Goal: Task Accomplishment & Management: Use online tool/utility

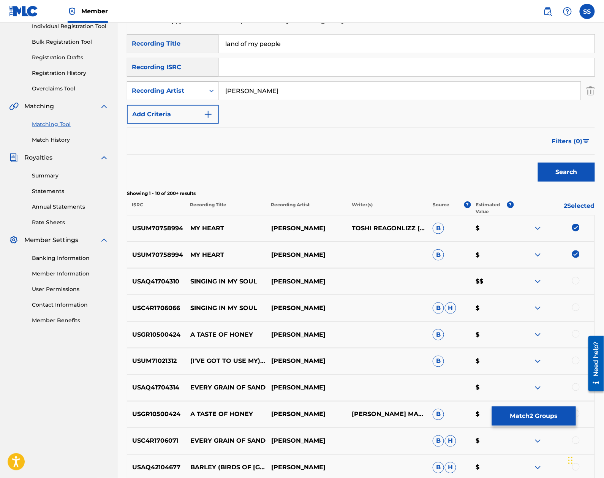
click at [564, 421] on button "Match 2 Groups" at bounding box center [534, 415] width 84 height 19
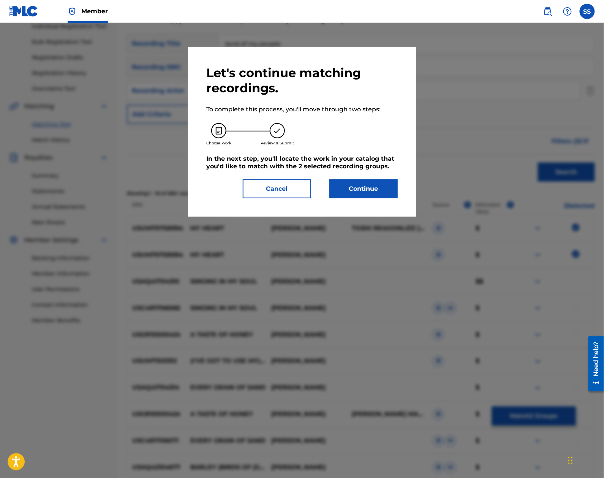
drag, startPoint x: 369, startPoint y: 185, endPoint x: 371, endPoint y: 190, distance: 5.1
click at [371, 190] on button "Continue" at bounding box center [363, 188] width 68 height 19
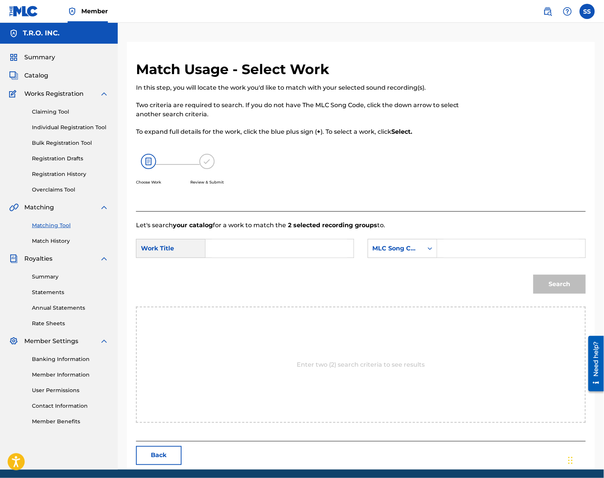
click at [222, 251] on input "Search Form" at bounding box center [279, 248] width 135 height 18
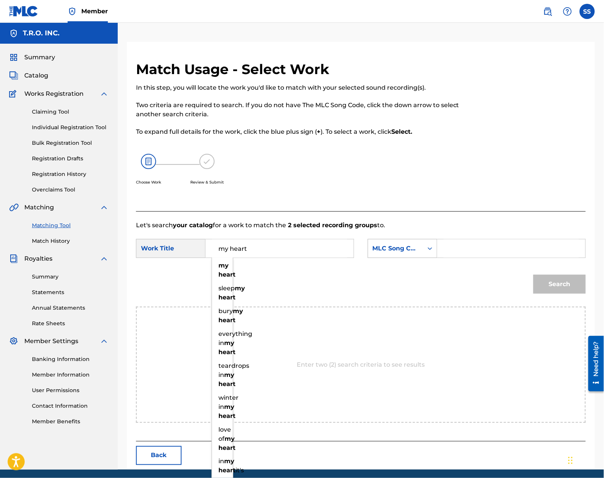
type input "my heart"
click at [418, 243] on div "MLC Song Code" at bounding box center [395, 248] width 55 height 14
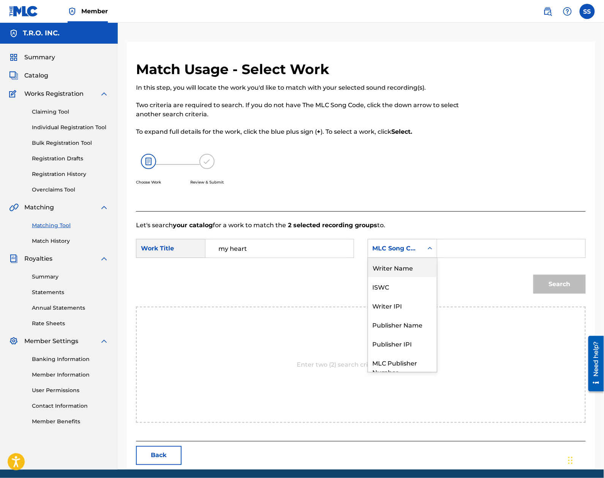
click at [399, 274] on div "Writer Name" at bounding box center [402, 267] width 69 height 19
click at [497, 238] on form "SearchWithCriteriaebaff20d-700f-4de2-96dc-d4535323a793 Work Title my heart Sear…" at bounding box center [360, 268] width 449 height 77
click at [500, 249] on input "Search Form" at bounding box center [510, 248] width 135 height 18
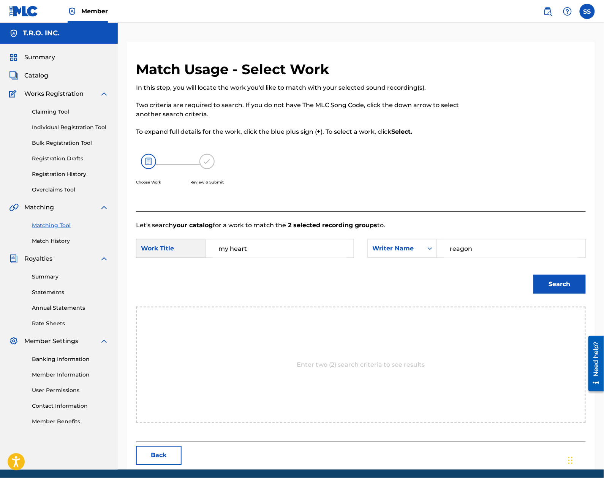
type input "reagon"
click at [573, 284] on button "Search" at bounding box center [559, 283] width 52 height 19
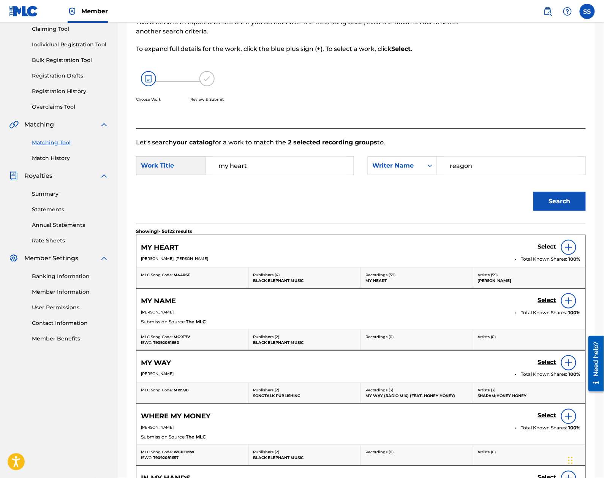
scroll to position [101, 0]
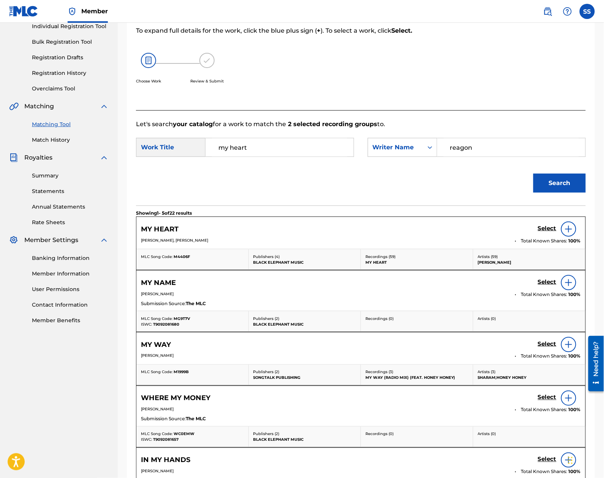
click at [556, 228] on div "Select" at bounding box center [559, 228] width 43 height 15
click at [548, 229] on h5 "Select" at bounding box center [547, 228] width 19 height 7
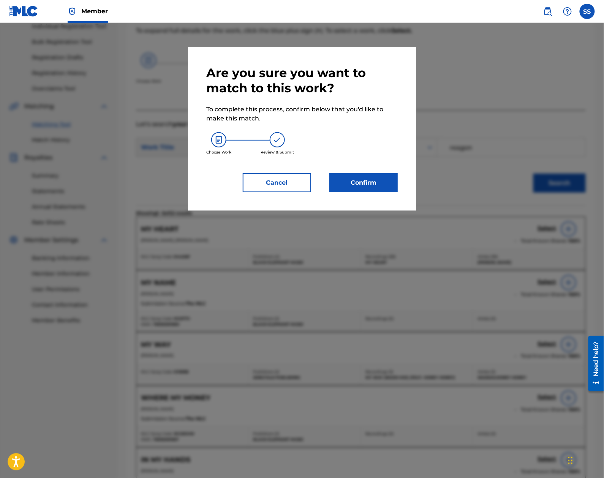
click at [381, 184] on button "Confirm" at bounding box center [363, 182] width 68 height 19
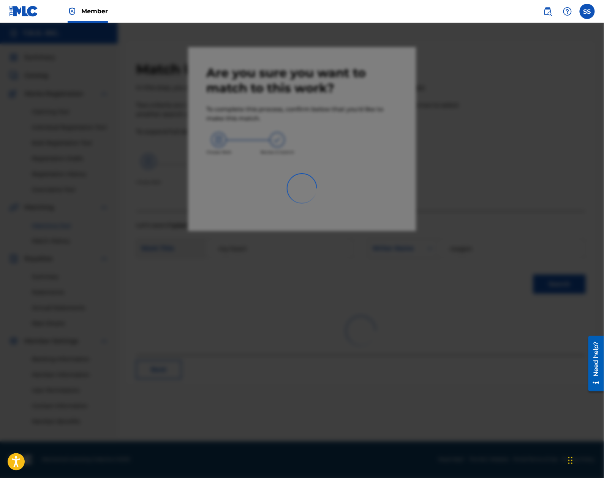
scroll to position [0, 0]
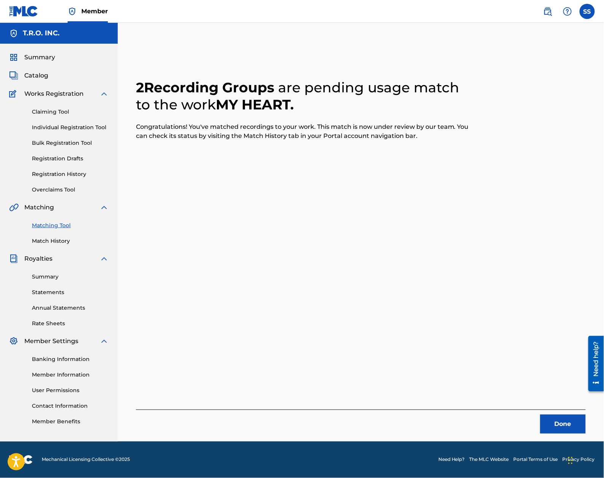
click at [568, 427] on button "Done" at bounding box center [563, 423] width 46 height 19
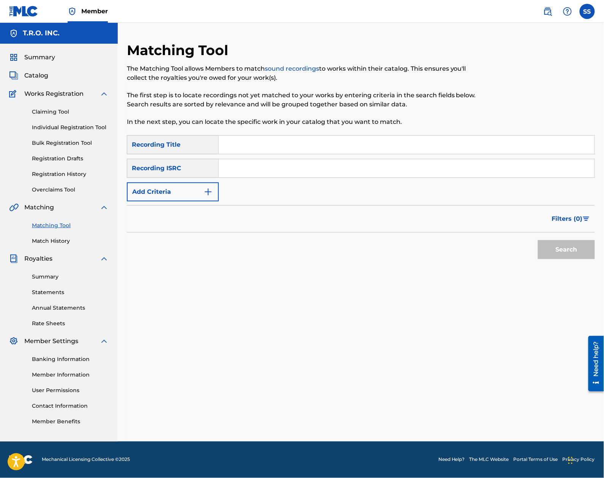
click at [228, 290] on div "Matching Tool The Matching Tool allows Members to match sound recordings to wor…" at bounding box center [361, 241] width 468 height 399
click at [252, 143] on input "Search Form" at bounding box center [406, 145] width 375 height 18
type input "leave me standing alone"
click at [166, 191] on button "Add Criteria" at bounding box center [173, 191] width 92 height 19
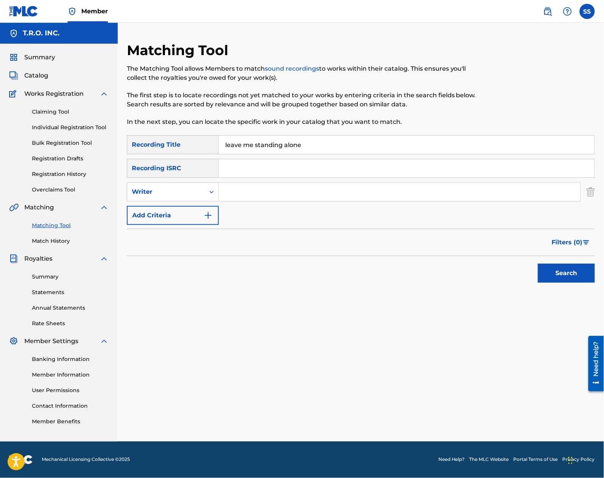
click at [166, 191] on div "Writer" at bounding box center [166, 191] width 68 height 9
click at [166, 207] on div "Recording Artist" at bounding box center [172, 210] width 91 height 19
click at [239, 190] on input "Search Form" at bounding box center [399, 192] width 361 height 18
type input "s"
type input "o"
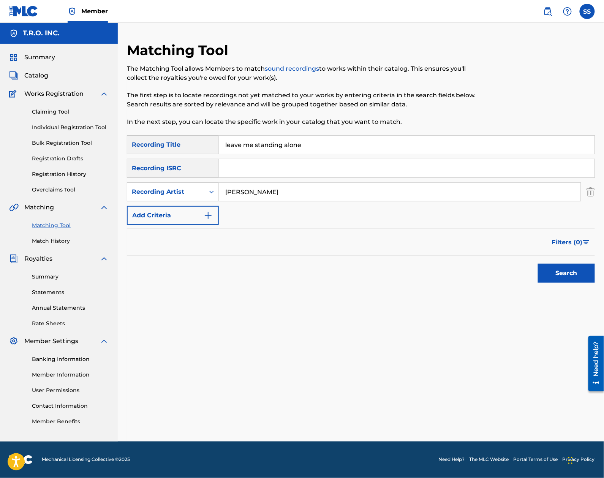
type input "[PERSON_NAME]"
click at [538, 263] on button "Search" at bounding box center [566, 272] width 57 height 19
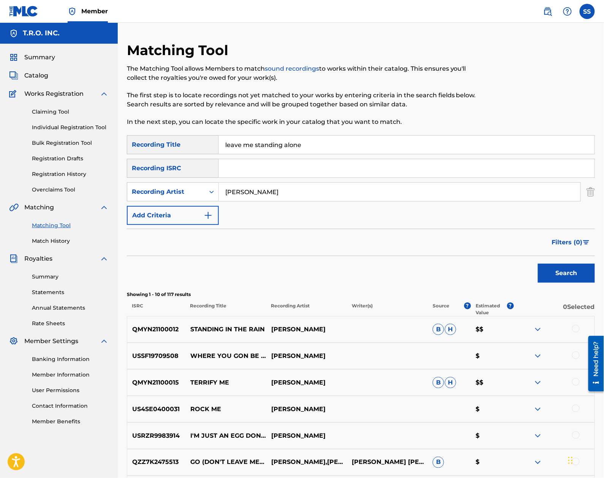
click at [328, 145] on input "leave me standing alone" at bounding box center [406, 145] width 375 height 18
drag, startPoint x: 328, startPoint y: 145, endPoint x: 111, endPoint y: 128, distance: 217.8
click at [111, 128] on main "T.R.O. INC. Summary Catalog Works Registration Claiming Tool Individual Registr…" at bounding box center [302, 331] width 604 height 616
click at [538, 263] on button "Search" at bounding box center [566, 272] width 57 height 19
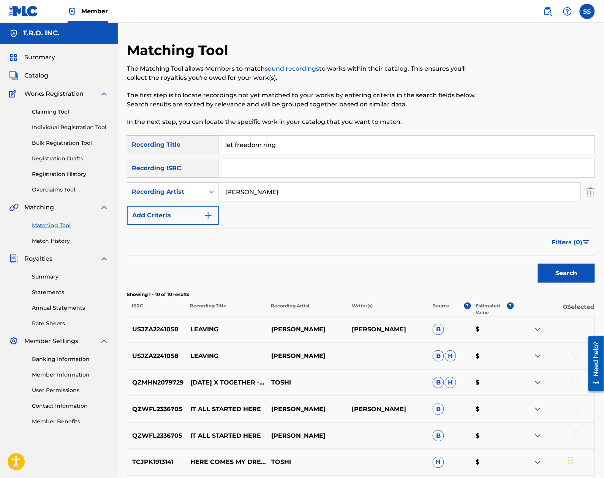
click at [538, 263] on button "Search" at bounding box center [566, 272] width 57 height 19
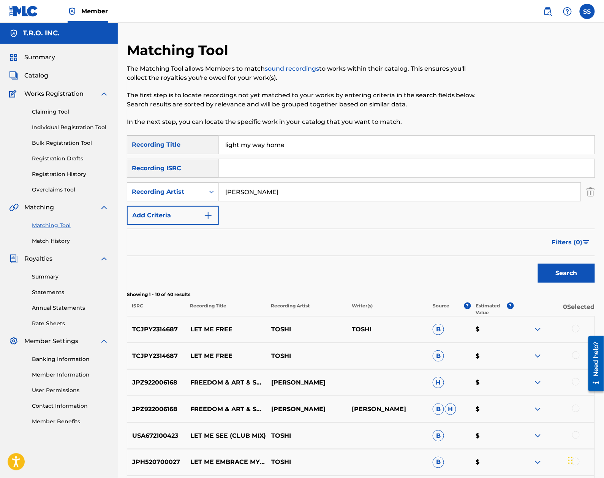
type input "light my way home"
click at [538, 263] on button "Search" at bounding box center [566, 272] width 57 height 19
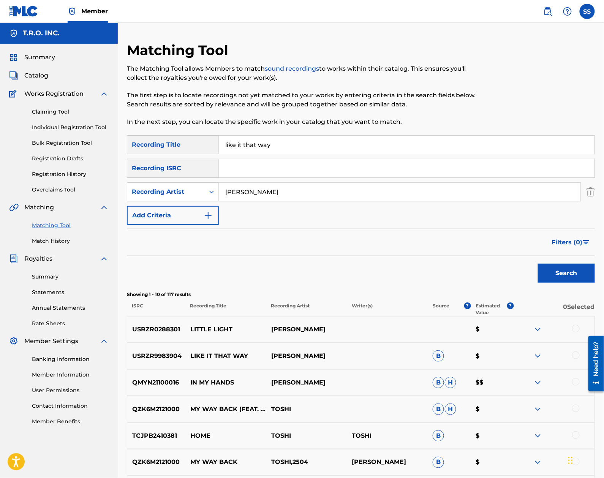
type input "like it that way"
click at [538, 263] on button "Search" at bounding box center [566, 272] width 57 height 19
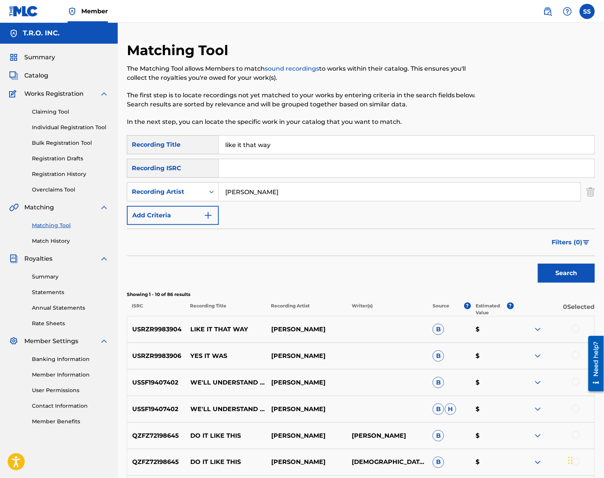
click at [575, 328] on div at bounding box center [576, 329] width 8 height 8
click at [530, 421] on button "Match 1 Group" at bounding box center [534, 415] width 84 height 19
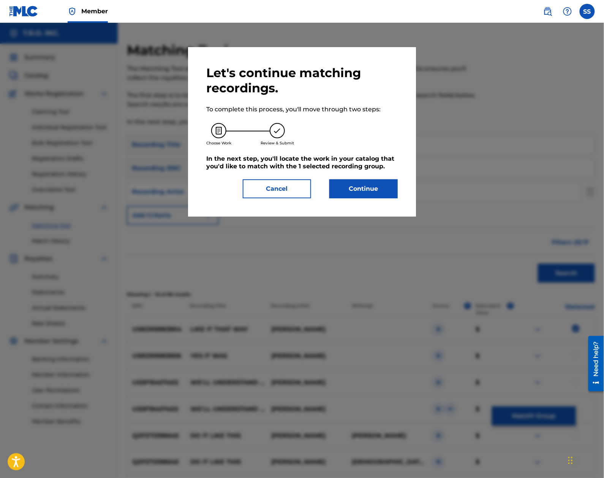
click at [345, 192] on button "Continue" at bounding box center [363, 188] width 68 height 19
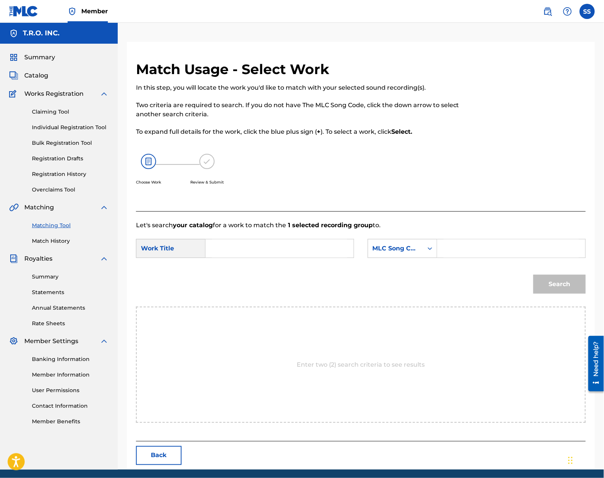
click at [259, 244] on input "Search Form" at bounding box center [279, 248] width 135 height 18
type input "like it that way"
click at [420, 248] on div "MLC Song Code" at bounding box center [395, 248] width 55 height 14
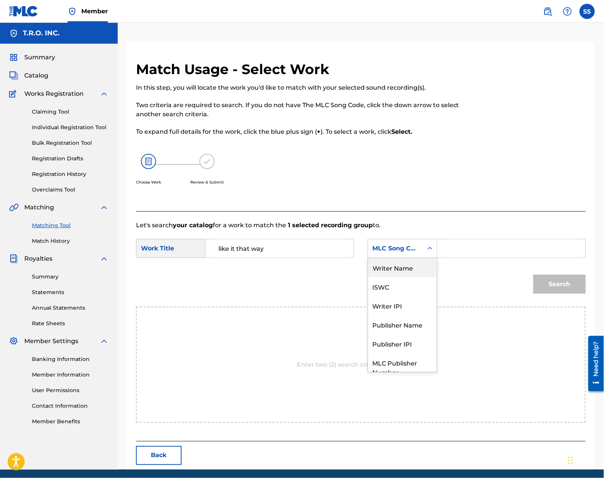
click at [401, 271] on div "Writer Name" at bounding box center [402, 267] width 69 height 19
click at [469, 254] on input "Search Form" at bounding box center [510, 248] width 135 height 18
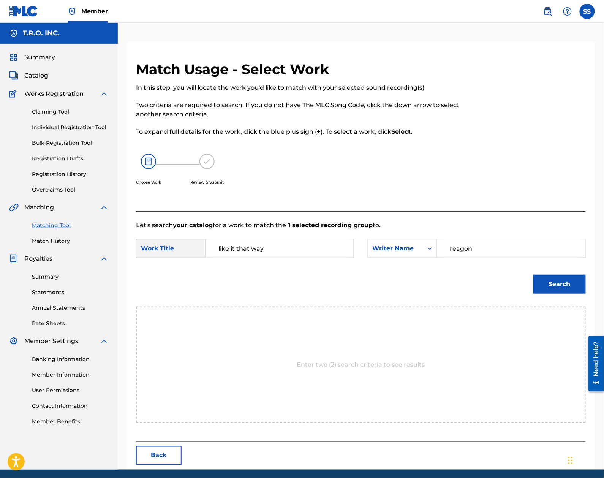
type input "reagon"
click at [533, 274] on button "Search" at bounding box center [559, 283] width 52 height 19
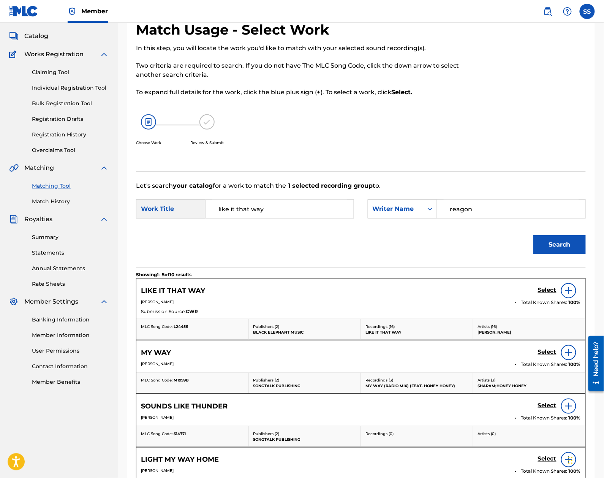
scroll to position [50, 0]
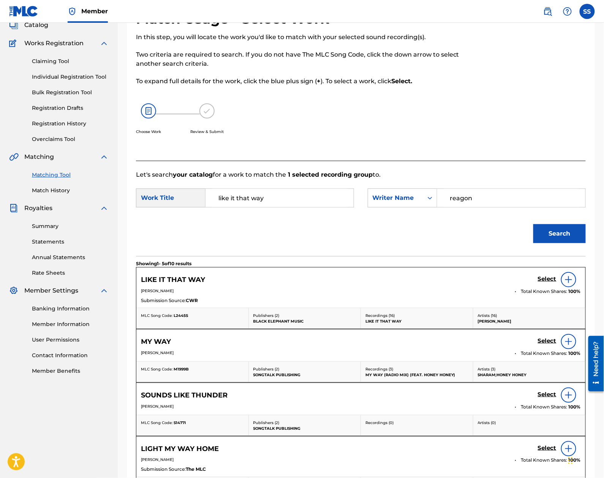
click at [550, 274] on div "Select" at bounding box center [559, 279] width 43 height 15
click at [550, 278] on h5 "Select" at bounding box center [547, 278] width 19 height 7
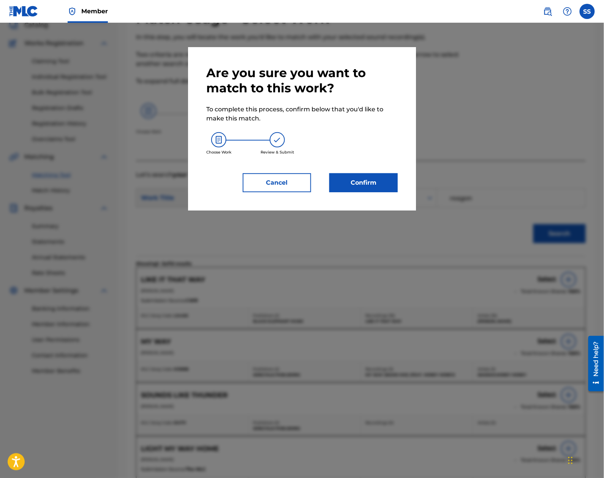
click at [344, 183] on button "Confirm" at bounding box center [363, 182] width 68 height 19
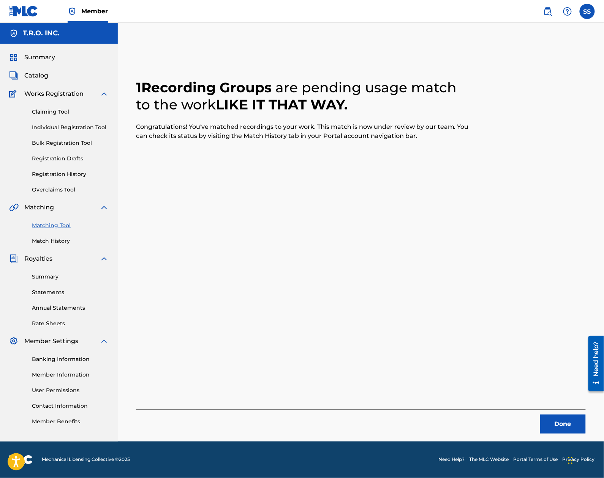
click at [567, 424] on button "Done" at bounding box center [563, 423] width 46 height 19
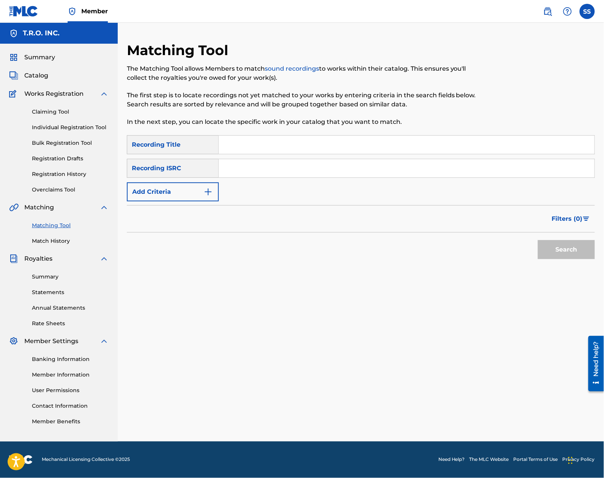
click at [337, 147] on input "Search Form" at bounding box center [406, 145] width 375 height 18
type input "little light"
click at [159, 190] on button "Add Criteria" at bounding box center [173, 191] width 92 height 19
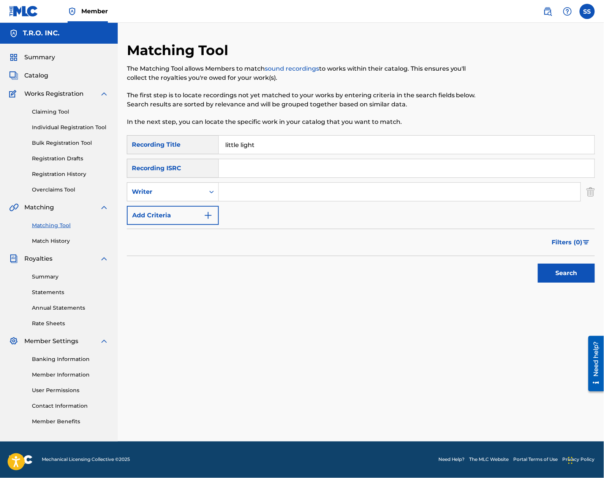
click at [159, 190] on div "Writer" at bounding box center [166, 191] width 68 height 9
click at [175, 212] on div "Recording Artist" at bounding box center [172, 210] width 91 height 19
click at [263, 187] on input "Search Form" at bounding box center [399, 192] width 361 height 18
type input "[PERSON_NAME]"
click at [538, 263] on button "Search" at bounding box center [566, 272] width 57 height 19
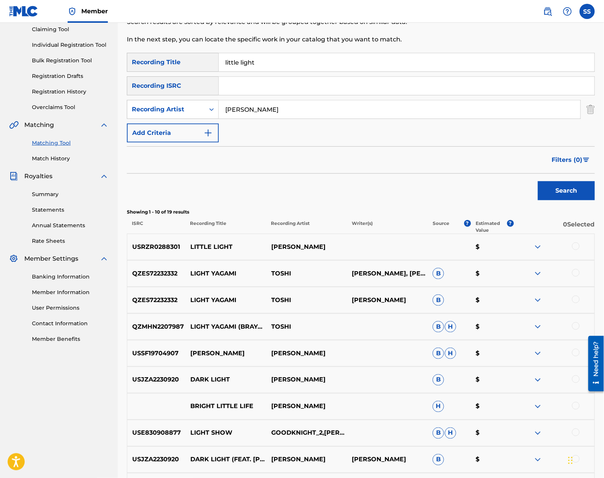
scroll to position [101, 0]
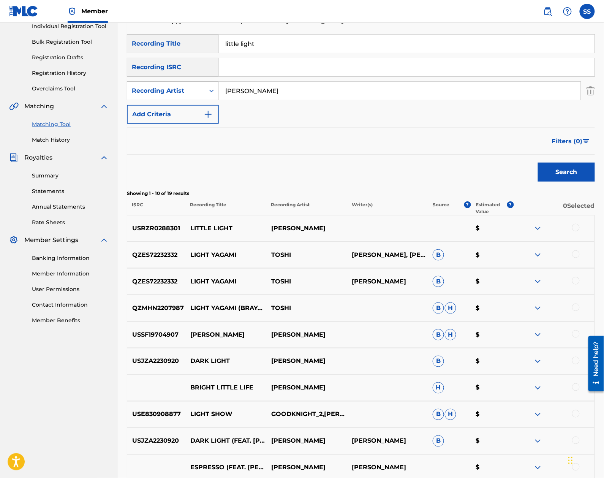
click at [575, 230] on div at bounding box center [576, 228] width 8 height 8
click at [535, 400] on div "BRIGHT LITTLE LIFE TOSHI IDE H $" at bounding box center [361, 387] width 468 height 27
click at [535, 405] on div "USE830908877 LIGHT SHOW GOODKNIGHT_2,MOA TOSHI B H $" at bounding box center [361, 414] width 468 height 27
click at [535, 409] on button "Match 1 Group" at bounding box center [534, 415] width 84 height 19
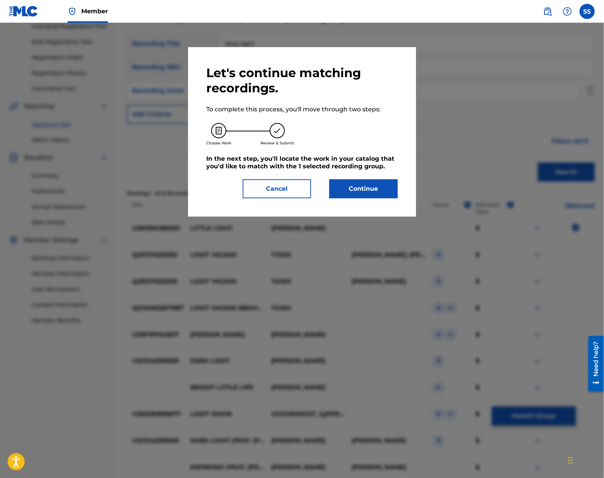
click at [367, 191] on button "Continue" at bounding box center [363, 188] width 68 height 19
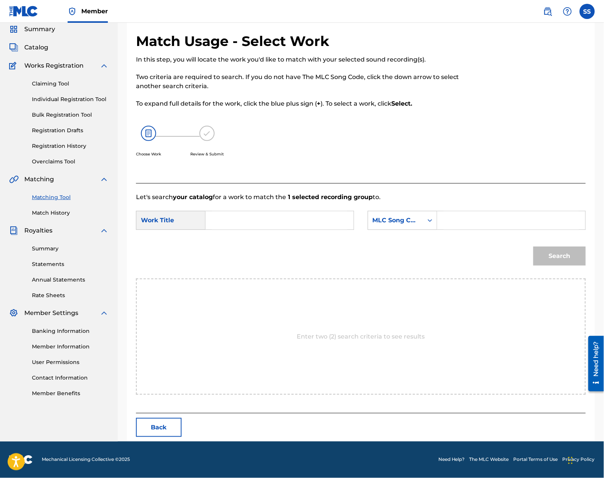
scroll to position [0, 0]
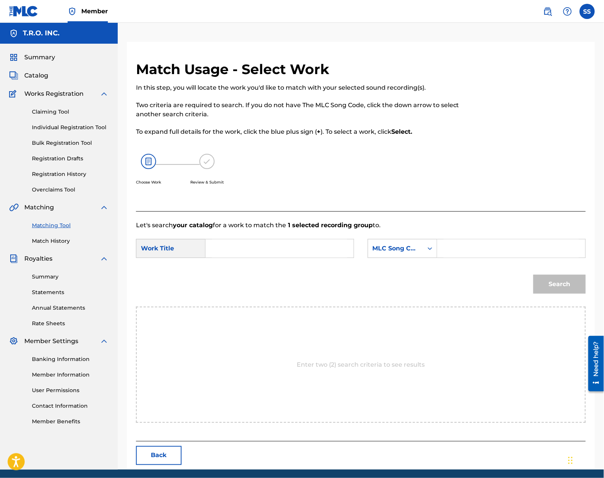
click at [310, 248] on input "Search Form" at bounding box center [279, 248] width 135 height 18
type input "little light"
click at [380, 254] on div "MLC Song Code" at bounding box center [395, 248] width 55 height 14
click at [385, 270] on div "Writer Name" at bounding box center [402, 267] width 69 height 19
click at [456, 251] on input "Search Form" at bounding box center [510, 248] width 135 height 18
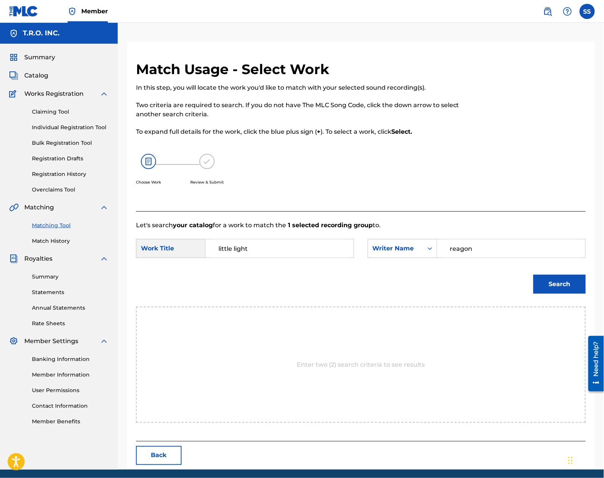
type input "reagon"
click at [533, 274] on button "Search" at bounding box center [559, 283] width 52 height 19
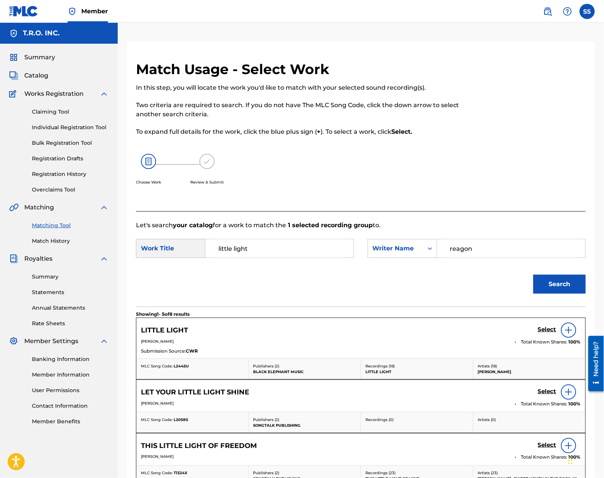
click at [547, 331] on h5 "Select" at bounding box center [547, 329] width 19 height 7
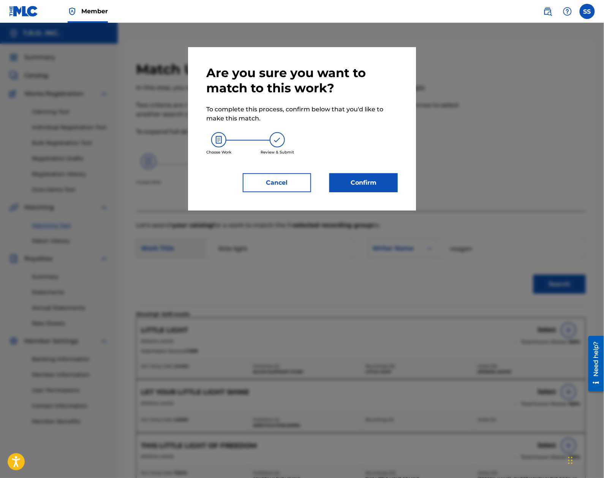
click at [369, 190] on button "Confirm" at bounding box center [363, 182] width 68 height 19
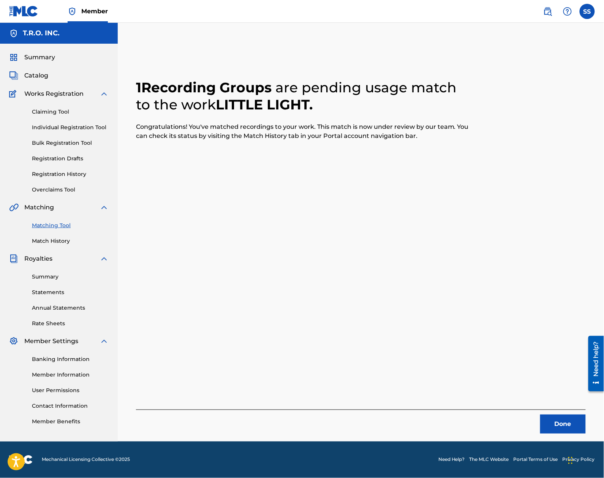
click at [555, 418] on button "Done" at bounding box center [563, 423] width 46 height 19
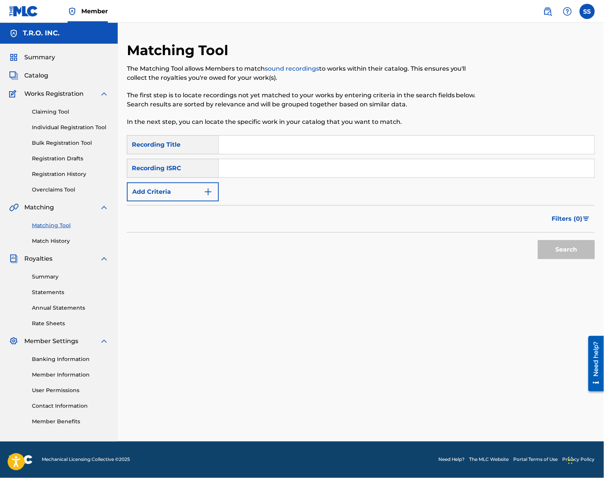
click at [225, 142] on input "Search Form" at bounding box center [406, 145] width 375 height 18
type input "living after all"
click at [198, 191] on button "Add Criteria" at bounding box center [173, 191] width 92 height 19
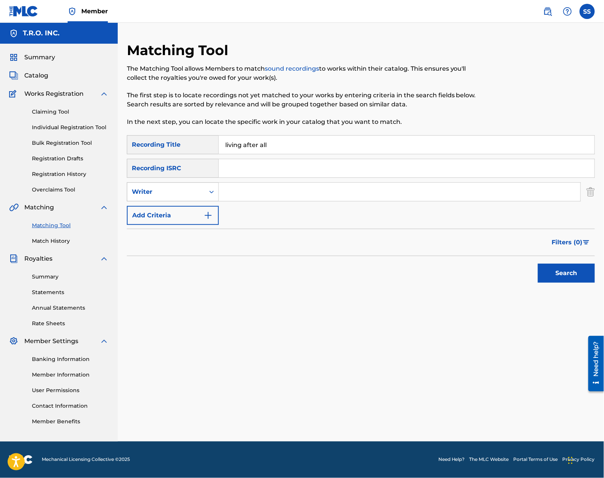
click at [194, 199] on div "Writer" at bounding box center [173, 191] width 92 height 19
click at [194, 204] on div "Recording Artist" at bounding box center [172, 210] width 91 height 19
click at [234, 193] on input "Search Form" at bounding box center [399, 192] width 361 height 18
type input "[PERSON_NAME]"
click at [538, 263] on button "Search" at bounding box center [566, 272] width 57 height 19
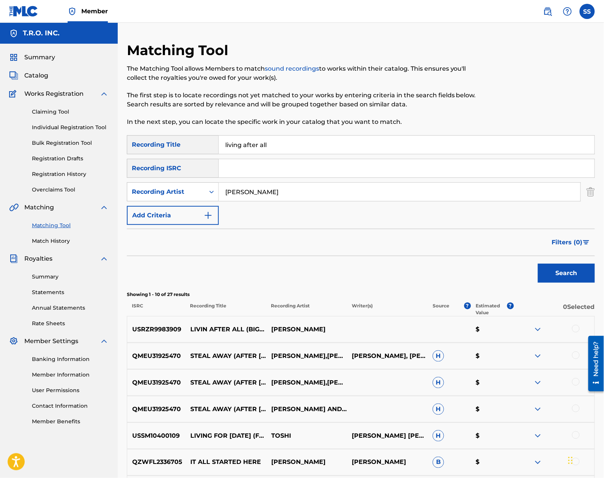
click at [576, 331] on div at bounding box center [576, 329] width 8 height 8
click at [509, 421] on button "Match 1 Group" at bounding box center [534, 415] width 84 height 19
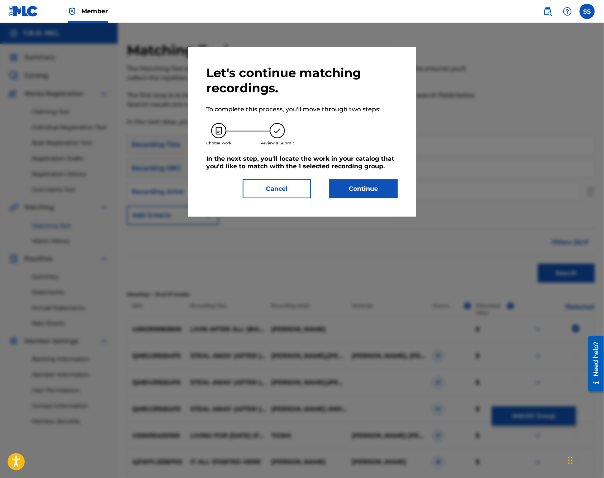
click at [372, 189] on button "Continue" at bounding box center [363, 188] width 68 height 19
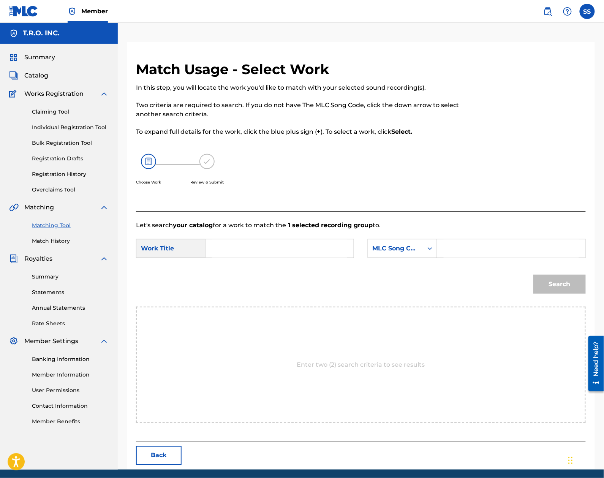
click at [257, 249] on input "Search Form" at bounding box center [279, 248] width 135 height 18
click at [234, 247] on input "living after all" at bounding box center [279, 248] width 135 height 18
type input "livin after all"
drag, startPoint x: 490, startPoint y: 254, endPoint x: 467, endPoint y: 255, distance: 23.2
click at [490, 254] on input "Search Form" at bounding box center [510, 248] width 135 height 18
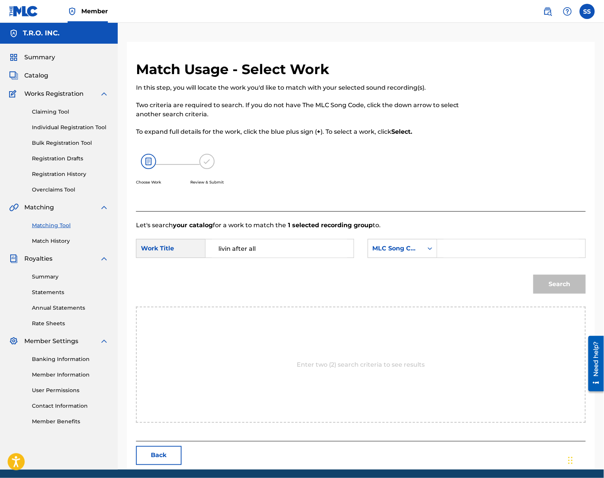
click at [378, 259] on div "SearchWithCriteriaebaff20d-700f-4de2-96dc-d4535323a793 Work Title livin after a…" at bounding box center [360, 251] width 449 height 24
click at [382, 251] on div "MLC Song Code" at bounding box center [395, 248] width 46 height 9
click at [392, 264] on div "Writer Name" at bounding box center [402, 267] width 69 height 19
click at [462, 241] on input "Search Form" at bounding box center [510, 248] width 135 height 18
type input "reagon"
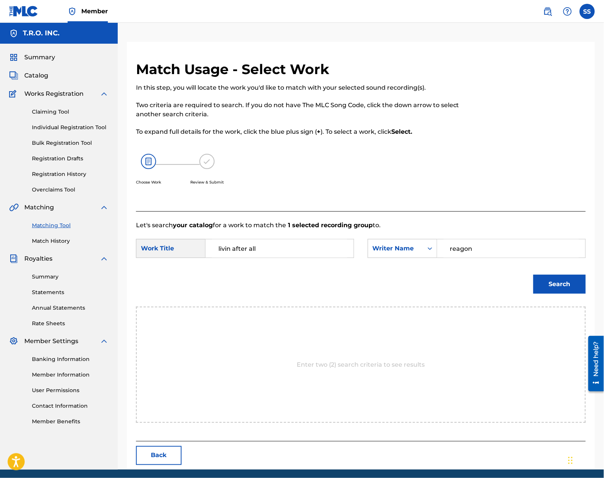
click at [533, 274] on button "Search" at bounding box center [559, 283] width 52 height 19
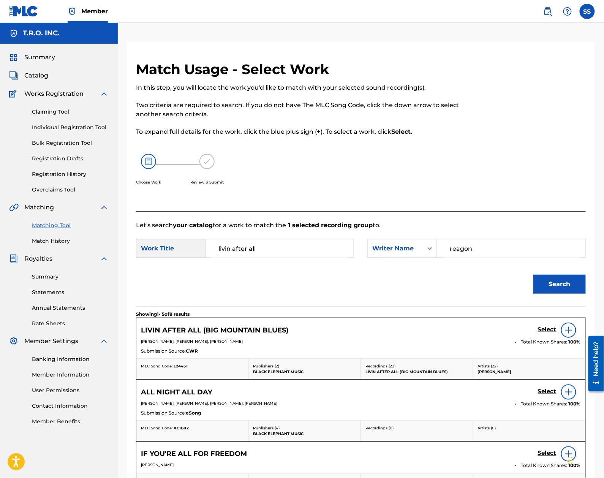
click at [550, 328] on h5 "Select" at bounding box center [547, 329] width 19 height 7
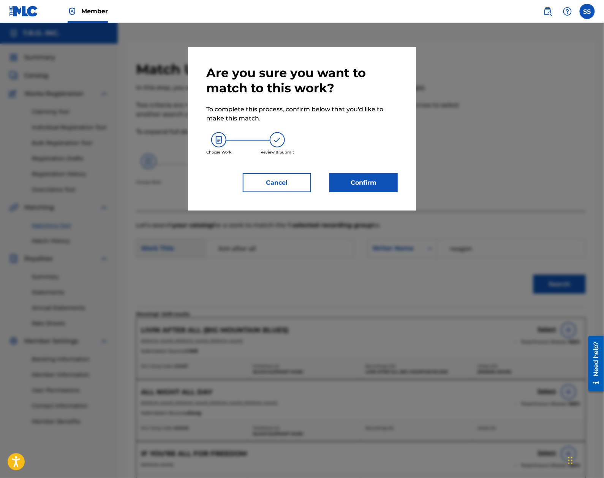
click at [365, 181] on button "Confirm" at bounding box center [363, 182] width 68 height 19
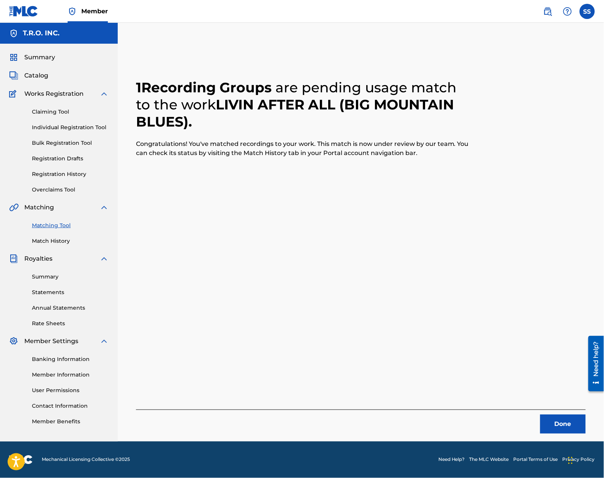
click at [573, 422] on button "Done" at bounding box center [563, 423] width 46 height 19
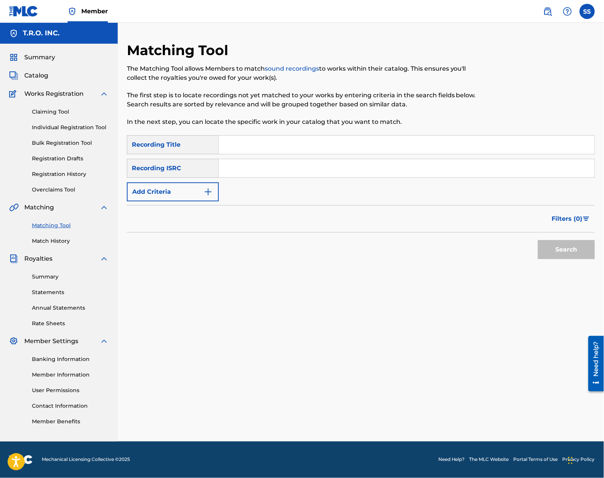
click at [307, 157] on div "SearchWithCriteriad192fd7b-fad2-4d88-af6d-1d578ce3d4c1 Recording Title SearchWi…" at bounding box center [361, 168] width 468 height 66
click at [308, 151] on input "Search Form" at bounding box center [406, 145] width 375 height 18
type input "3"
type input "#song"
click at [538, 240] on button "Search" at bounding box center [566, 249] width 57 height 19
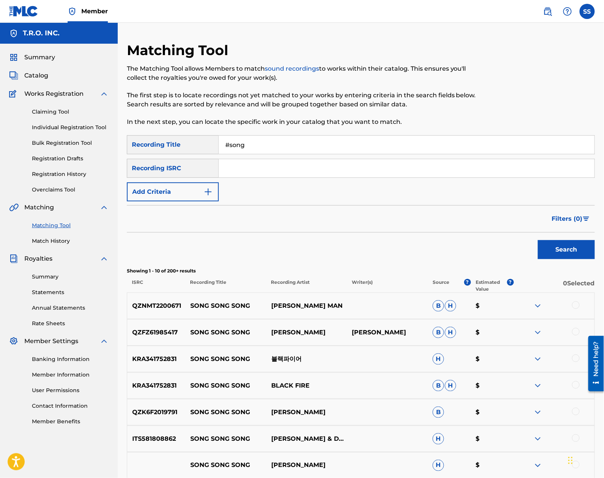
drag, startPoint x: 296, startPoint y: 144, endPoint x: -25, endPoint y: 141, distance: 321.6
click at [0, 141] on html "Accessibility Screen-Reader Guide, Feedback, and Issue Reporting | New window C…" at bounding box center [302, 239] width 604 height 478
click at [137, 189] on button "Add Criteria" at bounding box center [173, 191] width 92 height 19
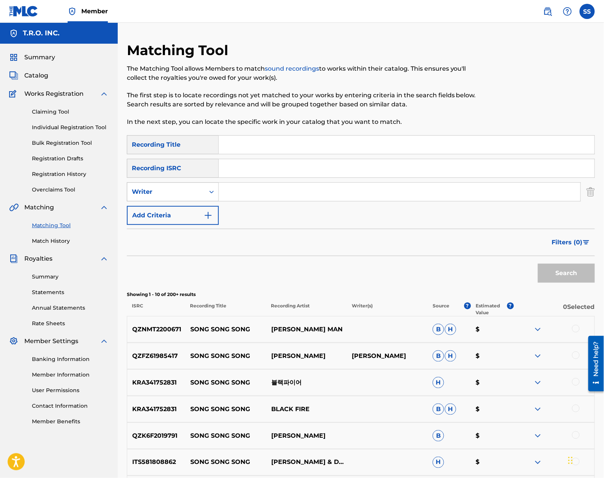
click at [153, 189] on div "Writer" at bounding box center [166, 191] width 68 height 9
click at [191, 208] on div "Recording Artist" at bounding box center [172, 210] width 91 height 19
click at [264, 192] on input "Search Form" at bounding box center [399, 192] width 361 height 18
type input "[PERSON_NAME]"
click at [309, 140] on input "Search Form" at bounding box center [406, 145] width 375 height 18
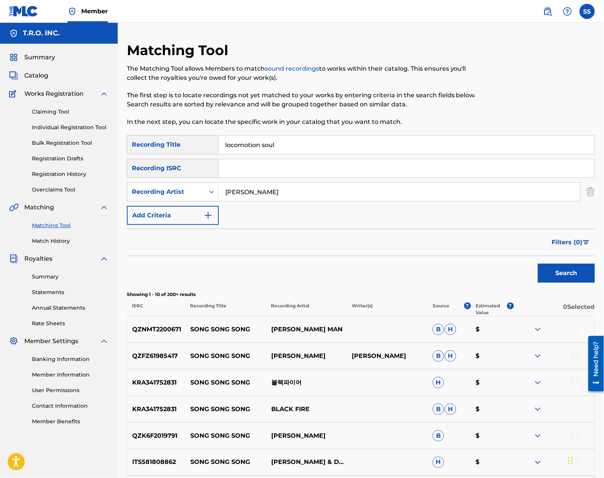
click at [538, 263] on button "Search" at bounding box center [566, 272] width 57 height 19
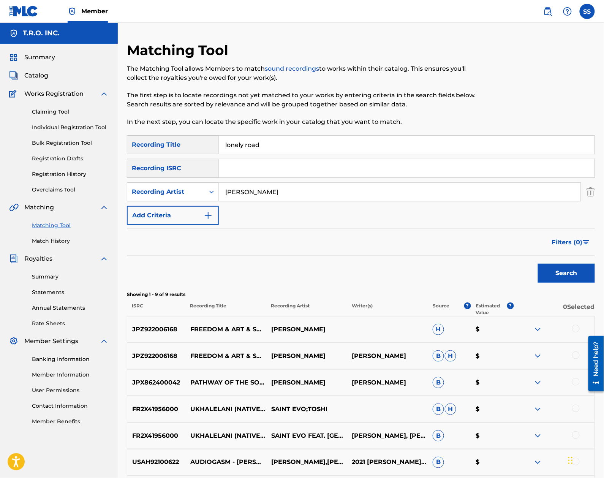
click at [538, 263] on button "Search" at bounding box center [566, 272] width 57 height 19
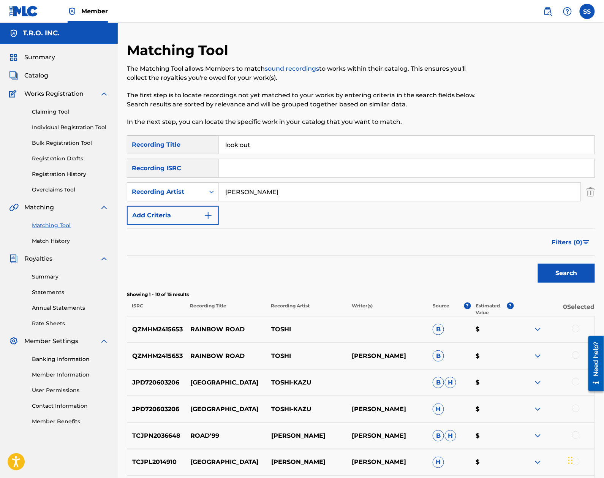
click at [538, 263] on button "Search" at bounding box center [566, 272] width 57 height 19
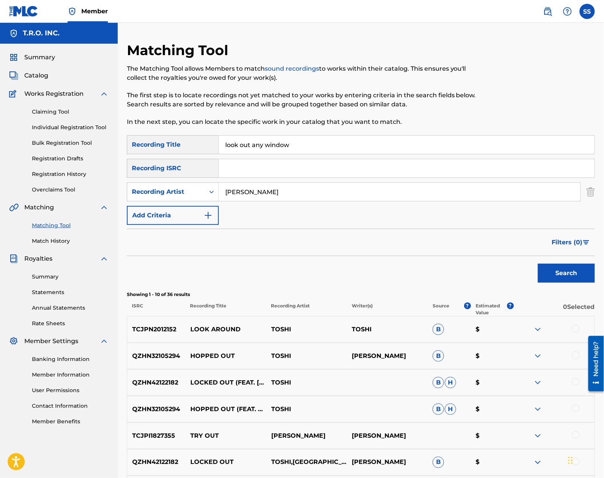
click at [538, 263] on button "Search" at bounding box center [566, 272] width 57 height 19
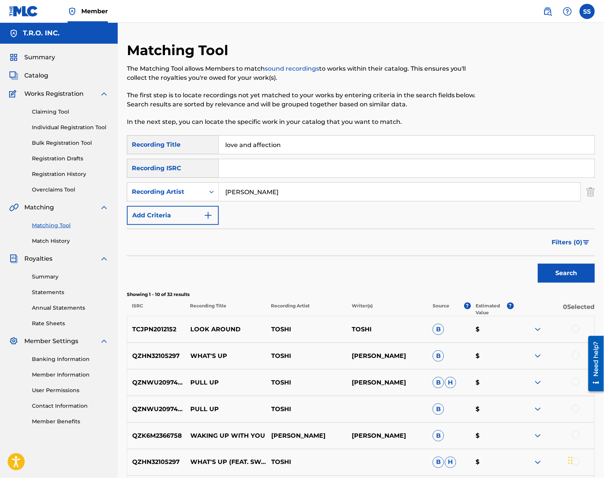
click at [538, 263] on button "Search" at bounding box center [566, 272] width 57 height 19
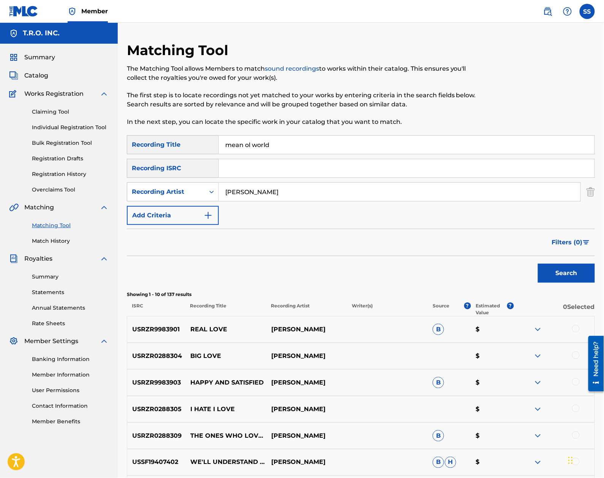
type input "mean ol world"
click at [538, 263] on button "Search" at bounding box center [566, 272] width 57 height 19
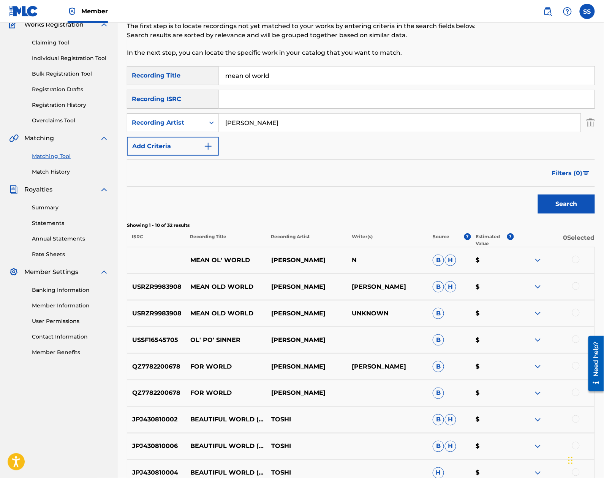
scroll to position [101, 0]
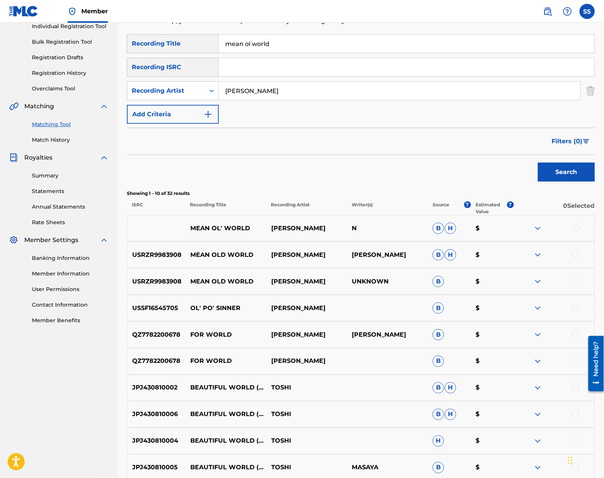
click at [572, 228] on div at bounding box center [576, 228] width 8 height 8
click at [574, 246] on div "USRZR9983908 MEAN OLD WORLD TOSHI REAGON TOSHI REAGON B H $" at bounding box center [361, 254] width 468 height 27
click at [574, 254] on div at bounding box center [576, 254] width 8 height 8
click at [579, 289] on div "USRZR9983908 MEAN OLD WORLD TOSHI REAGON UNKNOWN B $" at bounding box center [361, 281] width 468 height 27
click at [578, 278] on div at bounding box center [576, 281] width 8 height 8
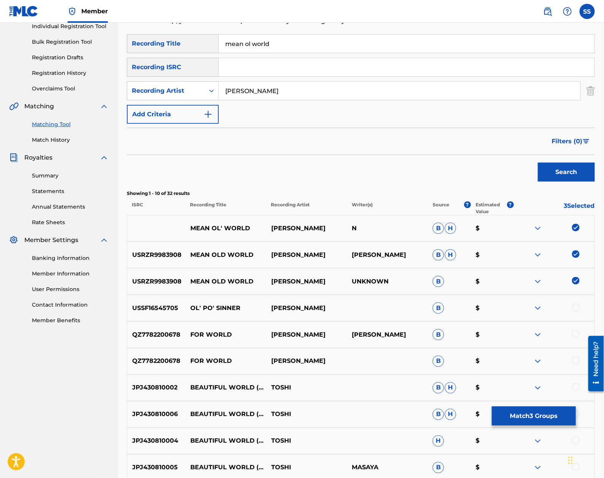
click at [511, 416] on button "Match 3 Groups" at bounding box center [534, 415] width 84 height 19
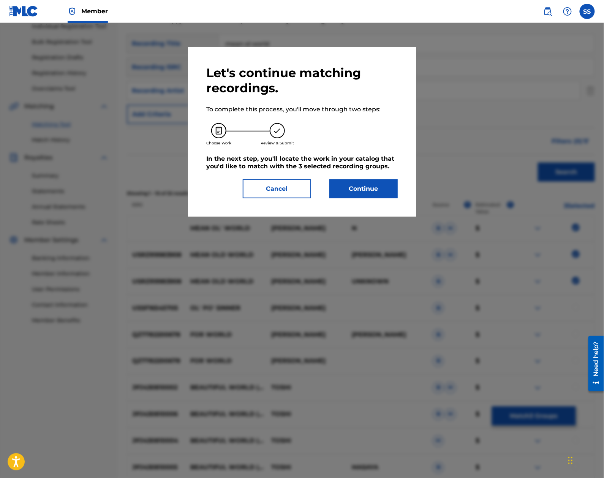
click at [365, 186] on button "Continue" at bounding box center [363, 188] width 68 height 19
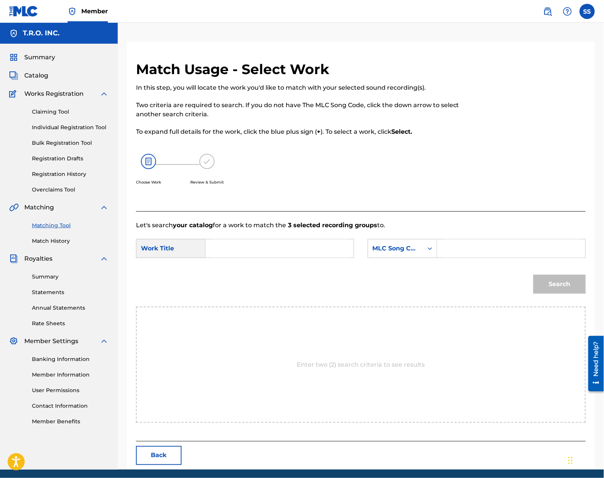
click at [228, 249] on input "Search Form" at bounding box center [279, 248] width 135 height 18
click at [223, 276] on strong "ol" at bounding box center [221, 274] width 6 height 7
type input "mean ol world"
click at [426, 253] on div "Search Form" at bounding box center [430, 248] width 14 height 14
click at [405, 265] on div "Writer Name" at bounding box center [402, 267] width 69 height 19
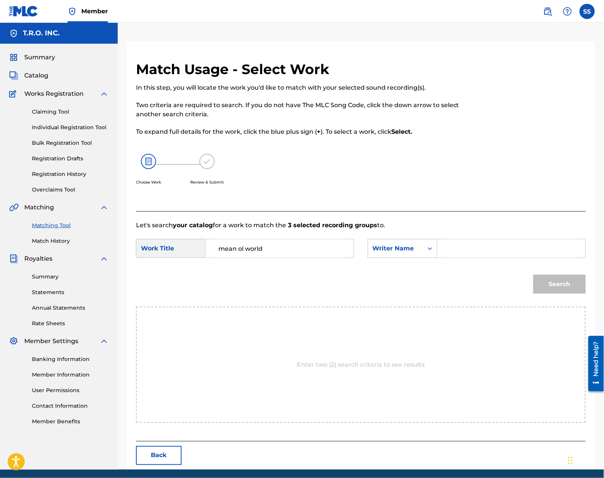
click at [459, 257] on input "Search Form" at bounding box center [510, 248] width 135 height 18
click at [533, 274] on button "Search" at bounding box center [559, 283] width 52 height 19
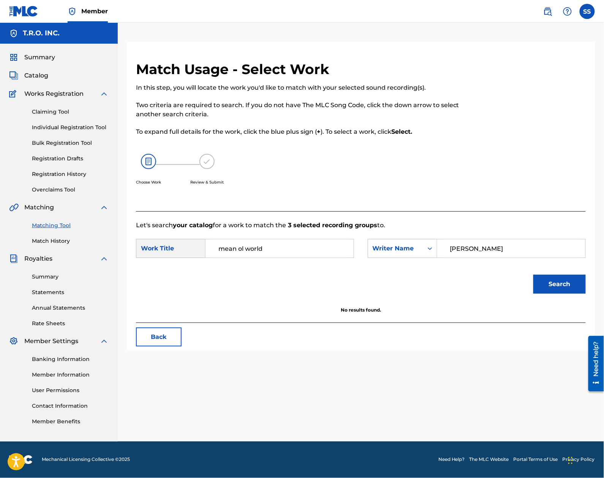
click at [452, 251] on input "ragon" at bounding box center [510, 248] width 135 height 18
type input "reagon"
click at [553, 279] on button "Search" at bounding box center [559, 283] width 52 height 19
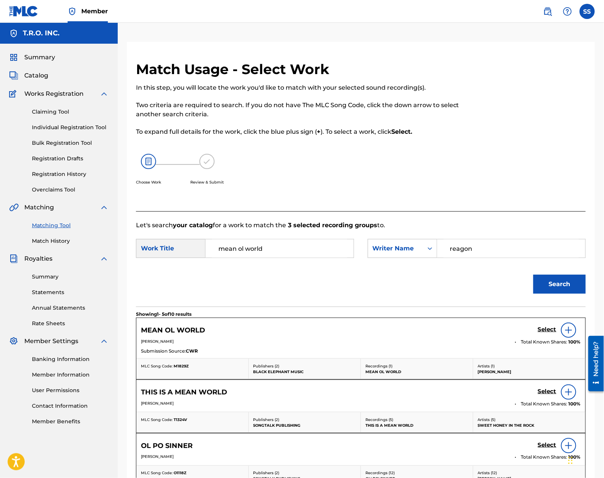
click at [541, 328] on h5 "Select" at bounding box center [547, 329] width 19 height 7
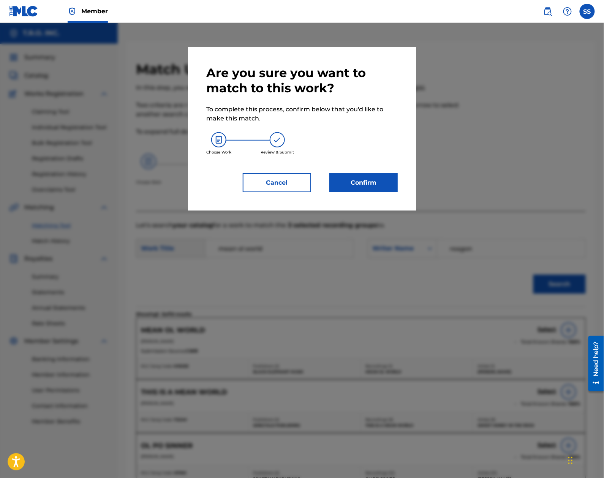
click at [377, 190] on button "Confirm" at bounding box center [363, 182] width 68 height 19
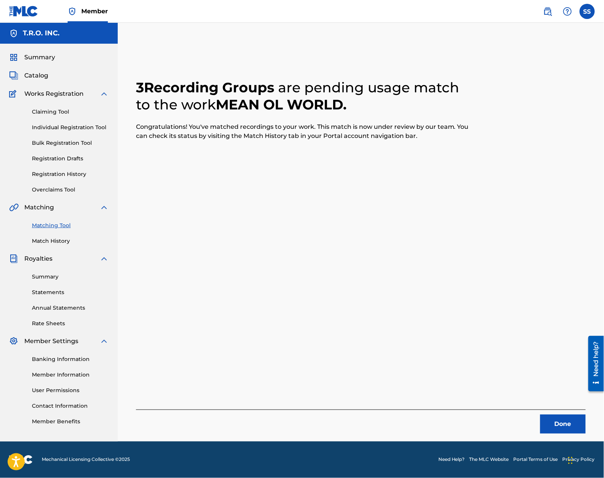
click at [567, 424] on button "Done" at bounding box center [563, 423] width 46 height 19
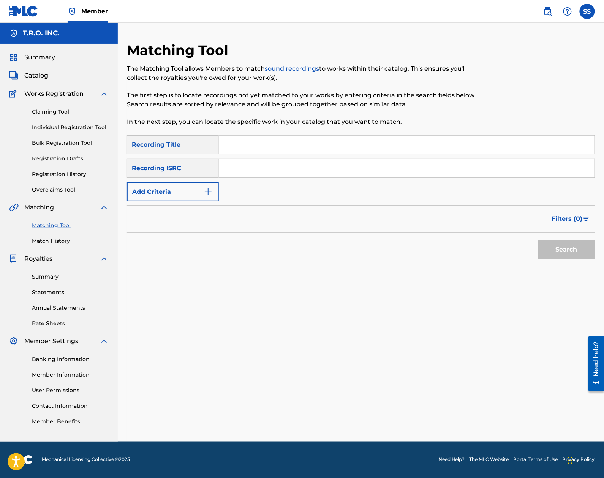
click at [279, 151] on input "Search Form" at bounding box center [406, 145] width 375 height 18
type input "mountain top"
click at [205, 194] on img "Search Form" at bounding box center [207, 191] width 9 height 9
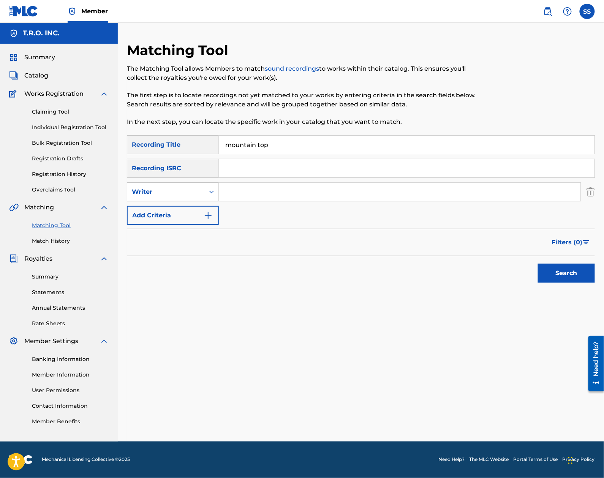
click at [192, 191] on div "Writer" at bounding box center [166, 191] width 68 height 9
click at [198, 207] on div "Recording Artist" at bounding box center [172, 210] width 91 height 19
click at [267, 184] on input "Search Form" at bounding box center [399, 192] width 361 height 18
type input "[PERSON_NAME]"
click at [538, 263] on button "Search" at bounding box center [566, 272] width 57 height 19
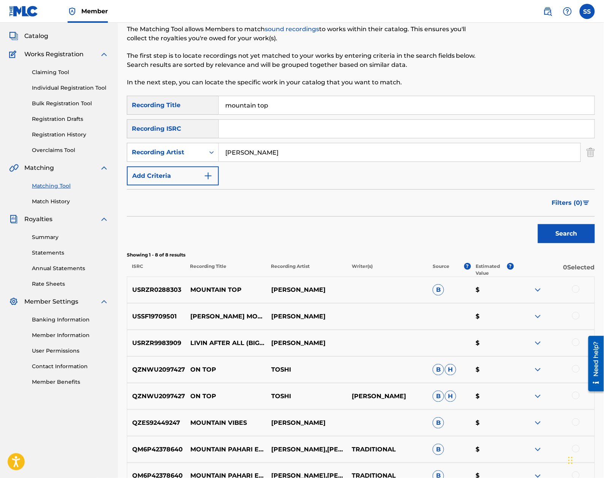
scroll to position [101, 0]
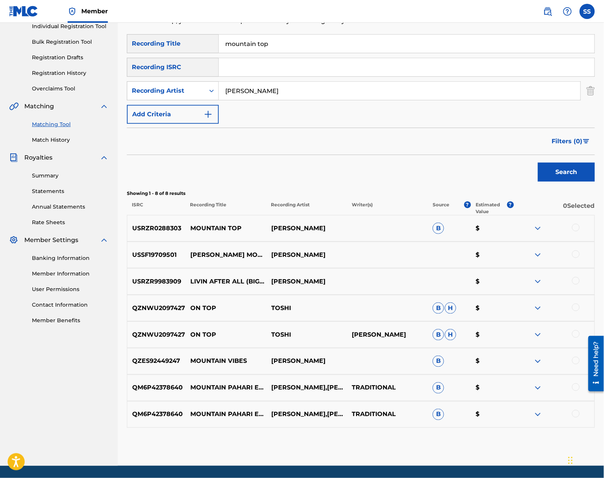
click at [576, 228] on div at bounding box center [576, 228] width 8 height 8
click at [542, 424] on button "Match 1 Group" at bounding box center [534, 415] width 84 height 19
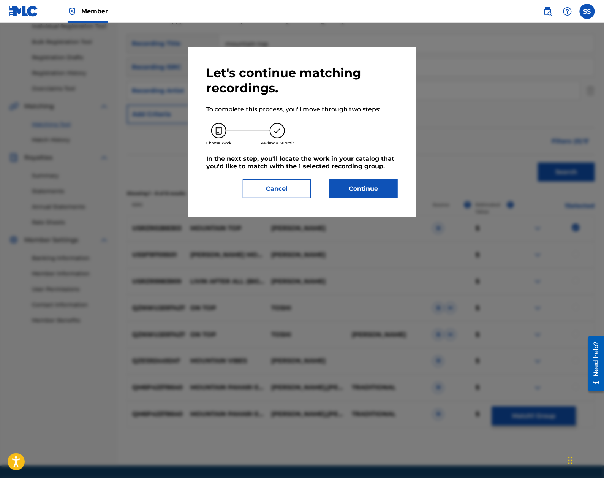
click at [384, 188] on button "Continue" at bounding box center [363, 188] width 68 height 19
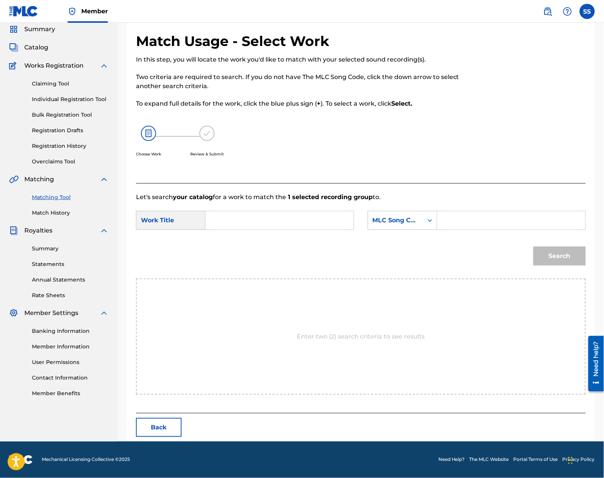
scroll to position [0, 0]
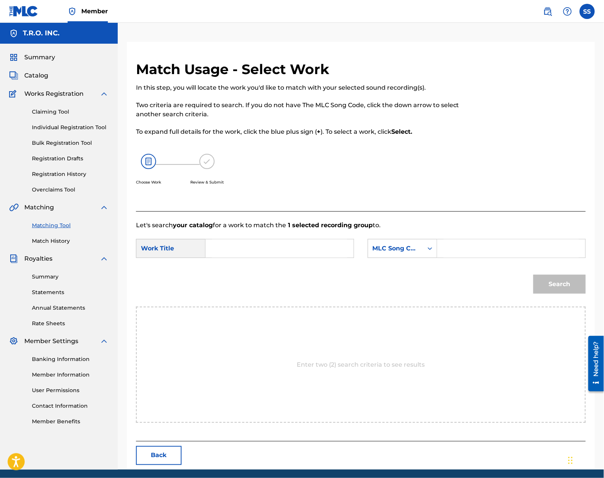
click at [289, 248] on input "Search Form" at bounding box center [279, 248] width 135 height 18
type input "mountain top"
click at [388, 244] on div "MLC Song Code" at bounding box center [395, 248] width 46 height 9
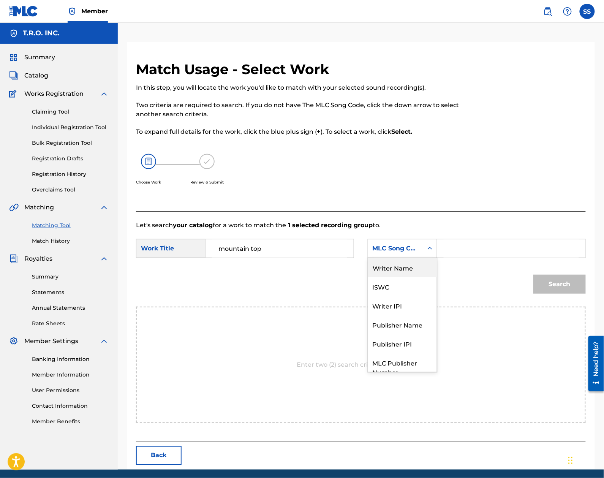
click at [398, 269] on div "Writer Name" at bounding box center [402, 267] width 69 height 19
click at [471, 254] on input "Search Form" at bounding box center [510, 248] width 135 height 18
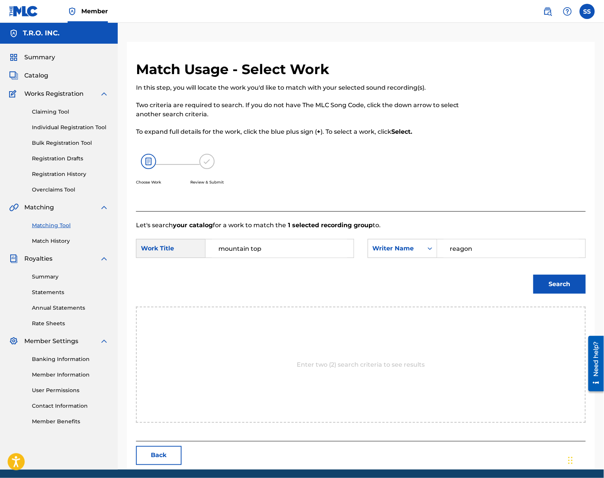
type input "reagon"
click at [533, 274] on button "Search" at bounding box center [559, 283] width 52 height 19
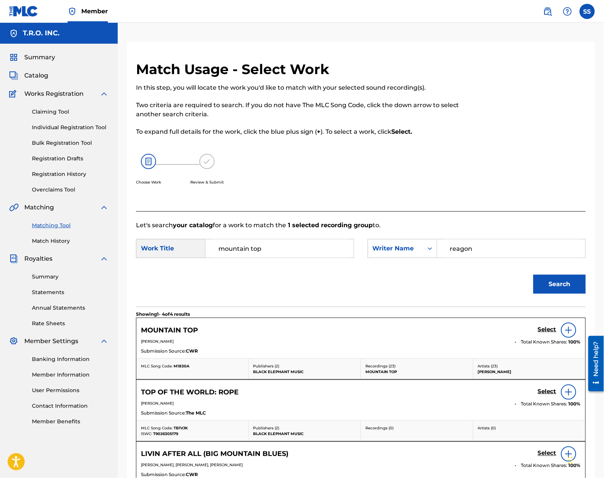
click at [545, 330] on h5 "Select" at bounding box center [547, 329] width 19 height 7
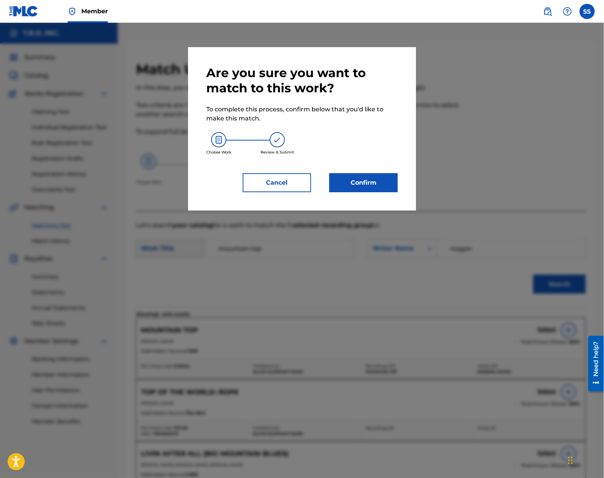
click at [374, 175] on button "Confirm" at bounding box center [363, 182] width 68 height 19
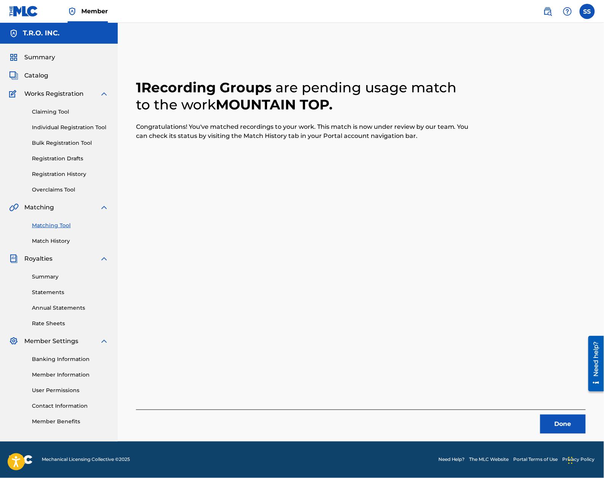
click at [557, 419] on button "Done" at bounding box center [563, 423] width 46 height 19
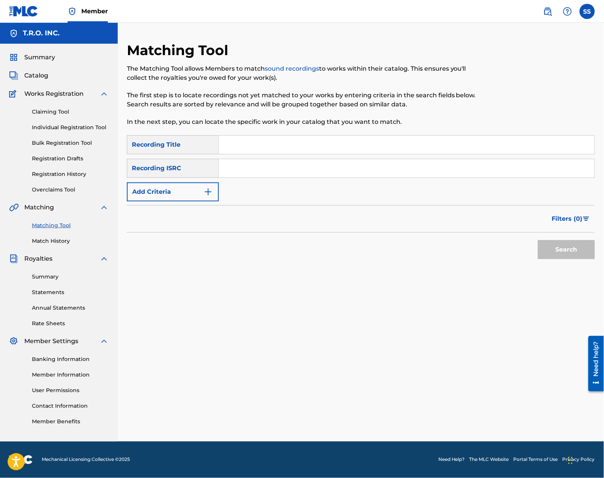
click at [257, 137] on input "Search Form" at bounding box center [406, 145] width 375 height 18
type input "move"
click at [163, 206] on div "Filters ( 0 )" at bounding box center [361, 218] width 468 height 27
click at [163, 203] on form "SearchWithCriteriad192fd7b-fad2-4d88-af6d-1d578ce3d4c1 Recording Title move Sea…" at bounding box center [361, 199] width 468 height 128
click at [163, 197] on button "Add Criteria" at bounding box center [173, 191] width 92 height 19
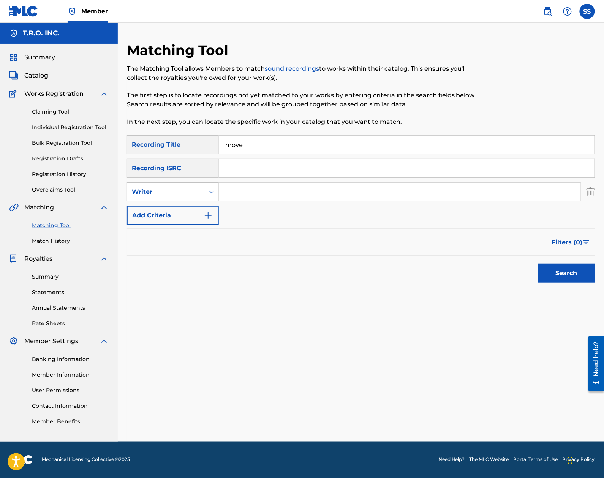
click at [166, 191] on div "Writer" at bounding box center [166, 191] width 68 height 9
click at [172, 215] on div "Recording Artist" at bounding box center [172, 210] width 91 height 19
click at [246, 192] on input "Search Form" at bounding box center [399, 192] width 361 height 18
click at [538, 263] on button "Search" at bounding box center [566, 272] width 57 height 19
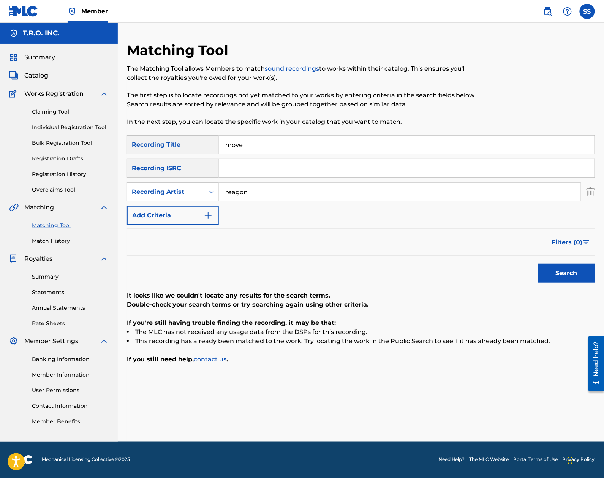
drag, startPoint x: 273, startPoint y: 194, endPoint x: 88, endPoint y: 196, distance: 184.5
click at [88, 196] on main "T.R.O. INC. Summary Catalog Works Registration Claiming Tool Individual Registr…" at bounding box center [302, 232] width 604 height 418
type input "[PERSON_NAME]"
click at [538, 263] on button "Search" at bounding box center [566, 272] width 57 height 19
click at [238, 142] on input "move" at bounding box center [406, 145] width 375 height 18
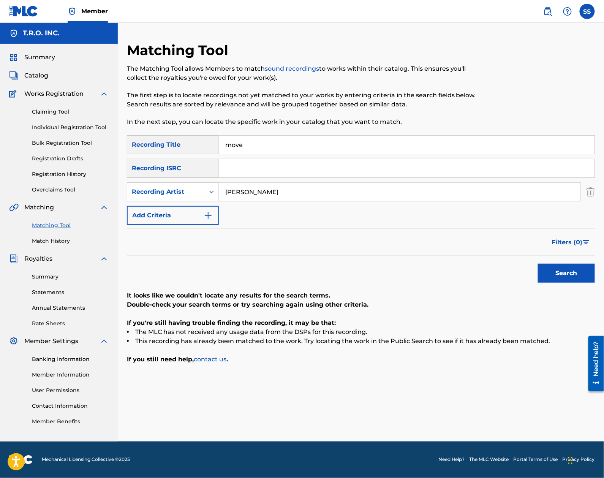
drag, startPoint x: 263, startPoint y: 144, endPoint x: 144, endPoint y: 142, distance: 118.8
click at [144, 142] on div "SearchWithCriteriad192fd7b-fad2-4d88-af6d-1d578ce3d4c1 Recording Title move" at bounding box center [361, 144] width 468 height 19
click at [538, 263] on button "Search" at bounding box center [566, 272] width 57 height 19
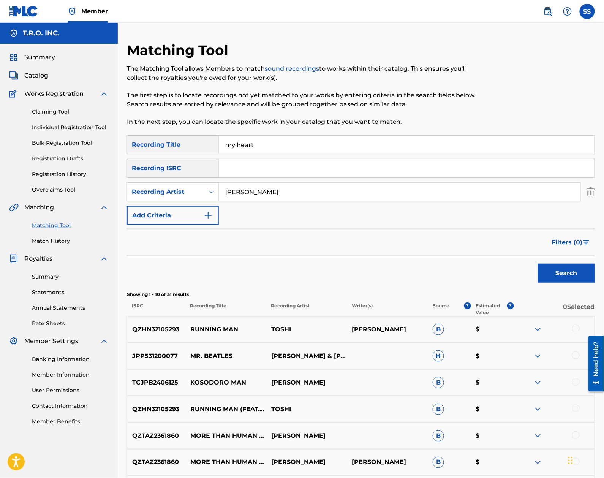
click at [538, 263] on button "Search" at bounding box center [566, 272] width 57 height 19
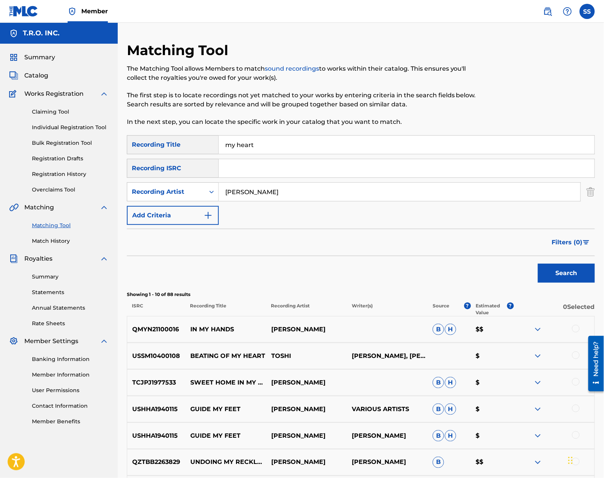
type input "n"
click at [538, 263] on button "Search" at bounding box center [566, 272] width 57 height 19
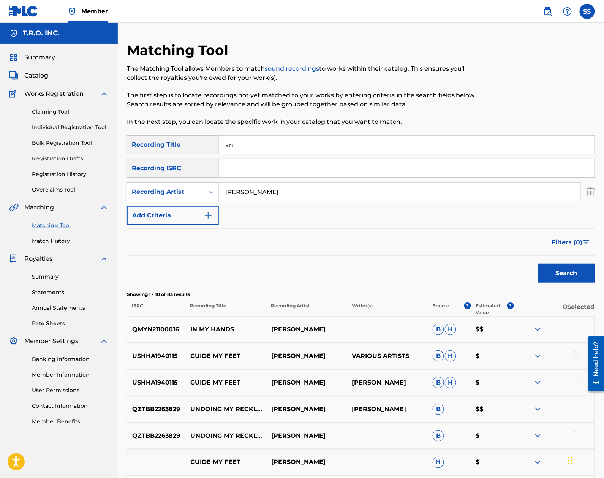
type input "a"
type input "nature tells"
click at [538, 263] on button "Search" at bounding box center [566, 272] width 57 height 19
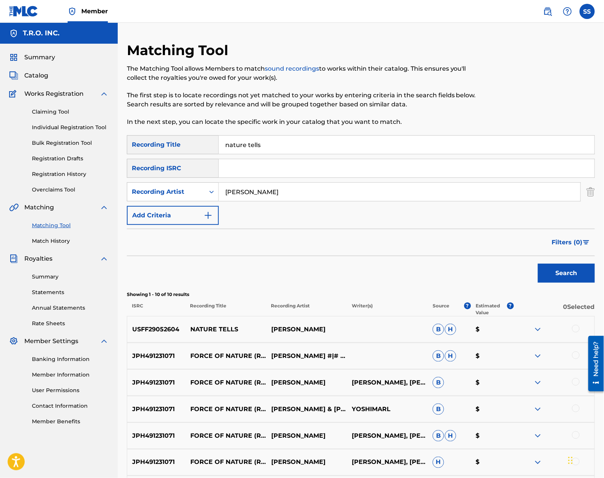
click at [575, 334] on div "USFF29052604 NATURE TELLS TOSHI REAGON B H $" at bounding box center [361, 329] width 468 height 27
click at [575, 330] on div at bounding box center [576, 329] width 8 height 8
click at [533, 416] on button "Match 1 Group" at bounding box center [534, 415] width 84 height 19
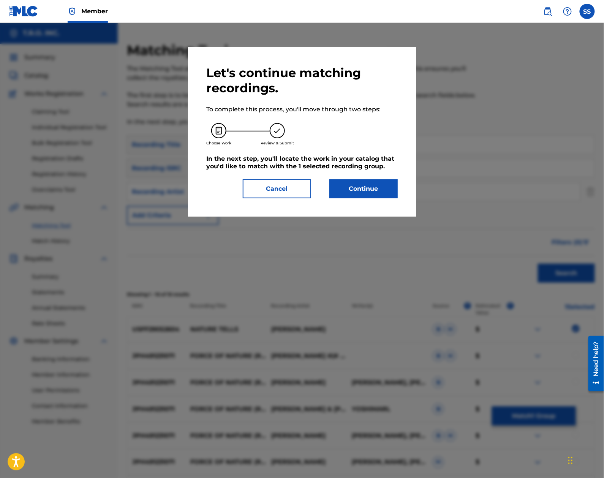
click at [366, 186] on button "Continue" at bounding box center [363, 188] width 68 height 19
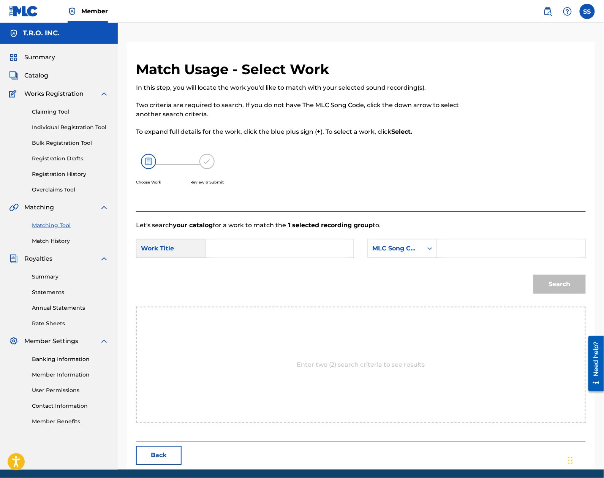
click at [242, 254] on input "Search Form" at bounding box center [279, 248] width 135 height 18
type input "nature tels"
click at [400, 247] on div "MLC Song Code" at bounding box center [395, 248] width 46 height 9
click at [400, 273] on div "Writer Name" at bounding box center [402, 267] width 69 height 19
click at [465, 252] on input "Search Form" at bounding box center [510, 248] width 135 height 18
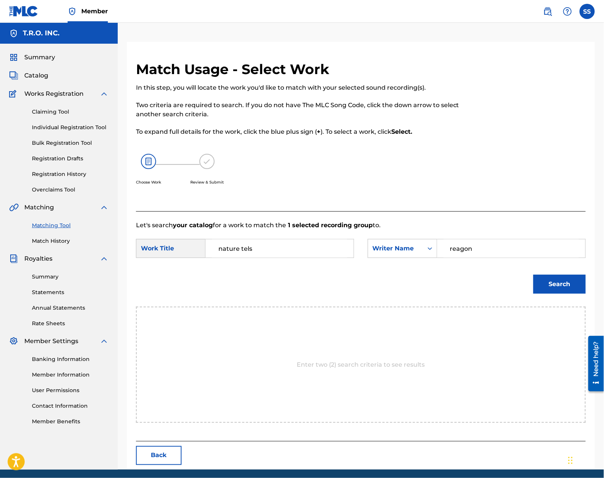
type input "reagon"
click at [244, 251] on input "nature tels" at bounding box center [279, 248] width 135 height 18
type input "nature tells"
click at [533, 274] on button "Search" at bounding box center [559, 283] width 52 height 19
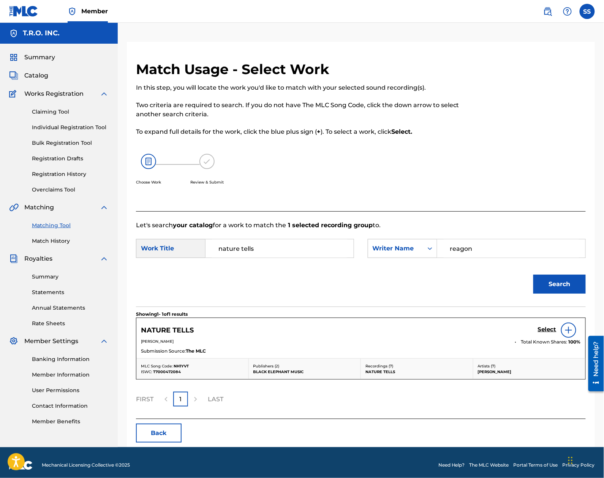
click at [541, 331] on h5 "Select" at bounding box center [547, 329] width 19 height 7
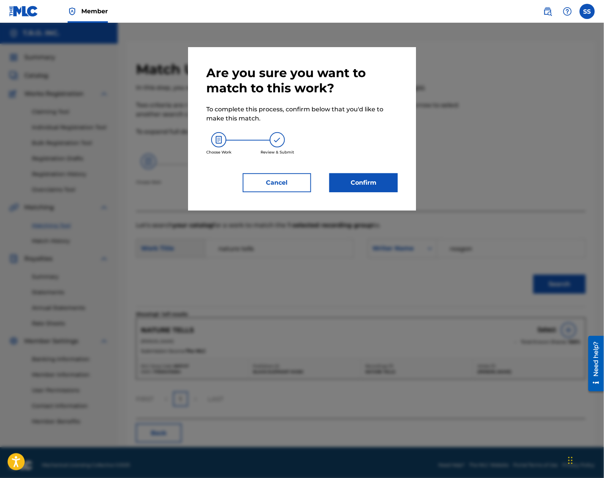
click at [360, 186] on button "Confirm" at bounding box center [363, 182] width 68 height 19
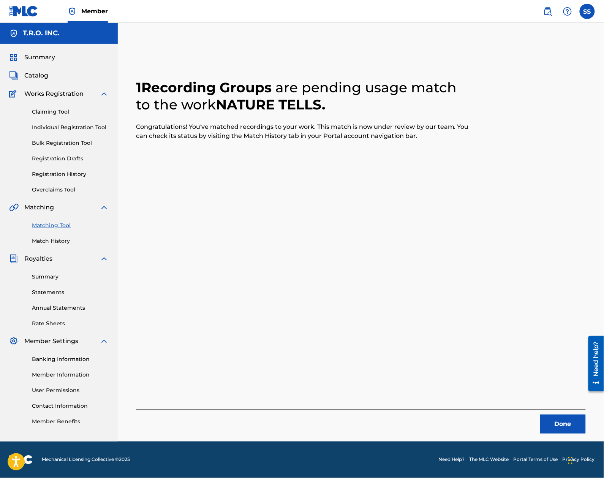
click at [564, 421] on button "Done" at bounding box center [563, 423] width 46 height 19
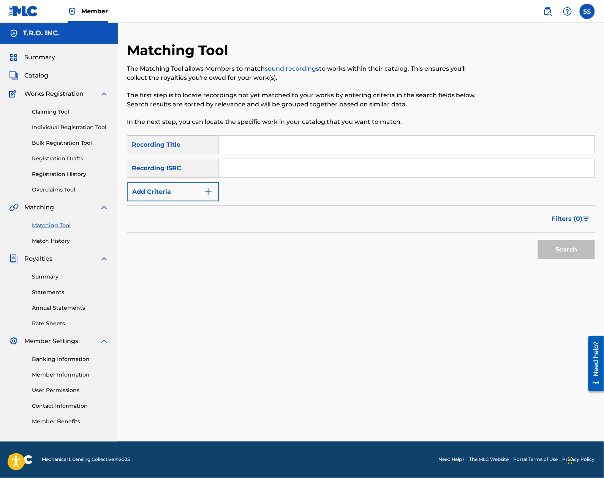
click at [280, 154] on div "SearchWithCriteriad192fd7b-fad2-4d88-af6d-1d578ce3d4c1 Recording Title SearchWi…" at bounding box center [361, 168] width 468 height 66
click at [280, 149] on input "Search Form" at bounding box center [406, 145] width 375 height 18
type input "no more will i run"
click at [191, 186] on button "Add Criteria" at bounding box center [173, 191] width 92 height 19
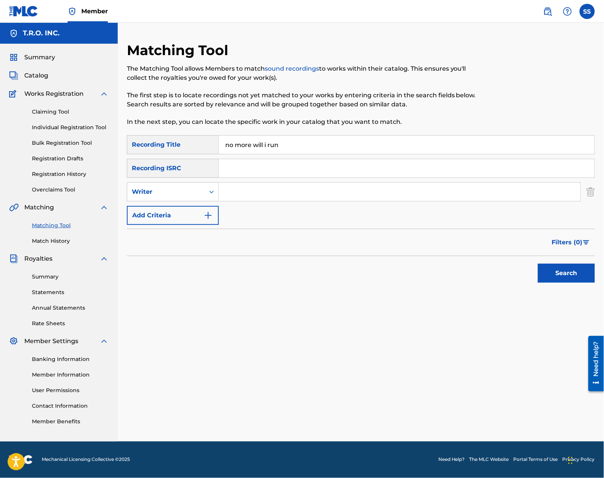
click at [191, 186] on div "Writer" at bounding box center [165, 191] width 77 height 14
click at [199, 207] on div "Recording Artist" at bounding box center [172, 210] width 91 height 19
click at [255, 184] on input "Search Form" at bounding box center [399, 192] width 361 height 18
type input "[PERSON_NAME]"
click at [538, 263] on button "Search" at bounding box center [566, 272] width 57 height 19
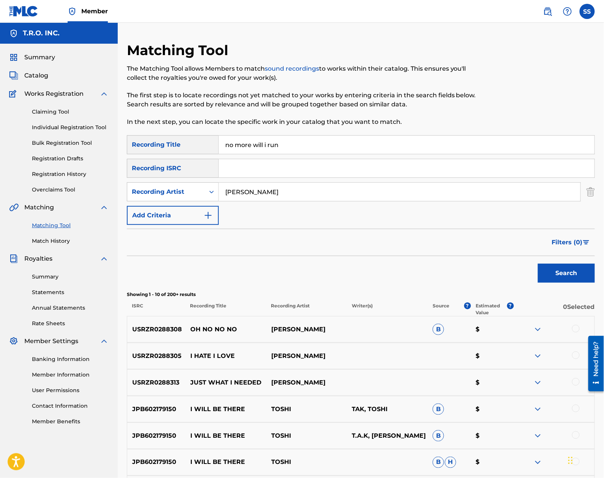
click at [341, 289] on div "SearchWithCriteriad192fd7b-fad2-4d88-af6d-1d578ce3d4c1 Recording Title no more …" at bounding box center [361, 367] width 468 height 465
drag, startPoint x: 300, startPoint y: 153, endPoint x: 153, endPoint y: 149, distance: 146.6
click at [153, 149] on div "SearchWithCriteriad192fd7b-fad2-4d88-af6d-1d578ce3d4c1 Recording Title no more …" at bounding box center [361, 144] width 468 height 19
type input "oh no no no"
click at [538, 263] on button "Search" at bounding box center [566, 272] width 57 height 19
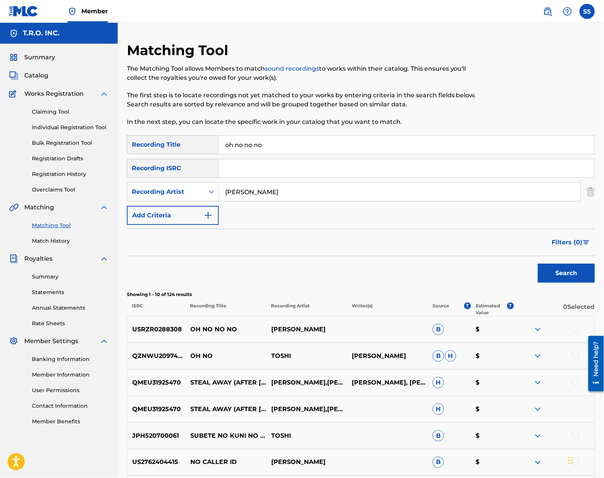
click at [578, 326] on div at bounding box center [576, 329] width 8 height 8
click at [548, 416] on button "Match 1 Group" at bounding box center [534, 415] width 84 height 19
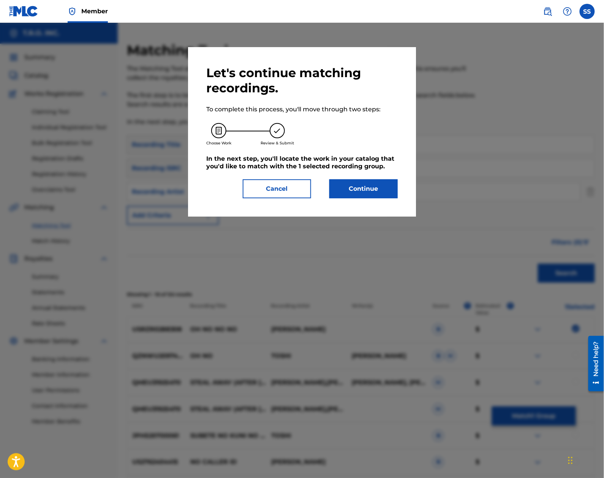
click at [371, 194] on button "Continue" at bounding box center [363, 188] width 68 height 19
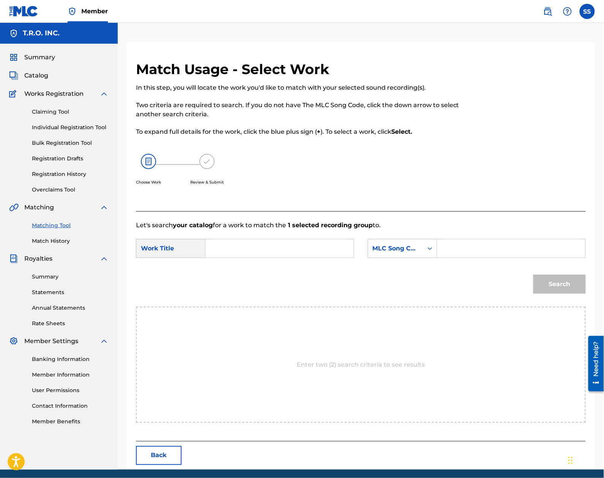
click at [223, 245] on input "Search Form" at bounding box center [279, 248] width 135 height 18
type input "oh no no no"
click at [422, 254] on div "MLC Song Code" at bounding box center [401, 248] width 69 height 19
click at [401, 272] on div "Writer Name" at bounding box center [402, 267] width 69 height 19
click at [452, 248] on input "Search Form" at bounding box center [510, 248] width 135 height 18
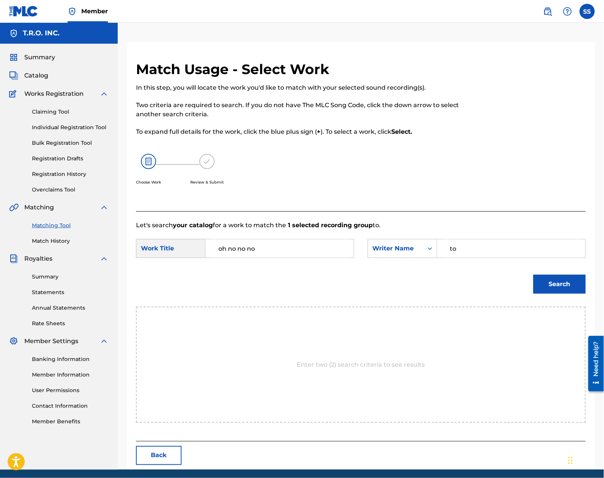
type input "t"
type input "reagon"
click at [533, 274] on button "Search" at bounding box center [559, 283] width 52 height 19
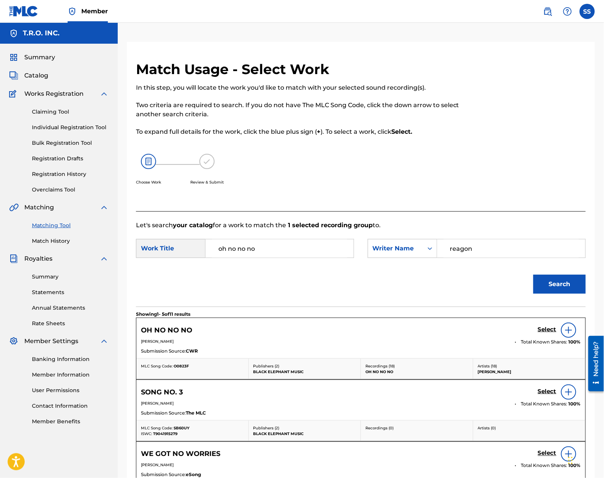
click at [546, 333] on h5 "Select" at bounding box center [547, 329] width 19 height 7
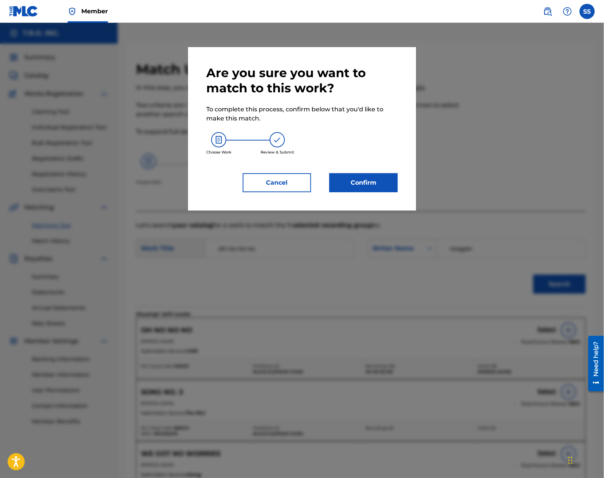
click at [362, 179] on button "Confirm" at bounding box center [363, 182] width 68 height 19
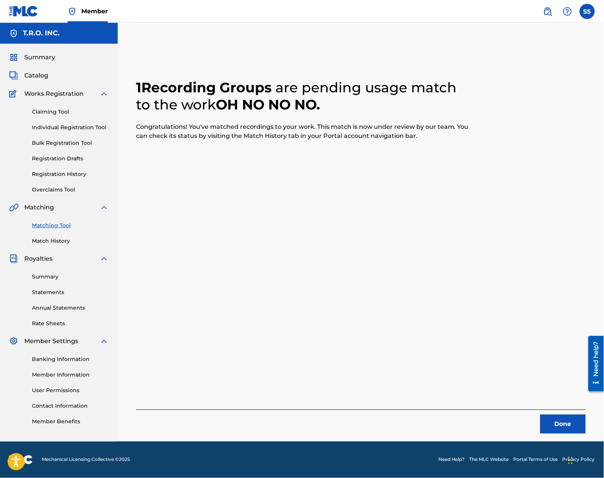
click at [564, 421] on button "Done" at bounding box center [563, 423] width 46 height 19
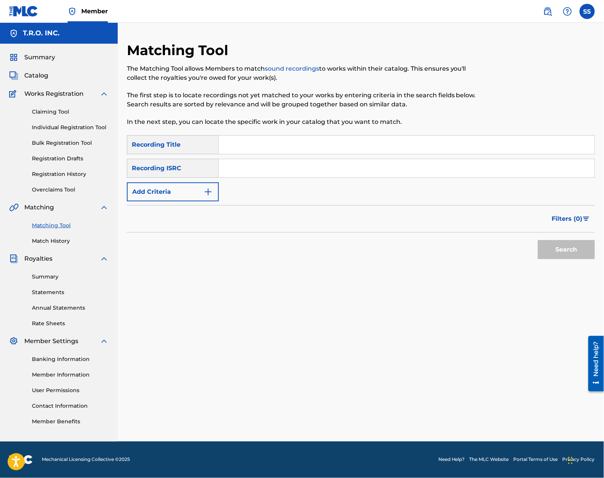
click at [278, 143] on input "Search Form" at bounding box center [406, 145] width 375 height 18
type input "o.m.g."
click at [134, 197] on button "Add Criteria" at bounding box center [173, 191] width 92 height 19
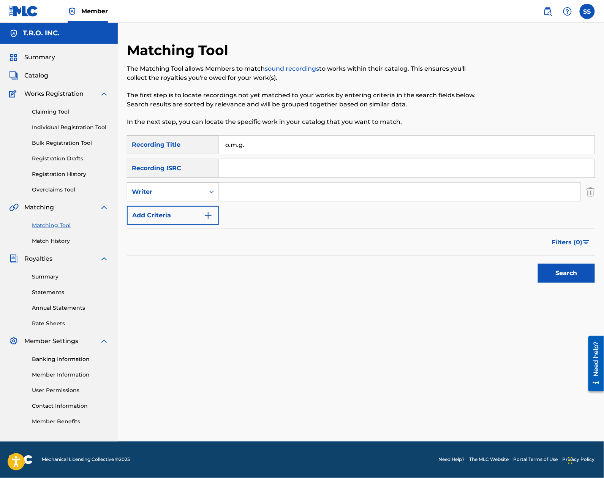
click at [137, 198] on div "Writer" at bounding box center [165, 191] width 77 height 14
click at [152, 211] on div "Recording Artist" at bounding box center [172, 210] width 91 height 19
click at [276, 190] on input "Search Form" at bounding box center [399, 192] width 361 height 18
type input "[PERSON_NAME]"
click at [538, 263] on button "Search" at bounding box center [566, 272] width 57 height 19
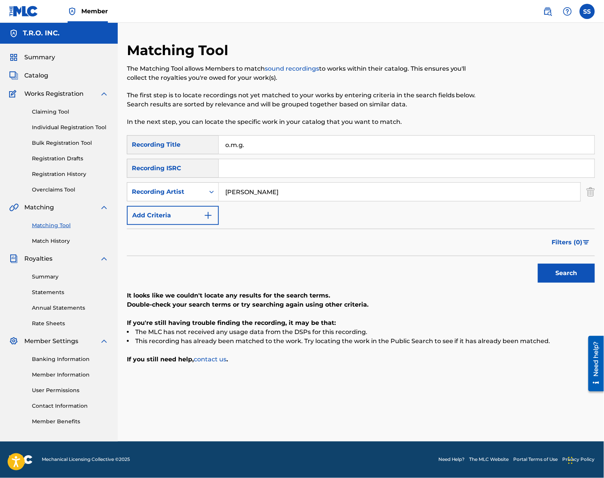
click at [254, 142] on input "o.m.g." at bounding box center [406, 145] width 375 height 18
drag, startPoint x: 254, startPoint y: 147, endPoint x: 115, endPoint y: 157, distance: 140.1
click at [115, 157] on main "T.R.O. INC. Summary Catalog Works Registration Claiming Tool Individual Registr…" at bounding box center [302, 232] width 604 height 418
click at [538, 263] on button "Search" at bounding box center [566, 272] width 57 height 19
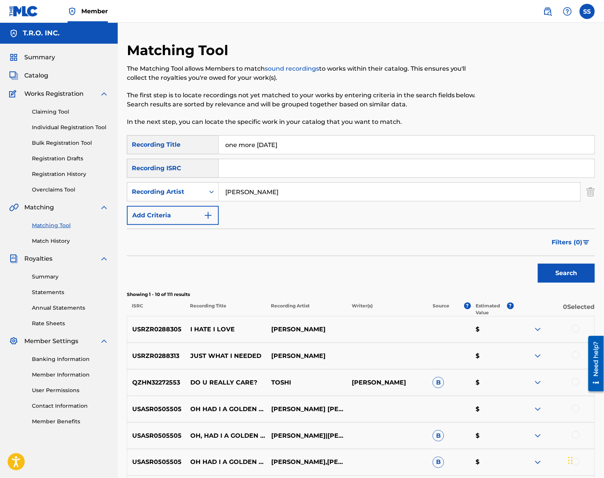
click at [538, 263] on button "Search" at bounding box center [566, 272] width 57 height 19
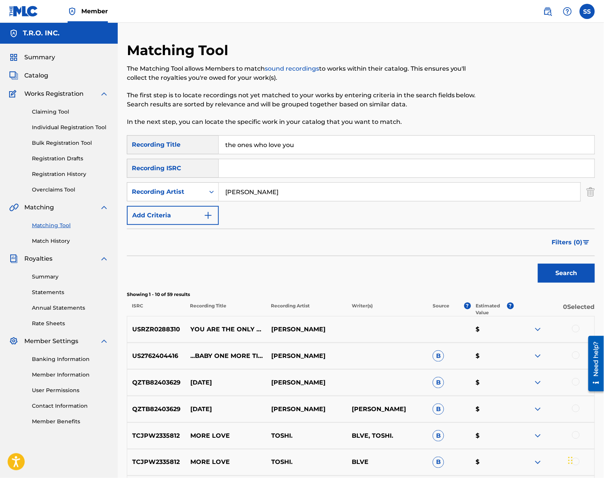
type input "the ones who love you"
click at [538, 263] on button "Search" at bounding box center [566, 272] width 57 height 19
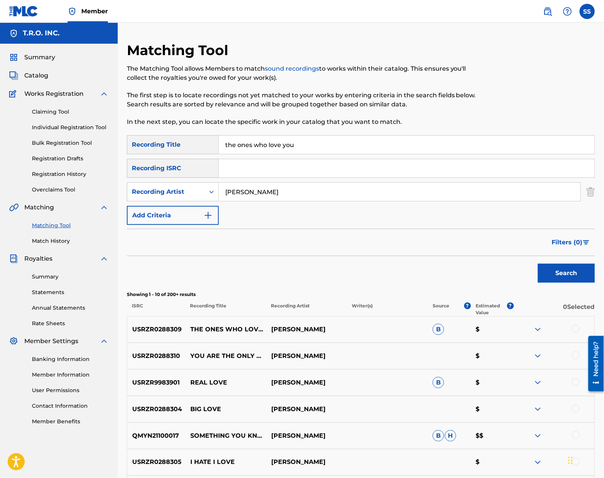
click at [574, 331] on div at bounding box center [576, 329] width 8 height 8
click at [554, 408] on button "Match 1 Group" at bounding box center [534, 415] width 84 height 19
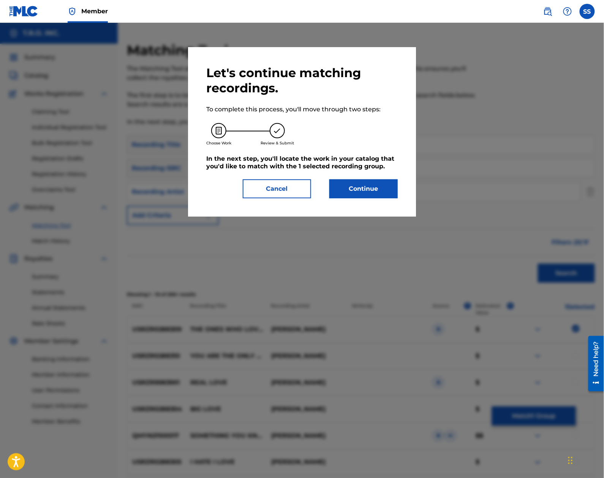
click at [342, 181] on button "Continue" at bounding box center [363, 188] width 68 height 19
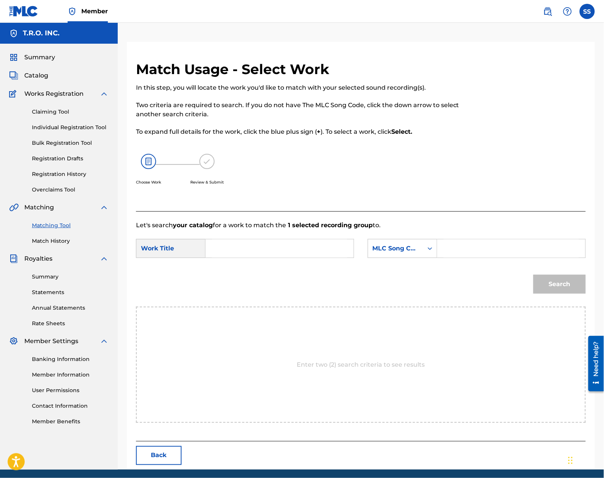
click at [296, 239] on div "Search Form" at bounding box center [279, 248] width 148 height 19
click at [301, 249] on input "Search Form" at bounding box center [279, 248] width 135 height 18
type input "the ones who love you"
click at [404, 241] on div "MLC Song Code" at bounding box center [395, 248] width 55 height 14
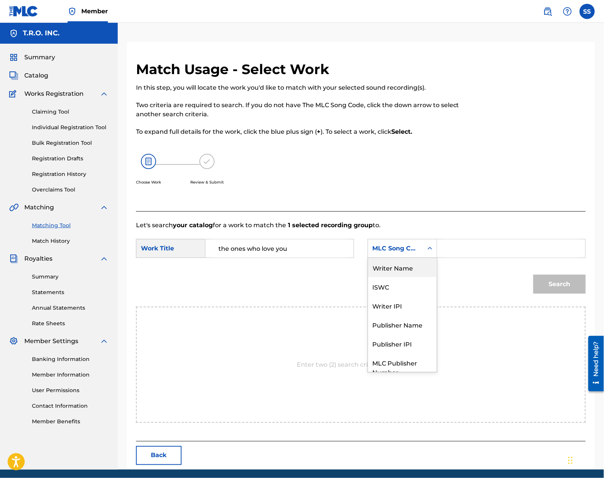
click at [402, 272] on div "Writer Name" at bounding box center [402, 267] width 69 height 19
click at [478, 247] on input "Search Form" at bounding box center [510, 248] width 135 height 18
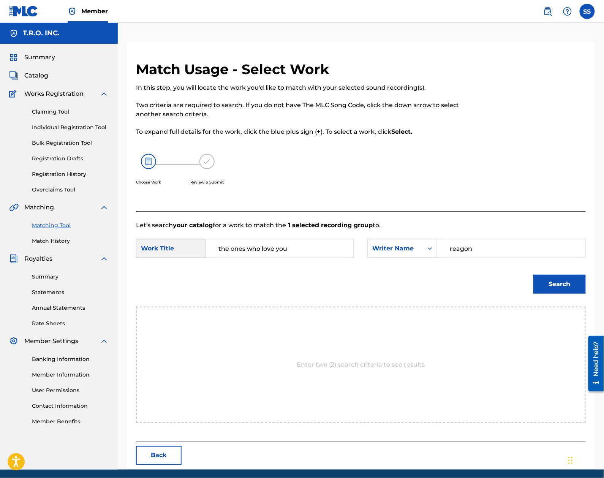
type input "reagon"
click at [533, 274] on button "Search" at bounding box center [559, 283] width 52 height 19
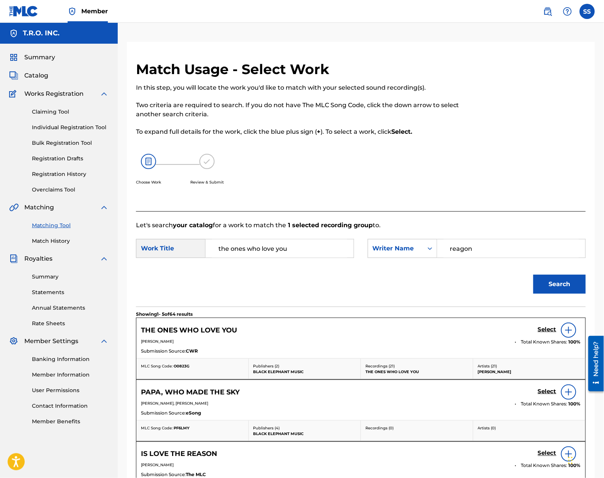
click at [541, 326] on h5 "Select" at bounding box center [547, 329] width 19 height 7
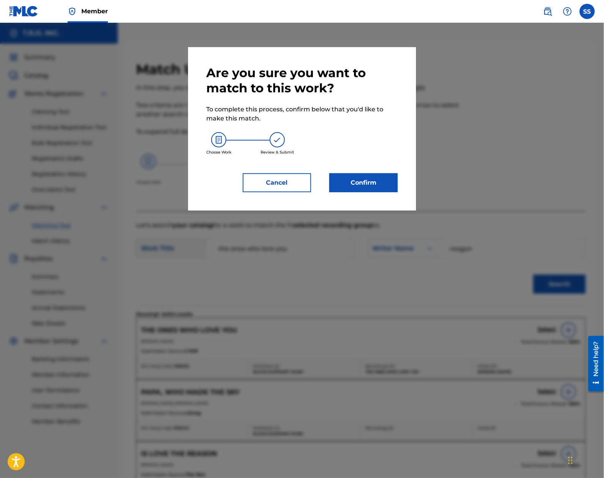
click at [361, 182] on button "Confirm" at bounding box center [363, 182] width 68 height 19
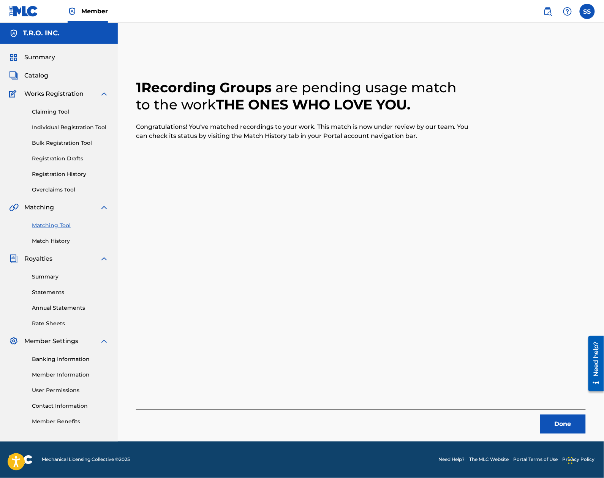
click at [555, 423] on button "Done" at bounding box center [563, 423] width 46 height 19
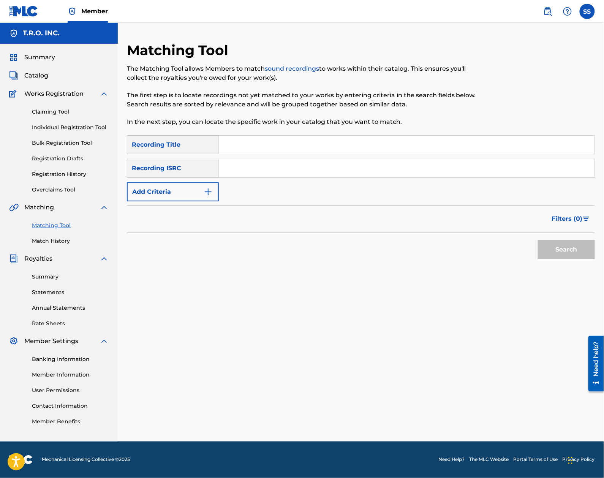
click at [262, 150] on input "Search Form" at bounding box center [406, 145] width 375 height 18
type input "only one"
click at [193, 187] on button "Add Criteria" at bounding box center [173, 191] width 92 height 19
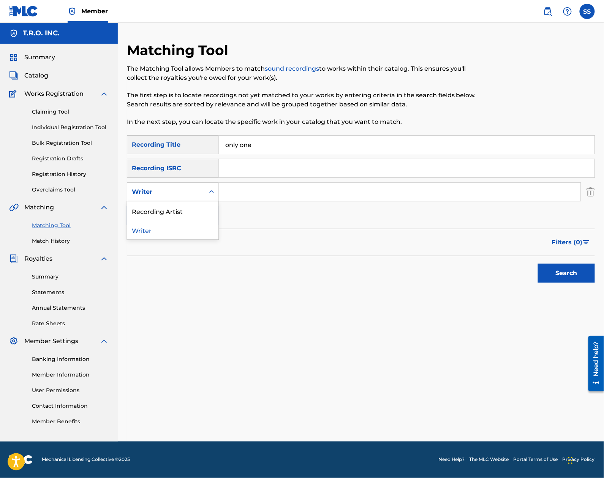
click at [181, 190] on div "Writer" at bounding box center [166, 191] width 68 height 9
click at [185, 216] on div "Recording Artist" at bounding box center [172, 210] width 91 height 19
click at [214, 192] on icon "Search Form" at bounding box center [212, 192] width 8 height 8
click at [249, 189] on input "Search Form" at bounding box center [399, 192] width 361 height 18
click at [538, 263] on button "Search" at bounding box center [566, 272] width 57 height 19
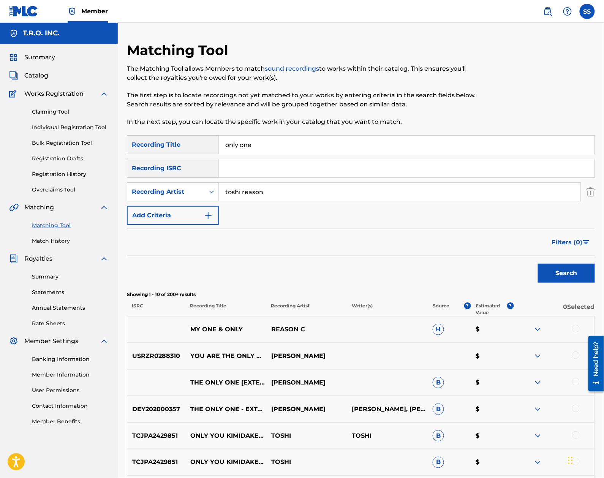
click at [258, 191] on input "toshi reason" at bounding box center [399, 192] width 361 height 18
click at [255, 191] on input "toshi reason" at bounding box center [399, 192] width 361 height 18
type input "[PERSON_NAME]"
click at [538, 263] on button "Search" at bounding box center [566, 272] width 57 height 19
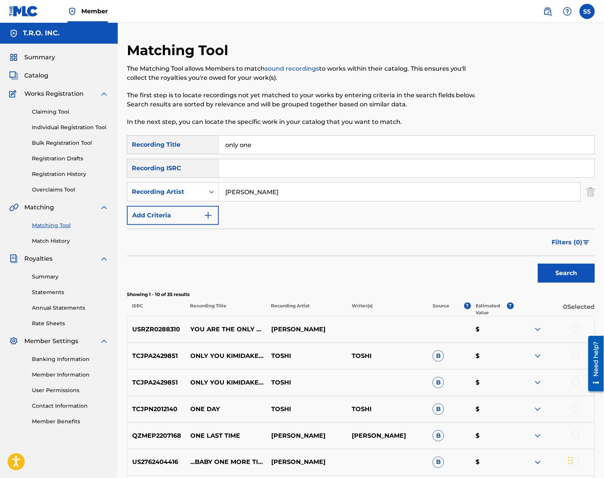
click at [576, 327] on div at bounding box center [576, 329] width 8 height 8
click at [530, 415] on button "Match 1 Group" at bounding box center [534, 415] width 84 height 19
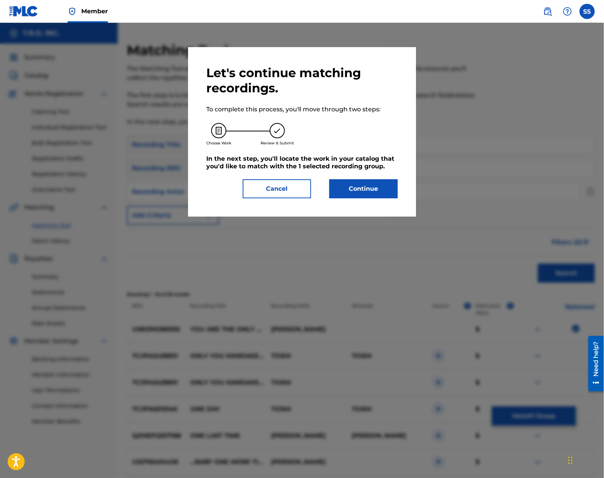
click at [271, 184] on button "Cancel" at bounding box center [277, 188] width 68 height 19
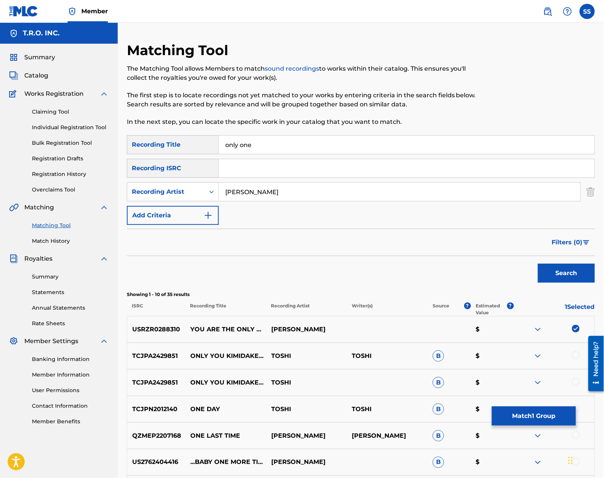
click at [266, 149] on input "only one" at bounding box center [406, 145] width 375 height 18
drag, startPoint x: 266, startPoint y: 146, endPoint x: 68, endPoint y: 136, distance: 197.7
click at [68, 136] on main "T.R.O. INC. Summary Catalog Works Registration Claiming Tool Individual Registr…" at bounding box center [302, 331] width 604 height 616
click at [538, 263] on button "Search" at bounding box center [566, 272] width 57 height 19
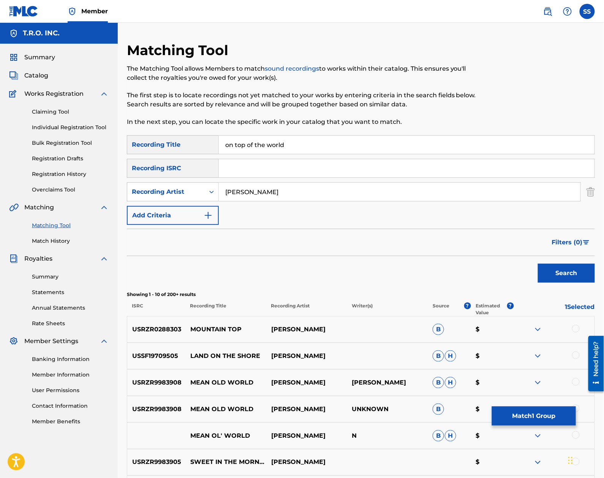
click at [293, 139] on input "on top of the world" at bounding box center [406, 145] width 375 height 18
drag, startPoint x: 294, startPoint y: 141, endPoint x: 102, endPoint y: 135, distance: 191.8
click at [102, 135] on main "T.R.O. INC. Summary Catalog Works Registration Claiming Tool Individual Registr…" at bounding box center [302, 331] width 604 height 616
click at [538, 263] on button "Search" at bounding box center [566, 272] width 57 height 19
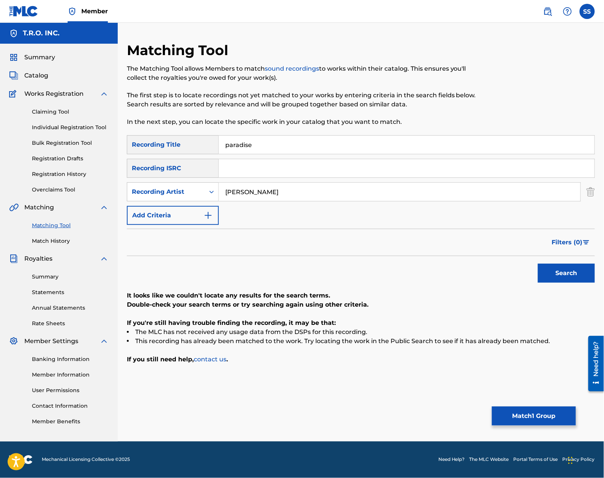
click at [538, 263] on button "Search" at bounding box center [566, 272] width 57 height 19
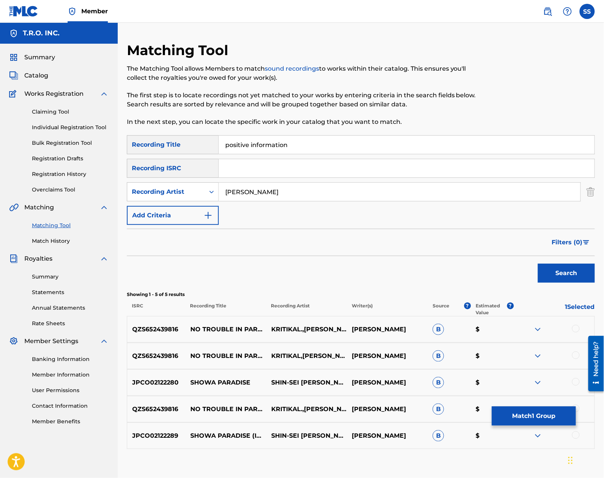
type input "positive information"
click at [538, 263] on button "Search" at bounding box center [566, 272] width 57 height 19
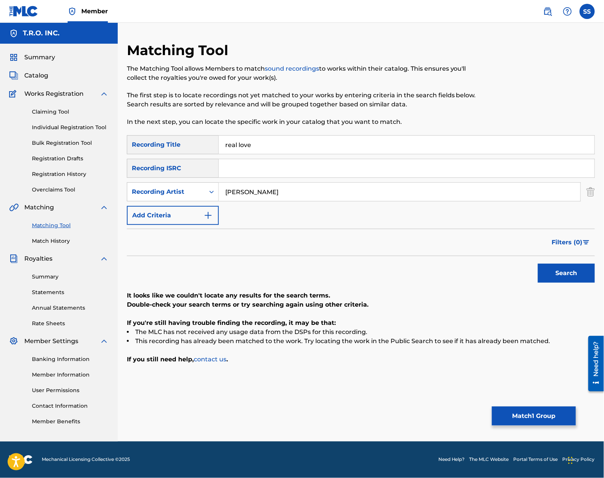
type input "real love"
click at [538, 263] on button "Search" at bounding box center [566, 272] width 57 height 19
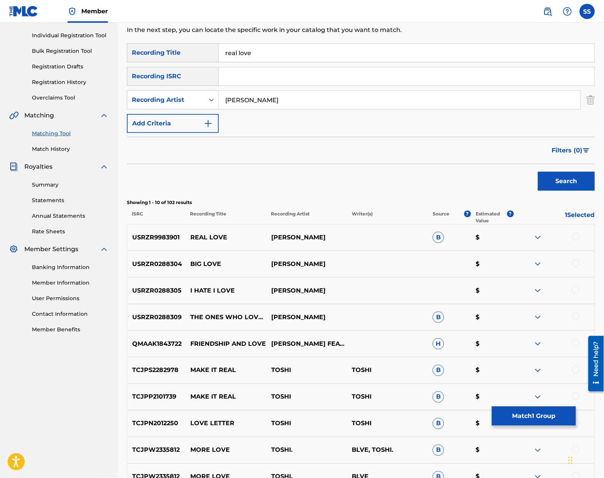
scroll to position [101, 0]
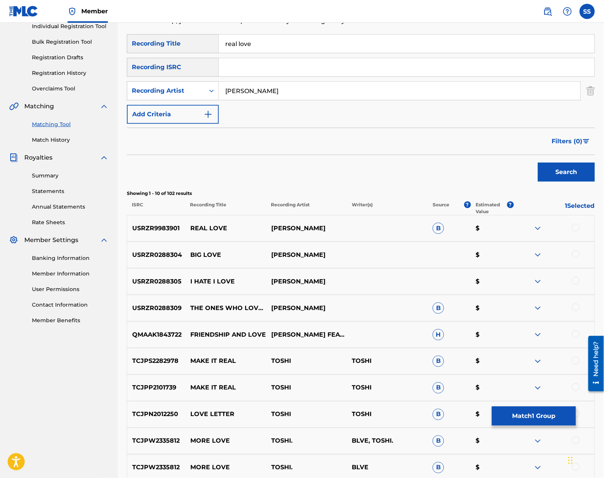
click at [576, 230] on div at bounding box center [576, 228] width 8 height 8
click at [576, 229] on img at bounding box center [576, 228] width 8 height 8
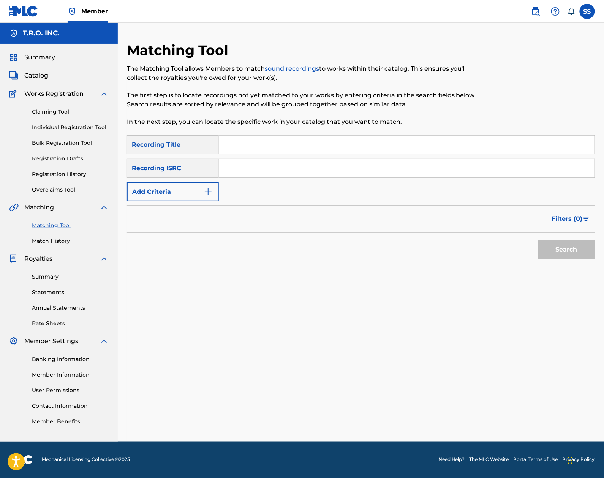
click at [296, 159] on div "Search Form" at bounding box center [407, 168] width 376 height 19
click at [295, 149] on input "Search Form" at bounding box center [406, 145] width 375 height 18
type input "real love"
click at [160, 188] on button "Add Criteria" at bounding box center [173, 191] width 92 height 19
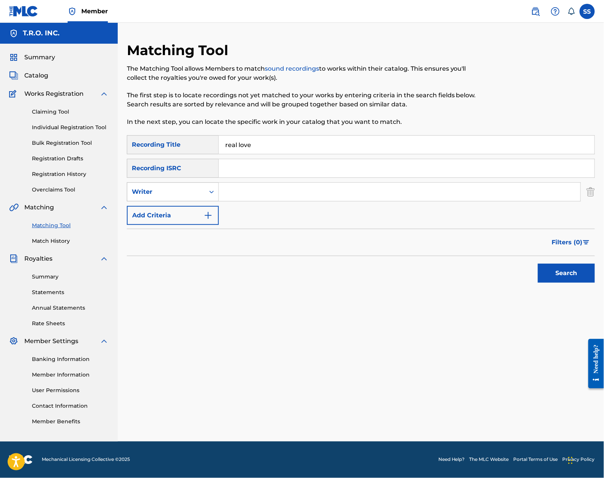
click at [180, 196] on div "Writer" at bounding box center [166, 191] width 68 height 9
click at [189, 213] on div "Recording Artist" at bounding box center [172, 210] width 91 height 19
click at [230, 193] on input "Search Form" at bounding box center [399, 192] width 361 height 18
type input "[PERSON_NAME]"
click at [542, 266] on button "Search" at bounding box center [566, 272] width 57 height 19
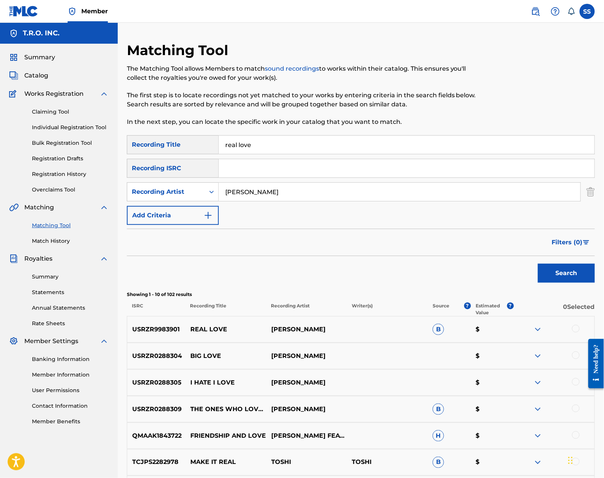
click at [575, 327] on div at bounding box center [576, 329] width 8 height 8
click at [528, 397] on div "USRZR0288309 THE ONES WHO LOVE YOU [PERSON_NAME] B $" at bounding box center [361, 409] width 468 height 27
click at [528, 408] on button "Match 1 Group" at bounding box center [534, 415] width 84 height 19
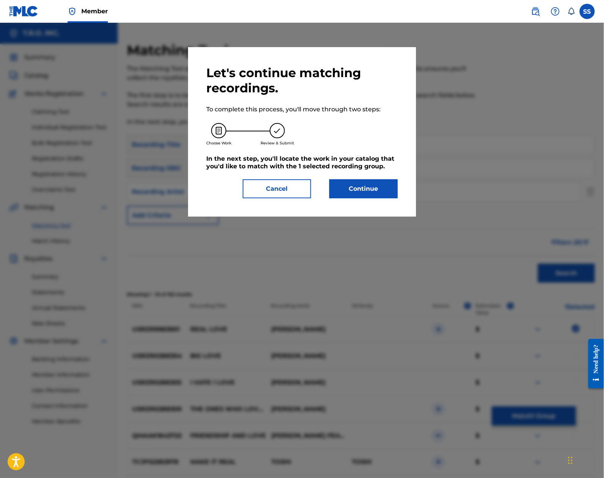
click at [380, 187] on button "Continue" at bounding box center [363, 188] width 68 height 19
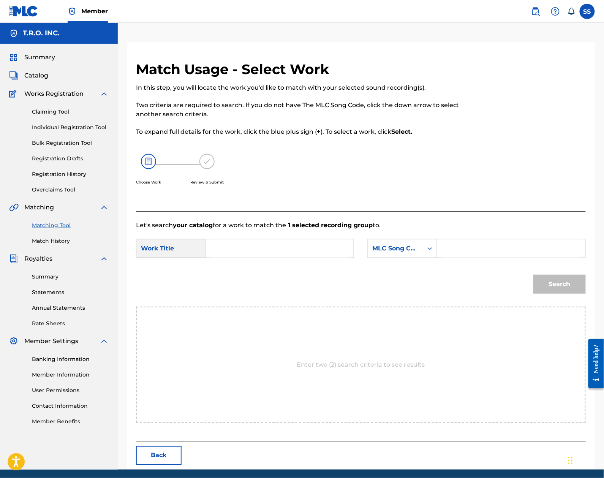
click at [282, 248] on input "Search Form" at bounding box center [279, 248] width 135 height 18
type input "real love"
click at [396, 246] on div "MLC Song Code" at bounding box center [395, 248] width 46 height 9
click at [401, 270] on div "Writer Name" at bounding box center [402, 267] width 69 height 19
click at [488, 253] on input "Search Form" at bounding box center [510, 248] width 135 height 18
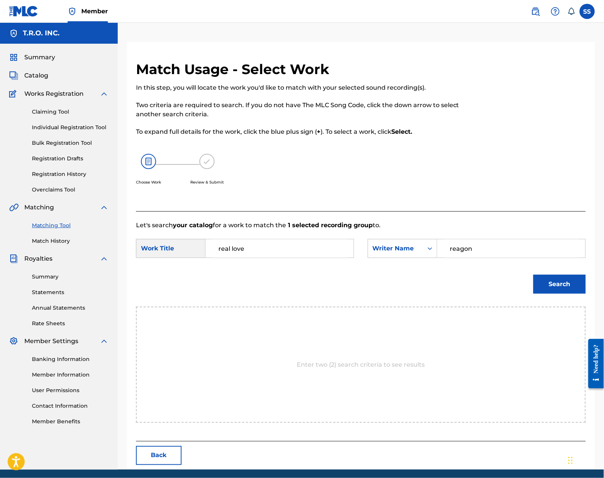
type input "reagon"
click at [533, 274] on button "Search" at bounding box center [559, 283] width 52 height 19
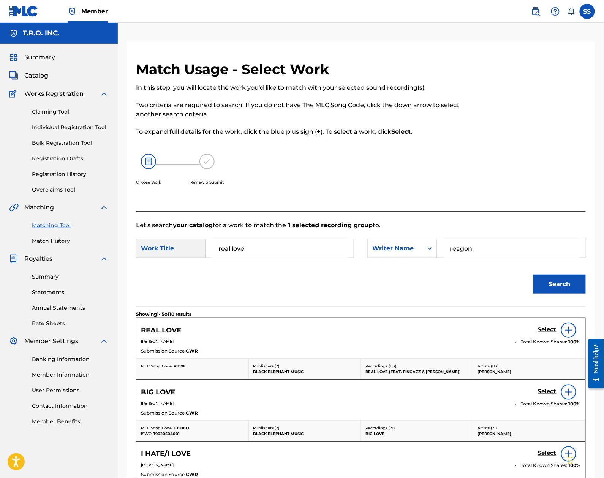
click at [547, 331] on h5 "Select" at bounding box center [547, 329] width 19 height 7
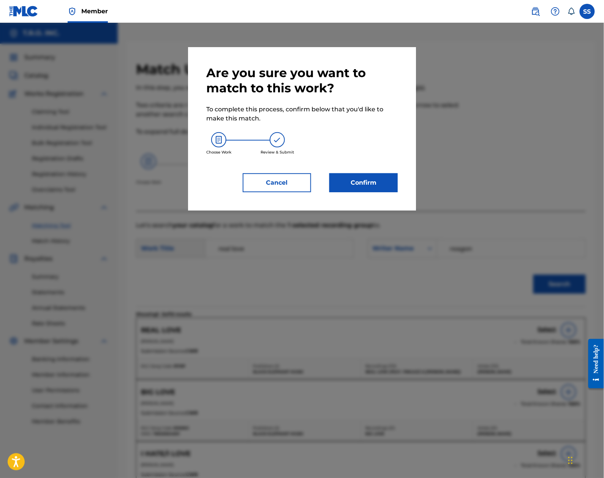
click at [367, 188] on button "Confirm" at bounding box center [363, 182] width 68 height 19
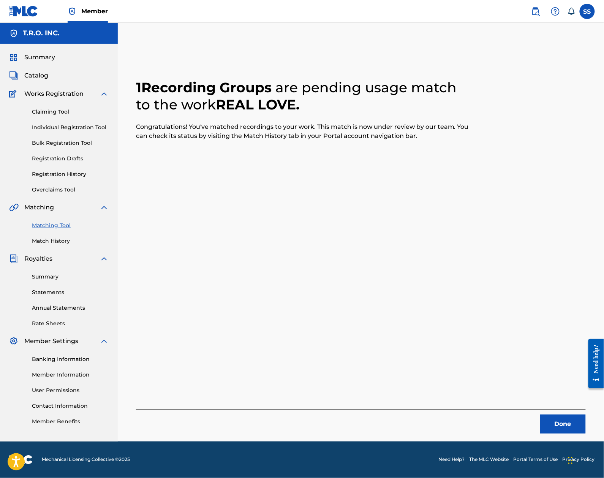
click at [556, 421] on button "Done" at bounding box center [563, 423] width 46 height 19
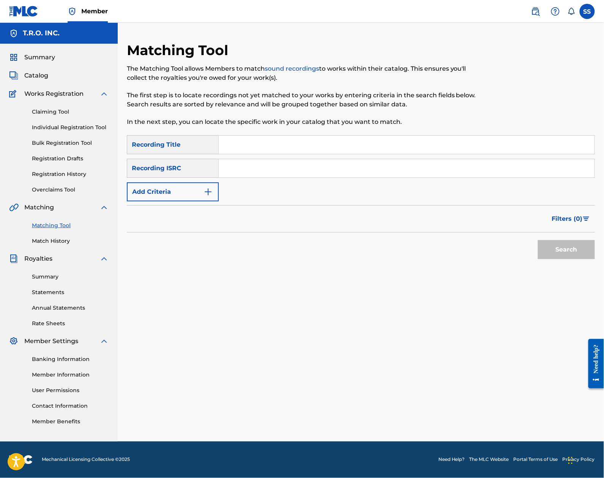
click at [292, 145] on input "Search Form" at bounding box center [406, 145] width 375 height 18
type input "[PERSON_NAME]'s opportunity"
click at [142, 191] on button "Add Criteria" at bounding box center [173, 191] width 92 height 19
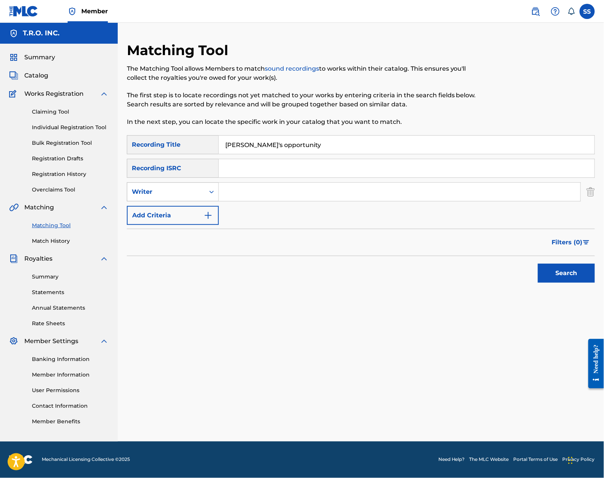
click at [170, 204] on div "SearchWithCriteria7d362865-cbf2-446d-83d3-0b2c5fc1d551 Recording Title rose's o…" at bounding box center [361, 180] width 468 height 90
click at [175, 190] on div "Writer" at bounding box center [166, 191] width 68 height 9
click at [176, 205] on div "Recording Artist" at bounding box center [172, 210] width 91 height 19
click at [257, 189] on input "Search Form" at bounding box center [399, 192] width 361 height 18
type input "[PERSON_NAME]"
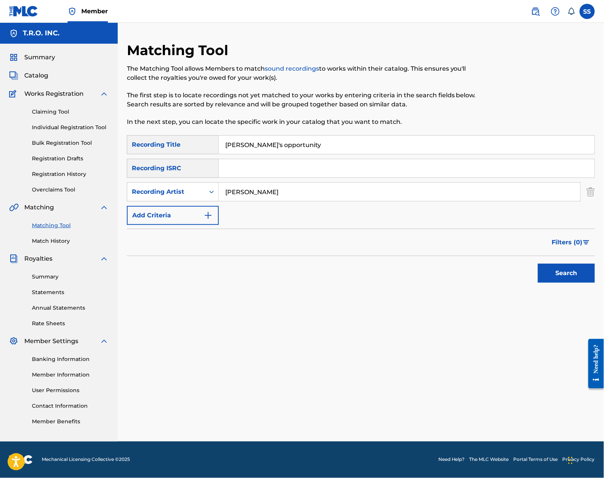
click at [538, 263] on button "Search" at bounding box center [566, 272] width 57 height 19
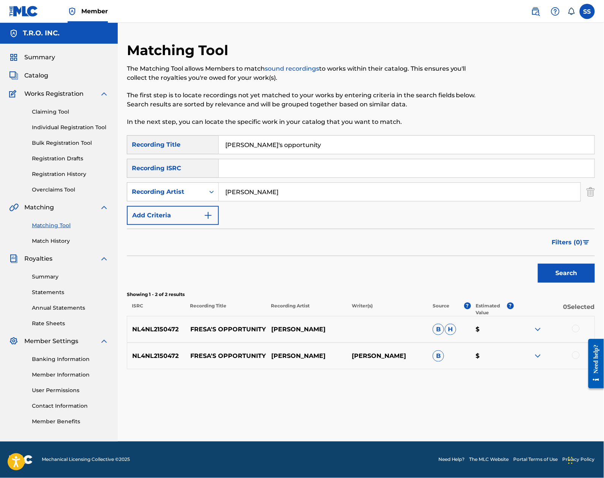
click at [292, 142] on input "[PERSON_NAME]'s opportunity" at bounding box center [406, 145] width 375 height 18
drag, startPoint x: 292, startPoint y: 142, endPoint x: 121, endPoint y: 140, distance: 170.8
click at [121, 140] on div "Matching Tool The Matching Tool allows Members to match sound recordings to wor…" at bounding box center [361, 241] width 486 height 399
click at [538, 263] on button "Search" at bounding box center [566, 272] width 57 height 19
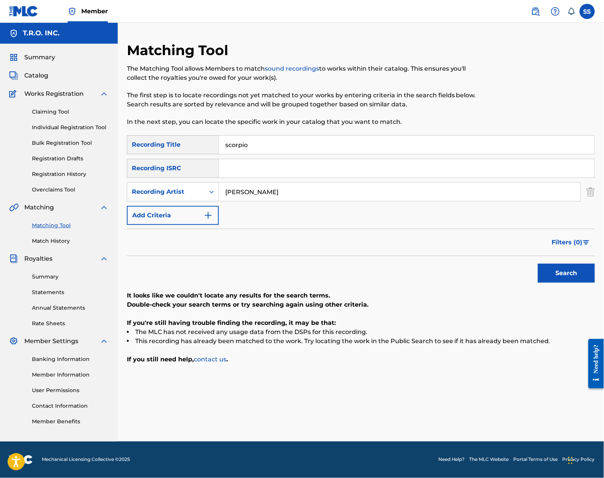
click at [538, 263] on button "Search" at bounding box center [566, 272] width 57 height 19
type input "show me"
click at [538, 263] on button "Search" at bounding box center [566, 272] width 57 height 19
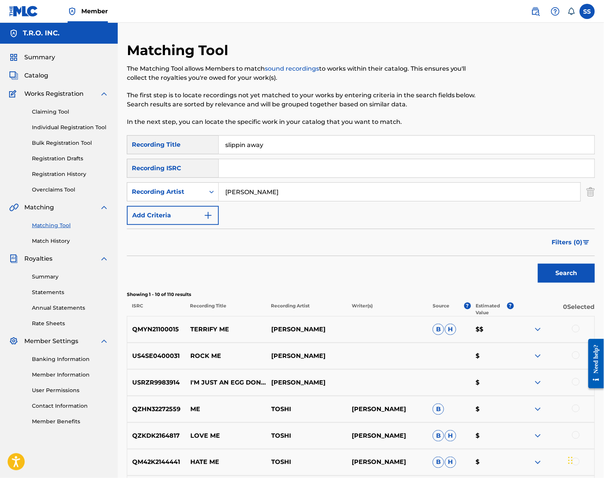
type input "slippin away"
click at [538, 263] on button "Search" at bounding box center [566, 272] width 57 height 19
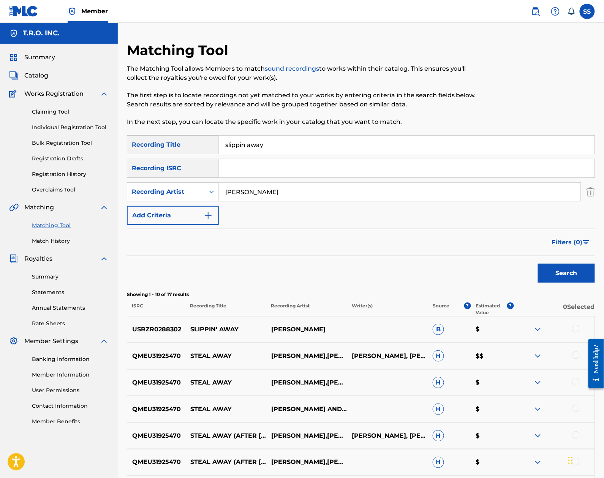
click at [565, 328] on div at bounding box center [553, 329] width 81 height 9
click at [577, 328] on div at bounding box center [576, 329] width 8 height 8
click at [544, 410] on button "Match 1 Group" at bounding box center [534, 415] width 84 height 19
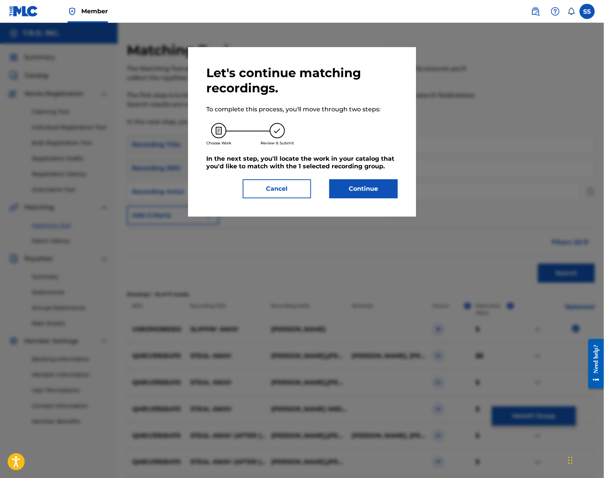
click at [371, 194] on button "Continue" at bounding box center [363, 188] width 68 height 19
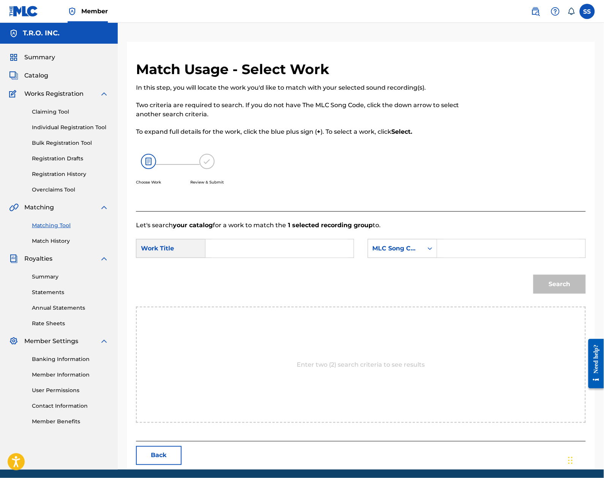
click at [261, 251] on input "Search Form" at bounding box center [279, 248] width 135 height 18
type input "slipping away"
click at [393, 238] on form "SearchWithCriteria35fdddf5-0927-4274-bd5a-c561f356bc5a Work Title slipping away…" at bounding box center [360, 268] width 449 height 77
click at [395, 248] on div "MLC Song Code" at bounding box center [395, 248] width 46 height 9
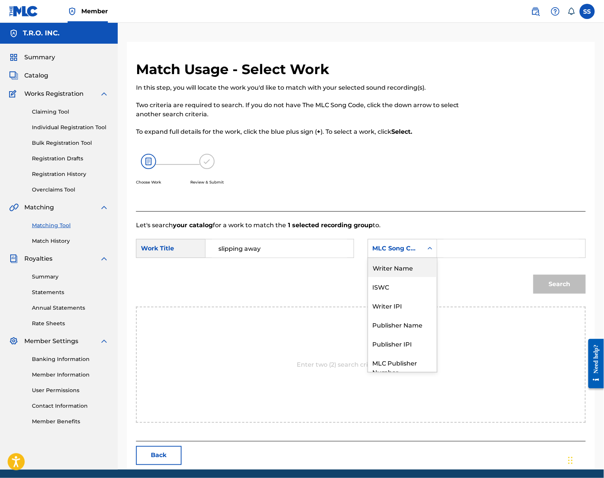
click at [400, 271] on div "Writer Name" at bounding box center [402, 267] width 69 height 19
click at [449, 257] on input "Search Form" at bounding box center [510, 248] width 135 height 18
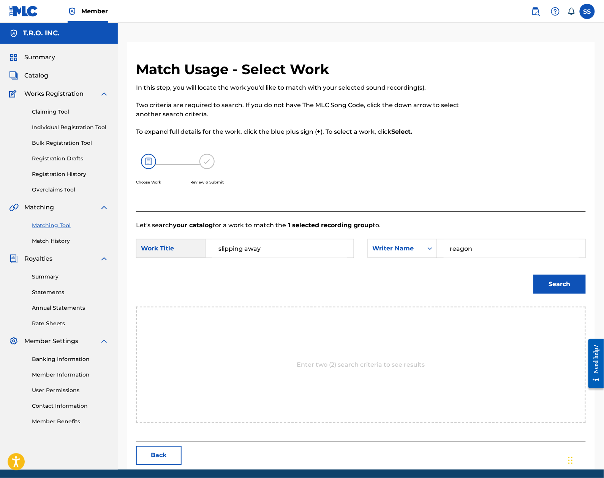
type input "reagon"
click at [533, 274] on button "Search" at bounding box center [559, 283] width 52 height 19
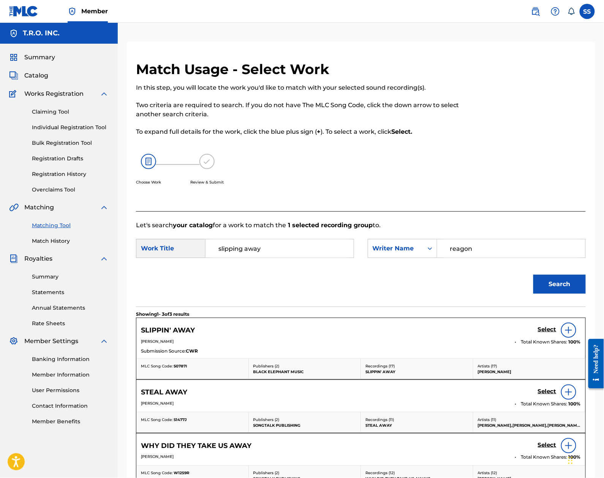
click at [549, 328] on h5 "Select" at bounding box center [547, 329] width 19 height 7
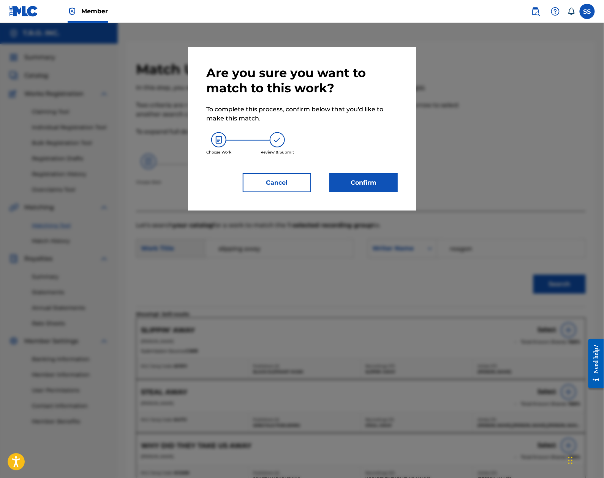
click at [380, 184] on button "Confirm" at bounding box center [363, 182] width 68 height 19
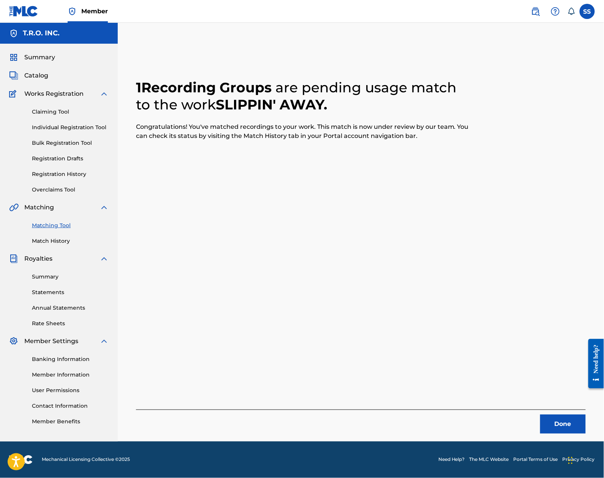
click at [550, 424] on button "Done" at bounding box center [563, 423] width 46 height 19
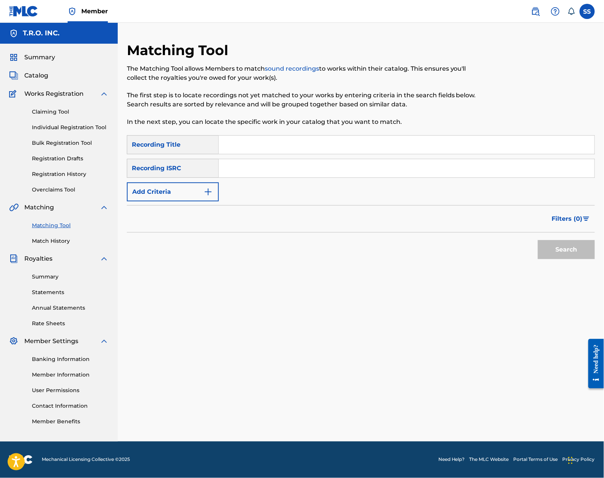
click at [236, 137] on input "Search Form" at bounding box center [406, 145] width 375 height 18
type input "o"
type input "some space"
click at [166, 198] on button "Add Criteria" at bounding box center [173, 191] width 92 height 19
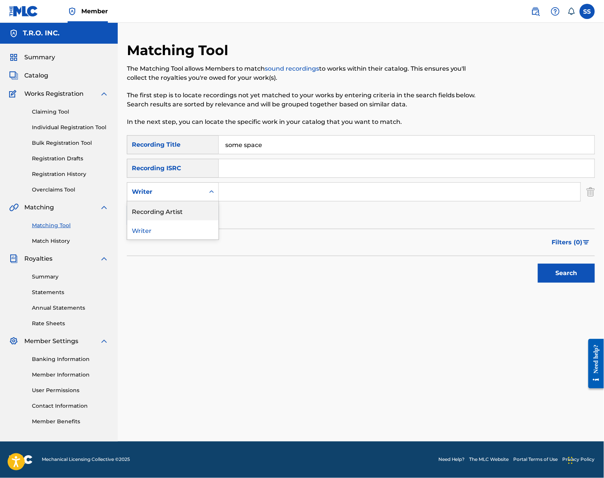
click at [167, 201] on div "2 results available. Use Up and Down to choose options, press Enter to select t…" at bounding box center [173, 191] width 92 height 19
click at [169, 210] on div "Recording Artist" at bounding box center [172, 210] width 91 height 19
click at [247, 191] on input "Search Form" at bounding box center [399, 192] width 361 height 18
type input "[PERSON_NAME]"
click at [538, 263] on button "Search" at bounding box center [566, 272] width 57 height 19
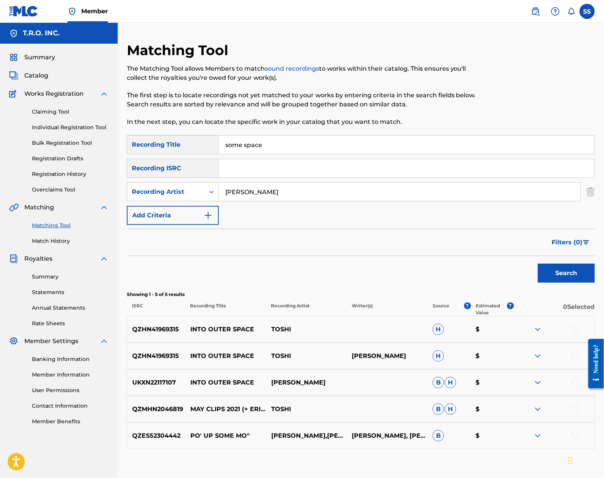
click at [279, 142] on input "some space" at bounding box center [406, 145] width 375 height 18
drag, startPoint x: 284, startPoint y: 140, endPoint x: 118, endPoint y: 137, distance: 165.9
click at [118, 137] on div "Matching Tool The Matching Tool allows Members to match sound recordings to wor…" at bounding box center [361, 264] width 486 height 445
click at [538, 263] on button "Search" at bounding box center [566, 272] width 57 height 19
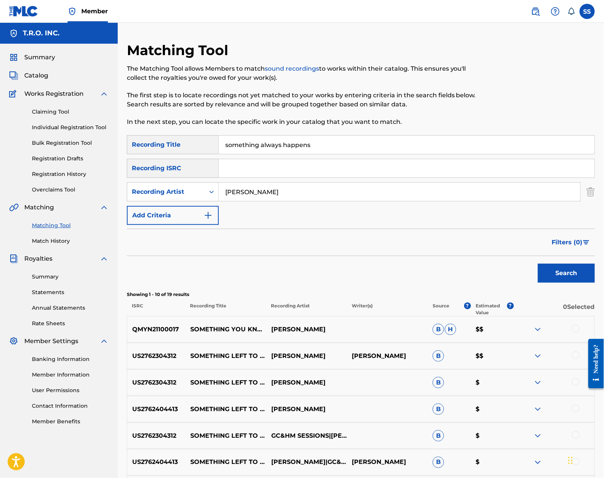
drag, startPoint x: 323, startPoint y: 146, endPoint x: 262, endPoint y: 141, distance: 61.3
click at [262, 141] on input "something always happens" at bounding box center [406, 145] width 375 height 18
type input "something good"
click at [538, 263] on button "Search" at bounding box center [566, 272] width 57 height 19
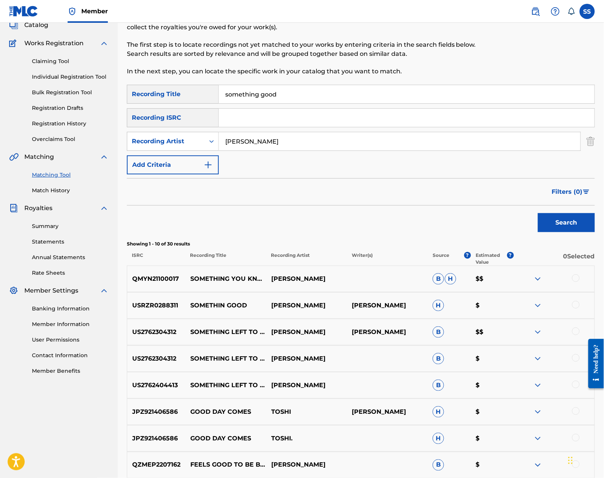
click at [574, 308] on div at bounding box center [553, 305] width 81 height 9
click at [577, 306] on div at bounding box center [576, 305] width 8 height 8
click at [554, 415] on button "Match 1 Group" at bounding box center [534, 415] width 84 height 19
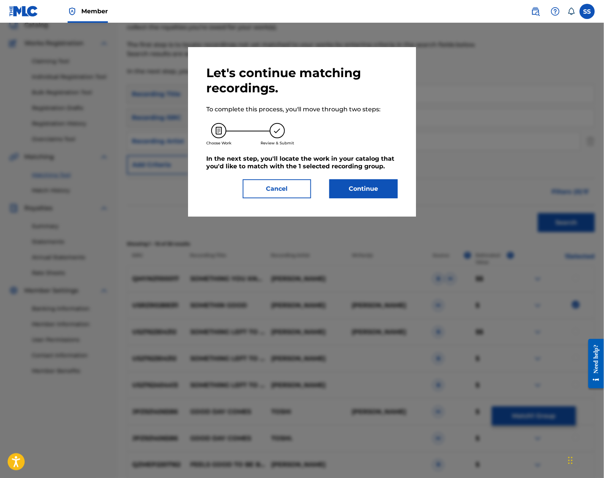
click at [350, 184] on button "Continue" at bounding box center [363, 188] width 68 height 19
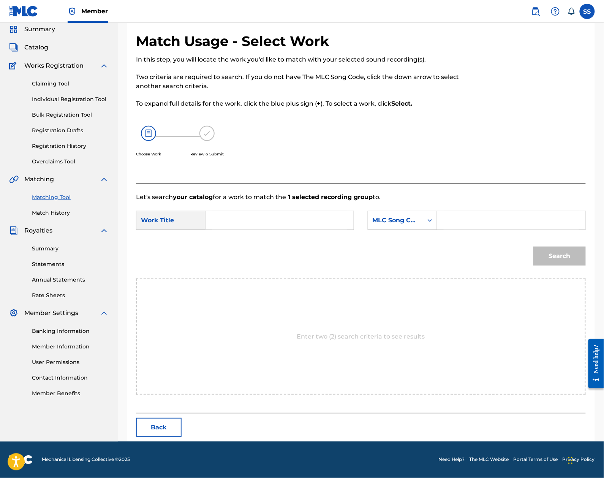
scroll to position [0, 0]
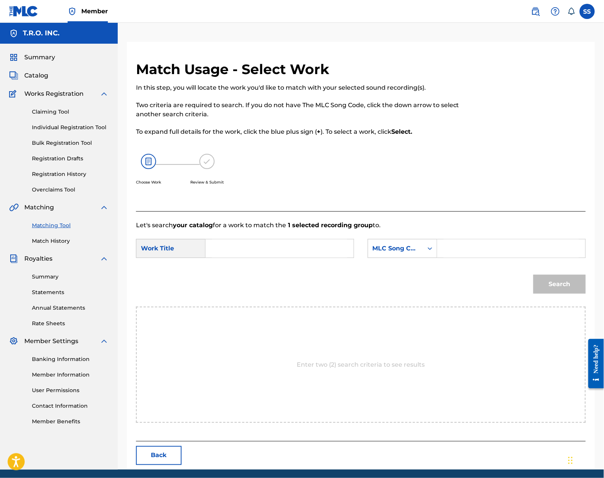
click at [272, 254] on input "Search Form" at bounding box center [279, 248] width 135 height 18
click at [251, 249] on input "something good" at bounding box center [279, 248] width 135 height 18
type input "somethin good"
click at [384, 256] on div "MLC Song Code" at bounding box center [401, 248] width 69 height 19
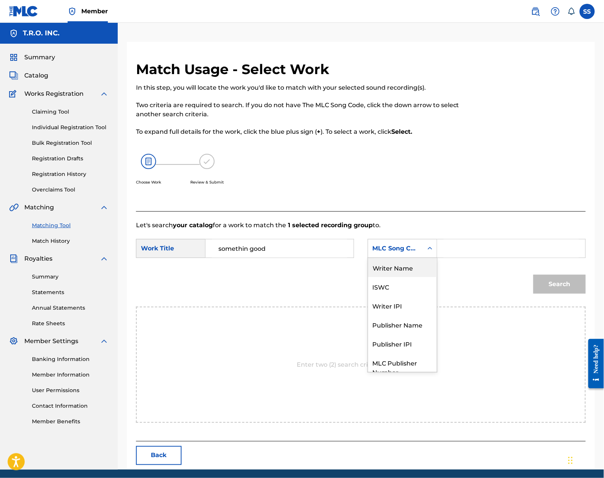
click at [392, 268] on div "Writer Name" at bounding box center [402, 267] width 69 height 19
click at [486, 244] on input "Search Form" at bounding box center [510, 248] width 135 height 18
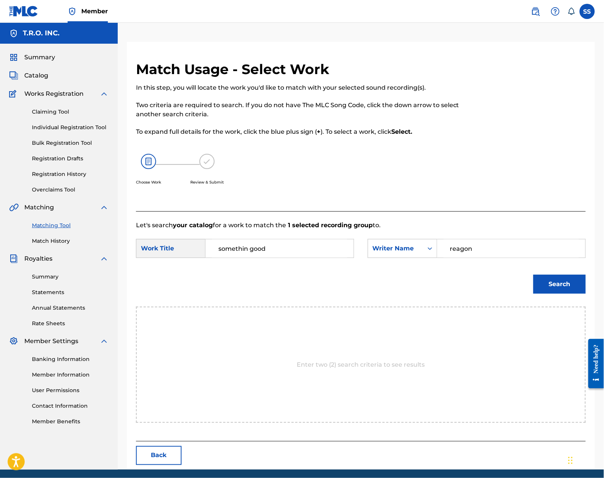
type input "reagon"
click at [533, 274] on button "Search" at bounding box center [559, 283] width 52 height 19
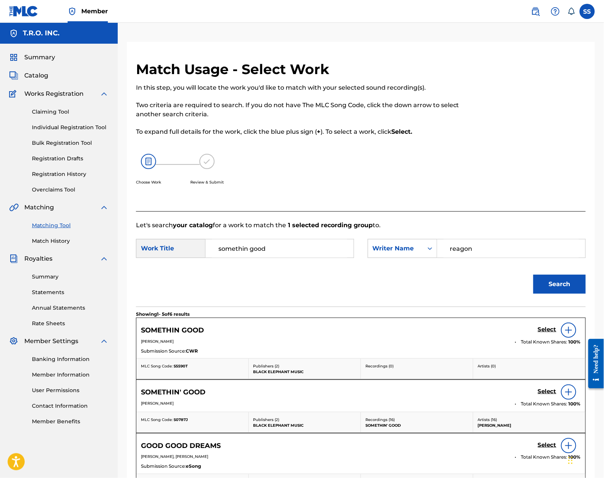
click at [550, 390] on h5 "Select" at bounding box center [547, 391] width 19 height 7
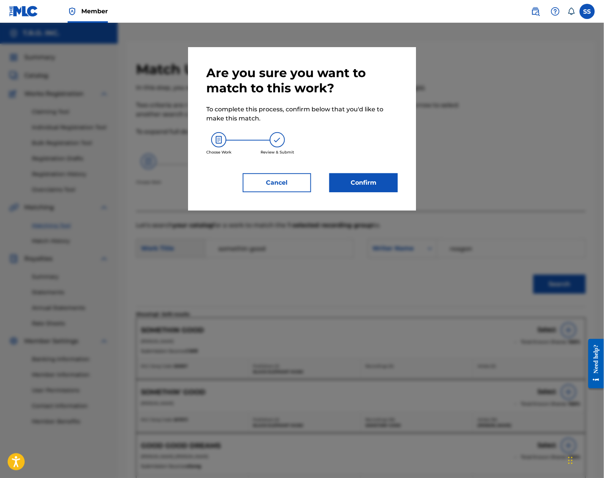
click at [355, 177] on button "Confirm" at bounding box center [363, 182] width 68 height 19
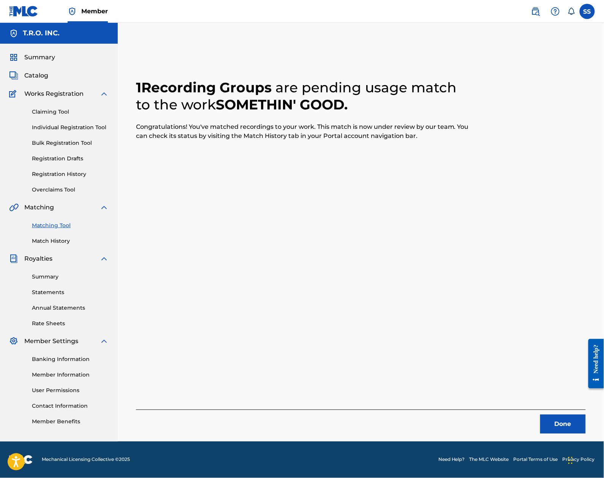
click at [557, 421] on button "Done" at bounding box center [563, 423] width 46 height 19
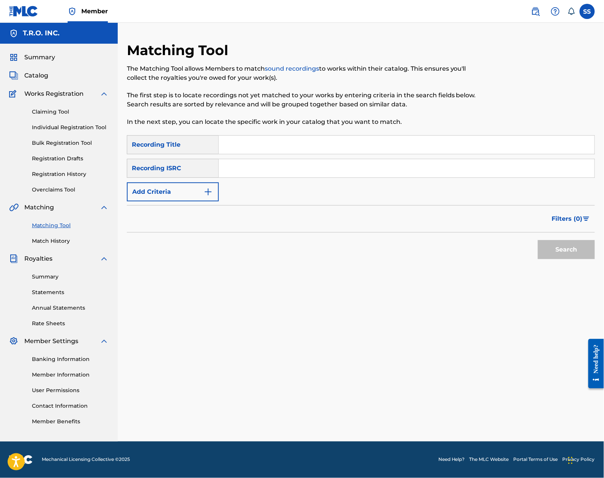
click at [228, 147] on input "Search Form" at bounding box center [406, 145] width 375 height 18
type input "song for mia"
click at [143, 192] on button "Add Criteria" at bounding box center [173, 191] width 92 height 19
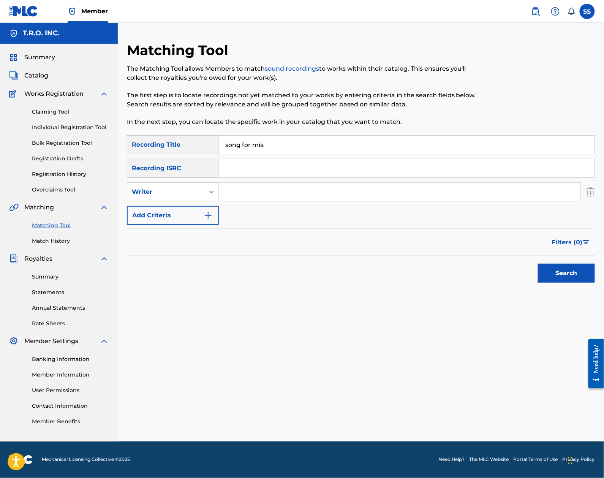
click at [143, 192] on div "Writer" at bounding box center [166, 191] width 68 height 9
click at [161, 212] on div "Recording Artist" at bounding box center [172, 210] width 91 height 19
click at [290, 188] on input "Search Form" at bounding box center [399, 192] width 361 height 18
type input "[PERSON_NAME]"
click at [538, 263] on button "Search" at bounding box center [566, 272] width 57 height 19
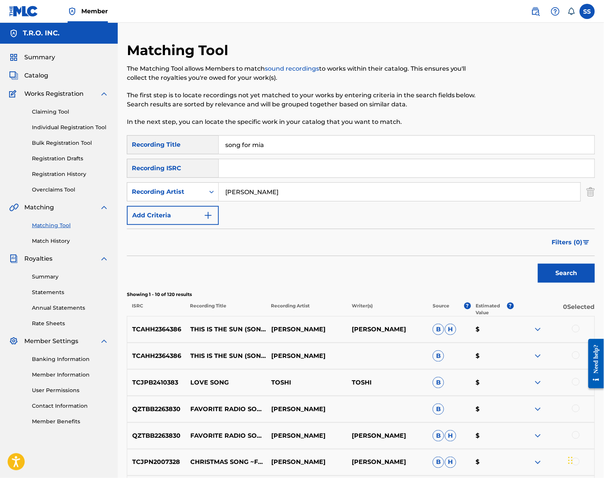
drag, startPoint x: 275, startPoint y: 145, endPoint x: 162, endPoint y: 140, distance: 113.6
click at [162, 140] on div "SearchWithCriteria7d362865-cbf2-446d-83d3-0b2c5fc1d551 Recording Title song for…" at bounding box center [361, 144] width 468 height 19
click at [538, 263] on button "Search" at bounding box center [566, 272] width 57 height 19
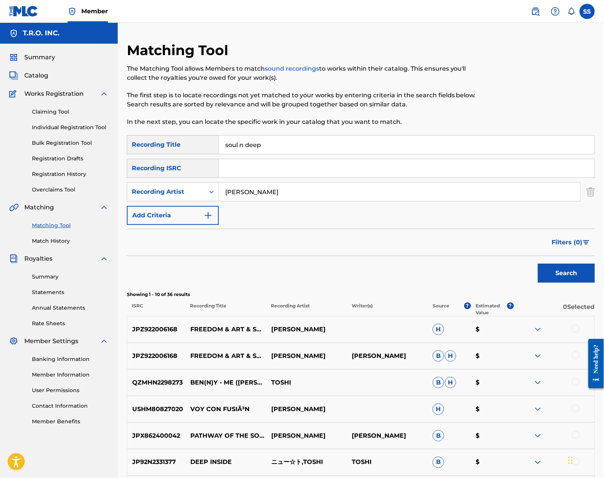
drag, startPoint x: 275, startPoint y: 140, endPoint x: 108, endPoint y: 142, distance: 167.0
click at [108, 142] on main "T.R.O. INC. Summary Catalog Works Registration Claiming Tool Individual Registr…" at bounding box center [302, 331] width 604 height 616
click at [538, 263] on button "Search" at bounding box center [566, 272] width 57 height 19
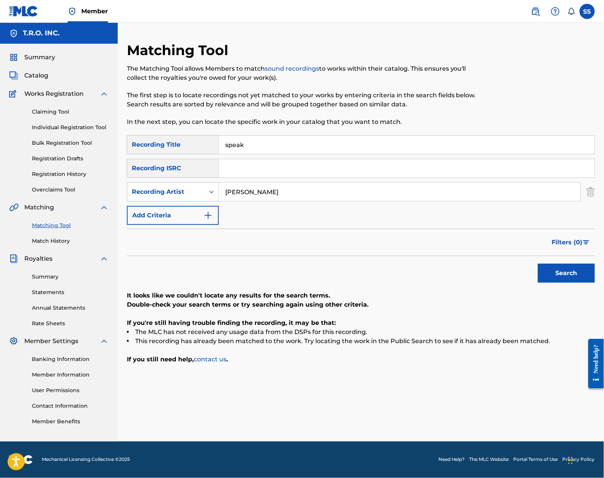
click at [538, 263] on button "Search" at bounding box center [566, 272] width 57 height 19
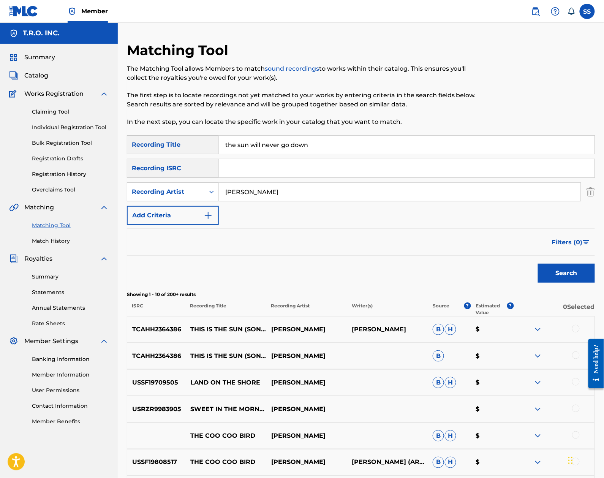
drag, startPoint x: 337, startPoint y: 142, endPoint x: 99, endPoint y: 129, distance: 238.7
click at [99, 129] on main "T.R.O. INC. Summary Catalog Works Registration Claiming Tool Individual Registr…" at bounding box center [302, 331] width 604 height 616
click at [538, 263] on button "Search" at bounding box center [566, 272] width 57 height 19
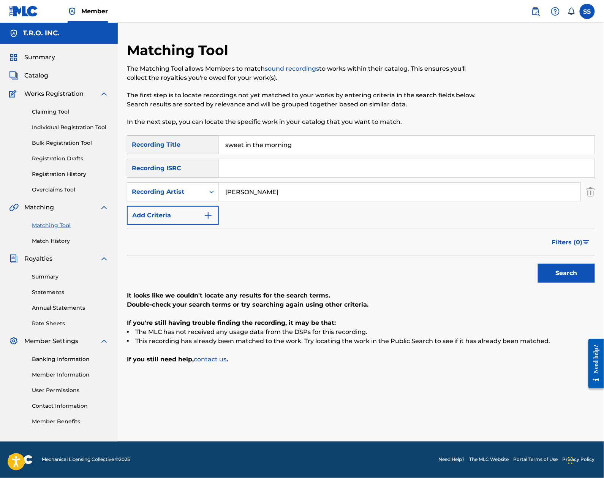
type input "sweet in the morning"
click at [538, 263] on button "Search" at bounding box center [566, 272] width 57 height 19
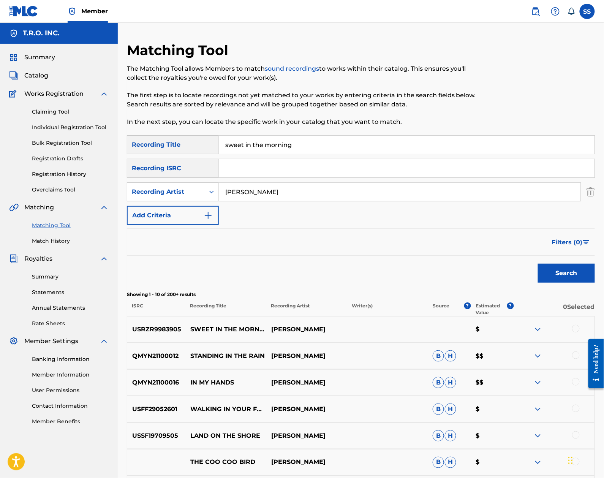
click at [572, 327] on div at bounding box center [576, 329] width 8 height 8
click at [531, 425] on button "Match 1 Group" at bounding box center [534, 415] width 84 height 19
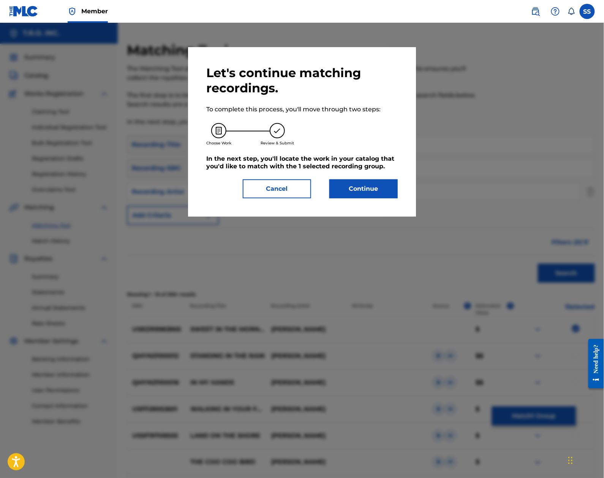
click at [354, 197] on button "Continue" at bounding box center [363, 188] width 68 height 19
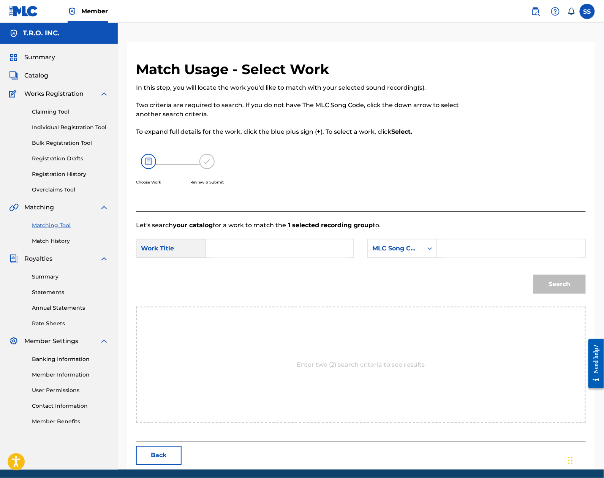
click at [261, 245] on input "Search Form" at bounding box center [279, 248] width 135 height 18
type input "sweet in the morning"
click at [389, 248] on div "MLC Song Code" at bounding box center [395, 248] width 46 height 9
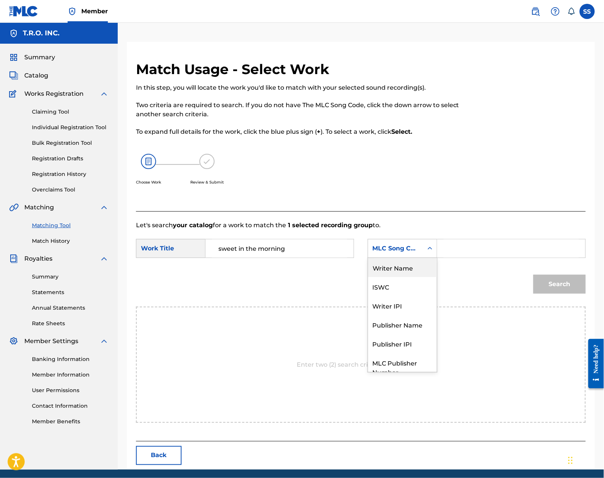
click at [409, 272] on div "Writer Name" at bounding box center [402, 267] width 69 height 19
click at [468, 240] on input "Search Form" at bounding box center [510, 248] width 135 height 18
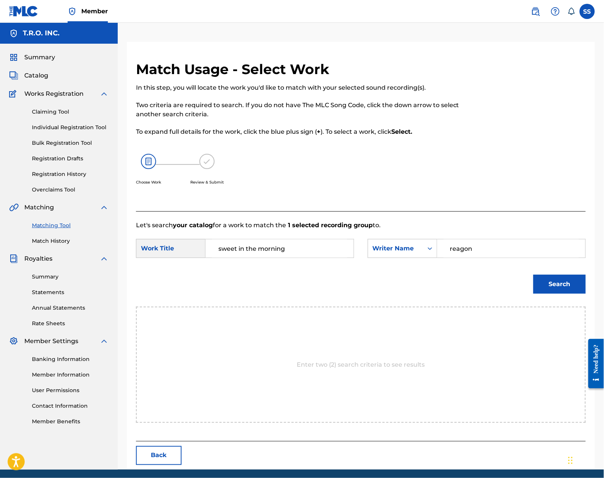
type input "reagon"
click at [533, 274] on button "Search" at bounding box center [559, 283] width 52 height 19
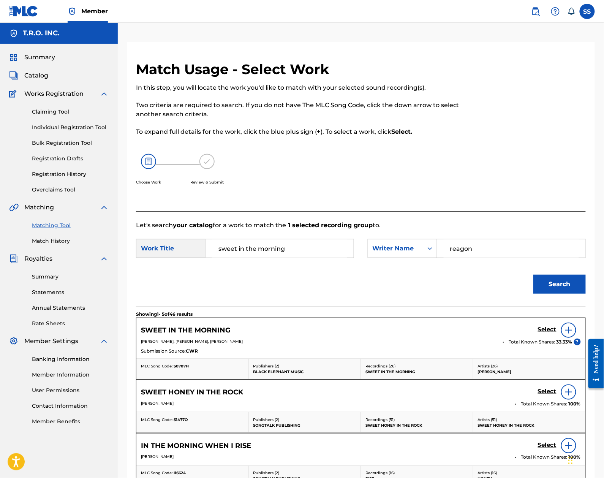
click at [547, 328] on h5 "Select" at bounding box center [547, 329] width 19 height 7
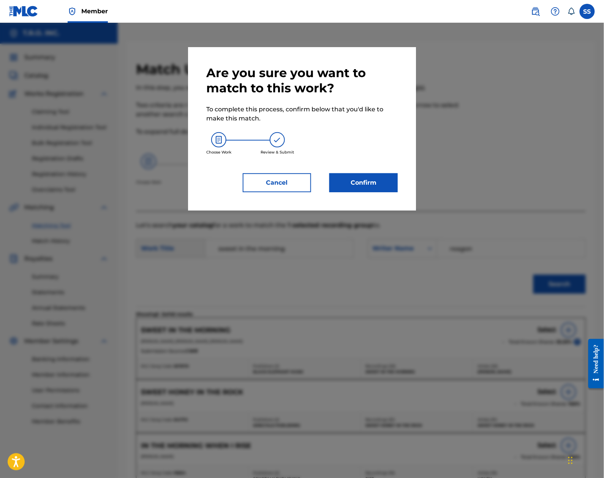
click at [374, 178] on button "Confirm" at bounding box center [363, 182] width 68 height 19
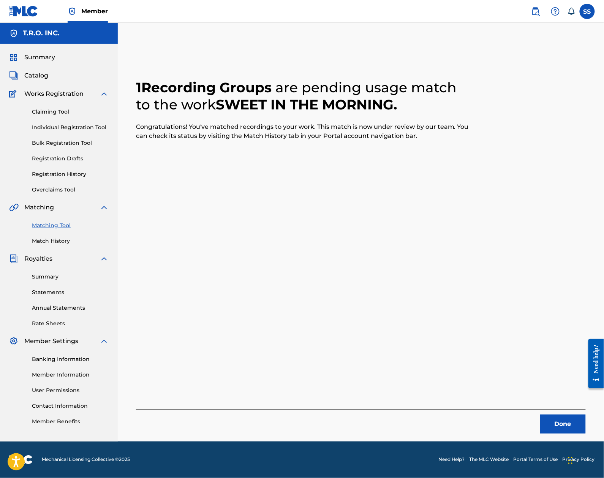
click at [553, 427] on button "Done" at bounding box center [563, 423] width 46 height 19
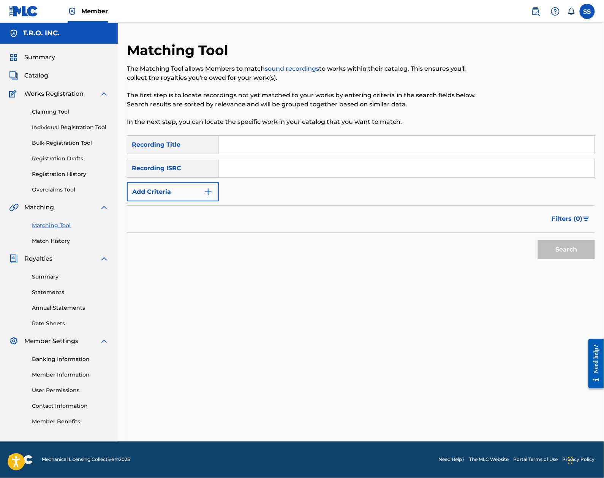
click at [283, 148] on input "Search Form" at bounding box center [406, 145] width 375 height 18
type input "take this earth"
click at [538, 240] on button "Search" at bounding box center [566, 249] width 57 height 19
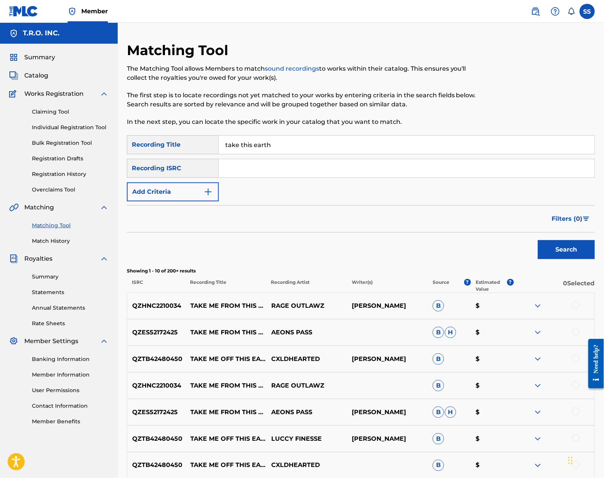
click at [209, 191] on img "Search Form" at bounding box center [207, 191] width 9 height 9
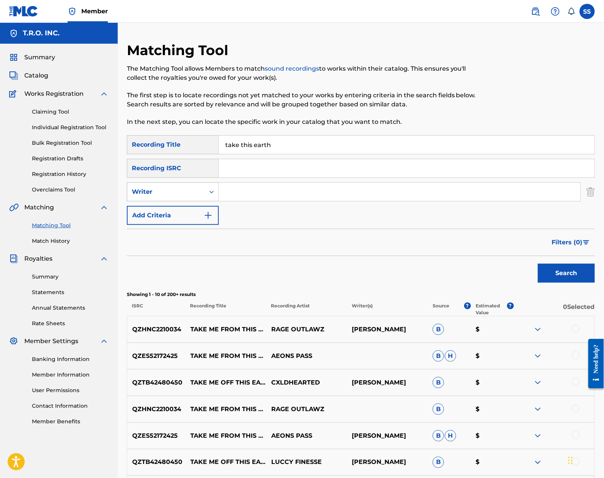
click at [173, 189] on div "Writer" at bounding box center [166, 191] width 68 height 9
click at [180, 210] on div "Recording Artist" at bounding box center [172, 210] width 91 height 19
drag, startPoint x: 298, startPoint y: 192, endPoint x: 307, endPoint y: 188, distance: 10.1
click at [298, 192] on input "Search Form" at bounding box center [399, 192] width 361 height 18
type input "[PERSON_NAME]"
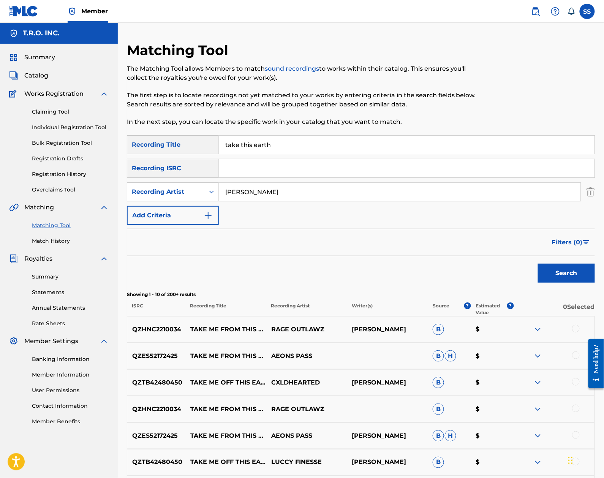
click at [538, 263] on button "Search" at bounding box center [566, 272] width 57 height 19
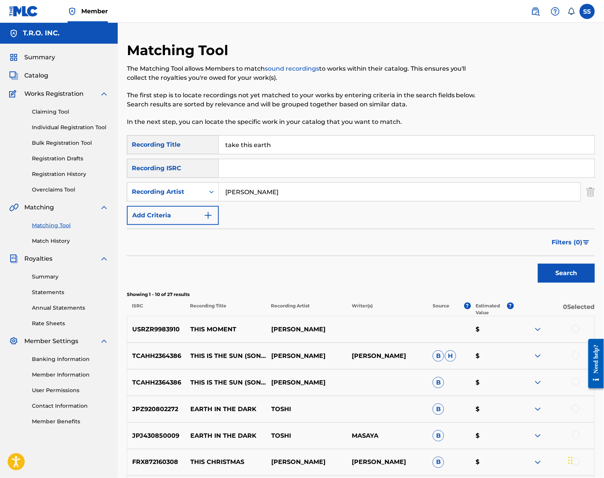
drag, startPoint x: 271, startPoint y: 145, endPoint x: 152, endPoint y: 145, distance: 118.4
click at [152, 145] on div "SearchWithCriteria7d362865-cbf2-446d-83d3-0b2c5fc1d551 Recording Title take thi…" at bounding box center [361, 144] width 468 height 19
click at [538, 263] on button "Search" at bounding box center [566, 272] width 57 height 19
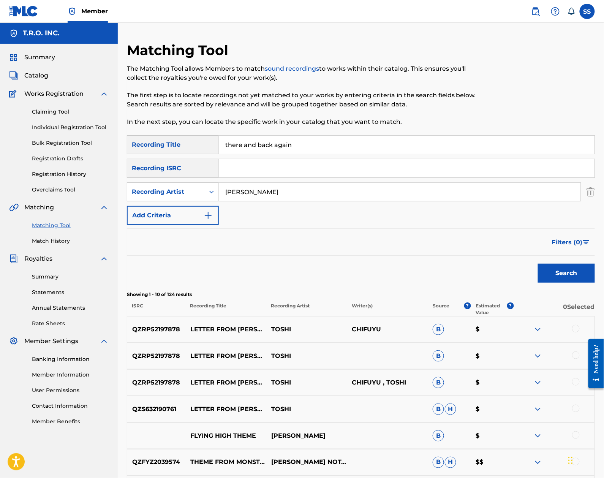
click at [538, 263] on button "Search" at bounding box center [566, 272] width 57 height 19
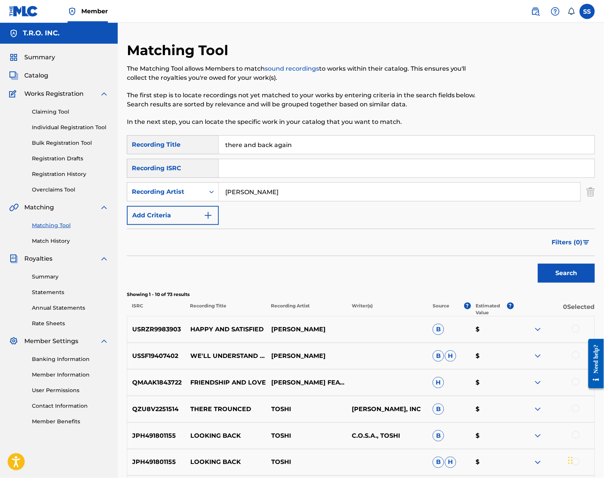
type input "a"
type input "there are"
click at [538, 263] on button "Search" at bounding box center [566, 272] width 57 height 19
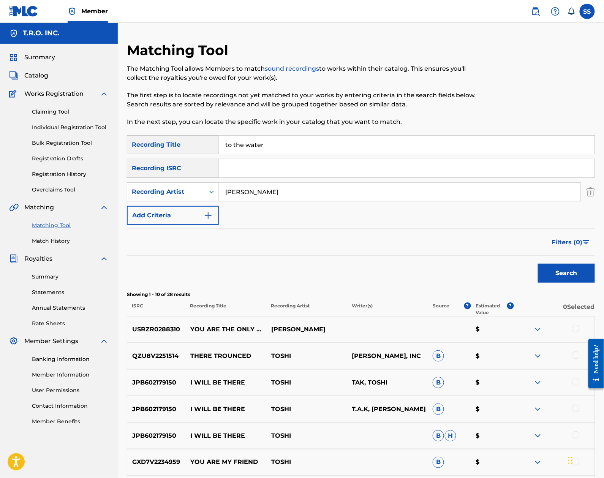
click at [538, 263] on button "Search" at bounding box center [566, 272] width 57 height 19
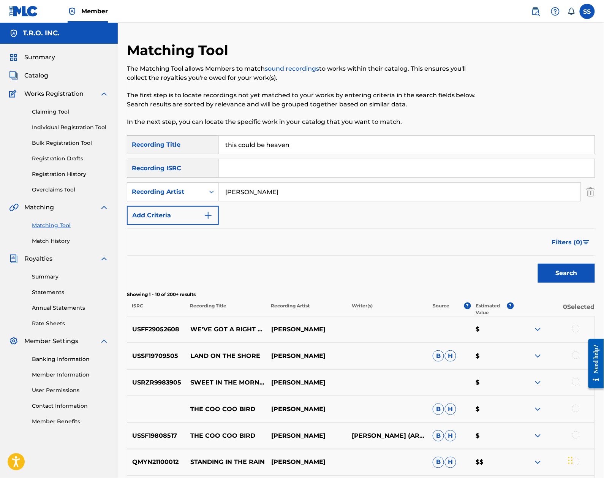
click at [538, 263] on button "Search" at bounding box center [566, 272] width 57 height 19
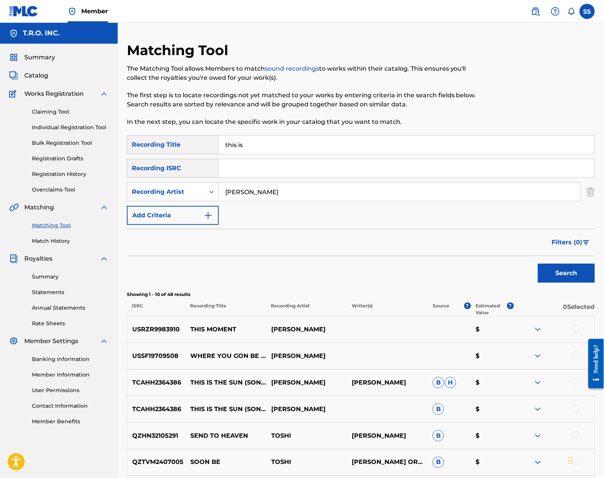
click at [538, 263] on button "Search" at bounding box center [566, 272] width 57 height 19
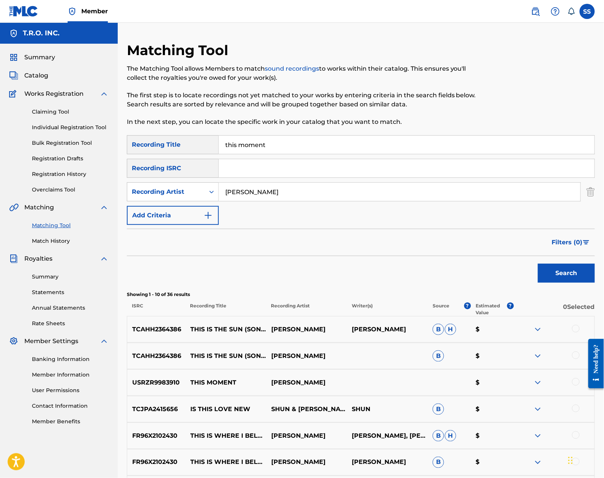
type input "this moment"
click at [538, 263] on button "Search" at bounding box center [566, 272] width 57 height 19
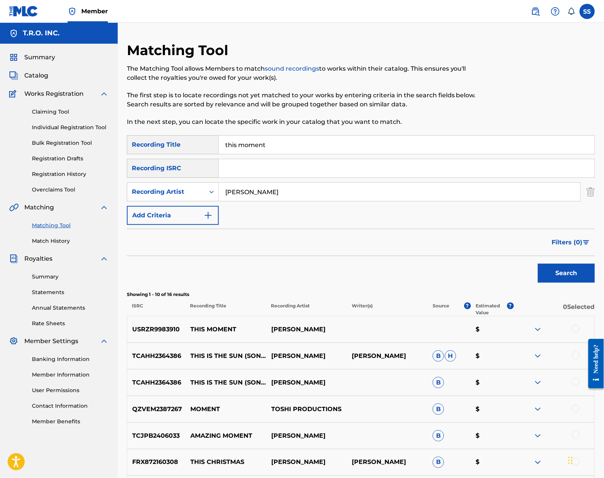
click at [574, 324] on div "USRZR9983910 THIS MOMENT [PERSON_NAME] $" at bounding box center [361, 329] width 468 height 27
click at [574, 330] on div at bounding box center [576, 329] width 8 height 8
click at [544, 415] on button "Match 1 Group" at bounding box center [534, 415] width 84 height 19
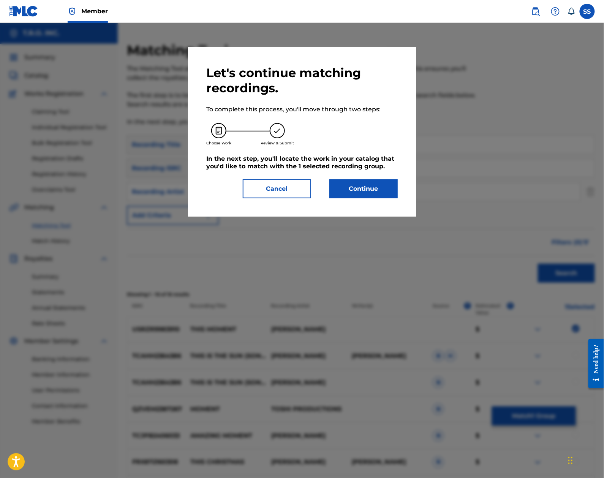
click at [363, 189] on button "Continue" at bounding box center [363, 188] width 68 height 19
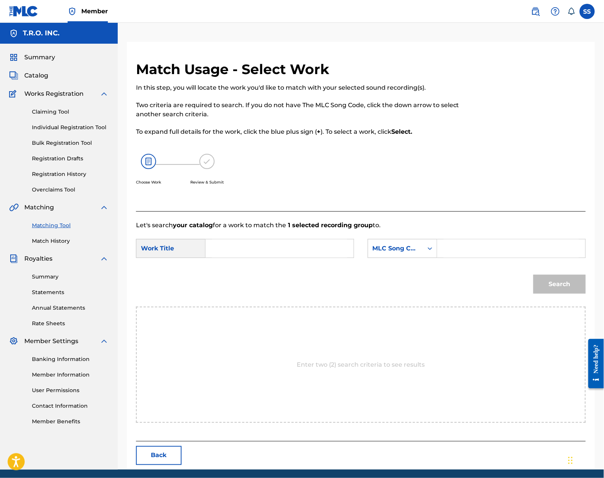
click at [263, 236] on form "SearchWithCriteria35fdddf5-0927-4274-bd5a-c561f356bc5a Work Title SearchWithCri…" at bounding box center [360, 268] width 449 height 77
click at [274, 249] on input "Search Form" at bounding box center [279, 248] width 135 height 18
type input "this moment"
click at [400, 243] on div "MLC Song Code" at bounding box center [395, 248] width 55 height 14
click at [397, 269] on div "Writer Name" at bounding box center [402, 267] width 69 height 19
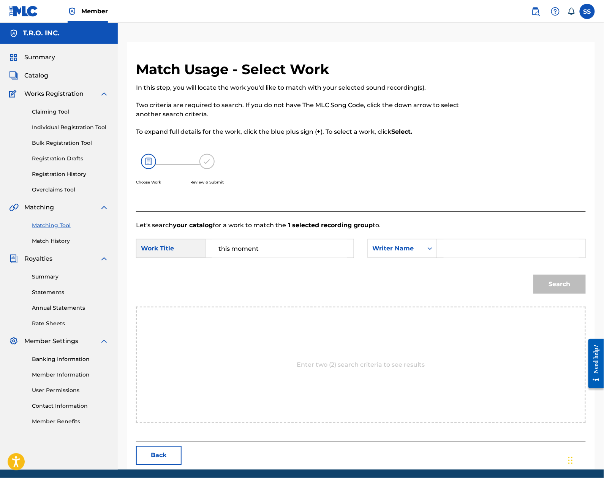
click at [459, 257] on div "Search Form" at bounding box center [511, 248] width 148 height 19
click at [479, 244] on input "Search Form" at bounding box center [510, 248] width 135 height 18
type input "reagon"
click at [533, 274] on button "Search" at bounding box center [559, 283] width 52 height 19
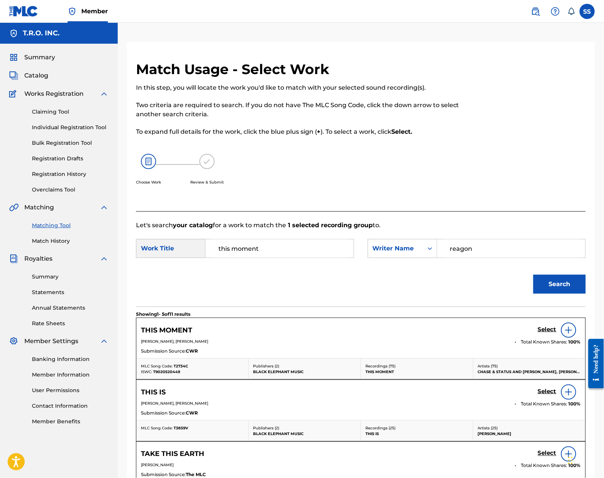
click at [548, 327] on h5 "Select" at bounding box center [547, 329] width 19 height 7
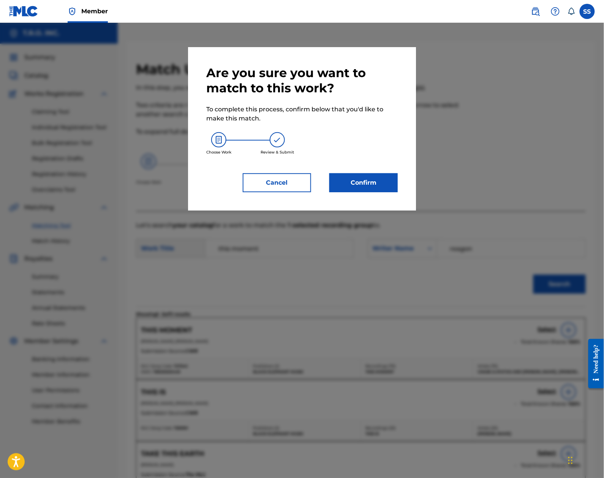
click at [387, 182] on button "Confirm" at bounding box center [363, 182] width 68 height 19
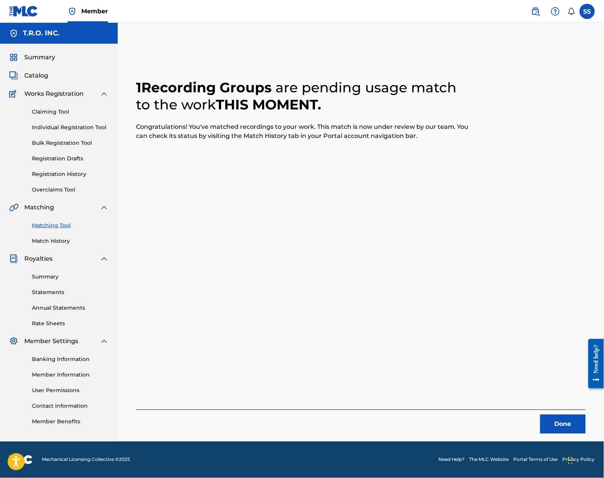
click at [557, 419] on button "Done" at bounding box center [563, 423] width 46 height 19
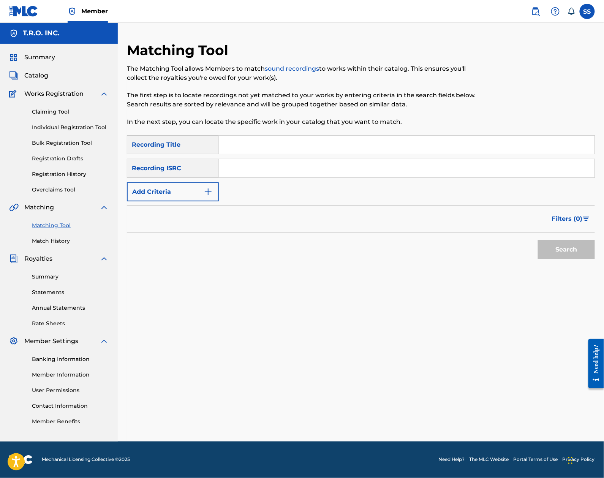
click at [303, 145] on input "Search Form" at bounding box center [406, 145] width 375 height 18
type input "this old [DEMOGRAPHIC_DATA] from [PERSON_NAME]"
click at [538, 240] on button "Search" at bounding box center [566, 249] width 57 height 19
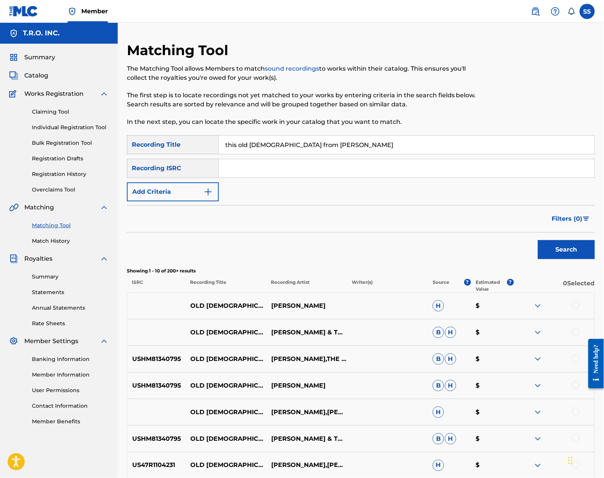
click at [178, 197] on button "Add Criteria" at bounding box center [173, 191] width 92 height 19
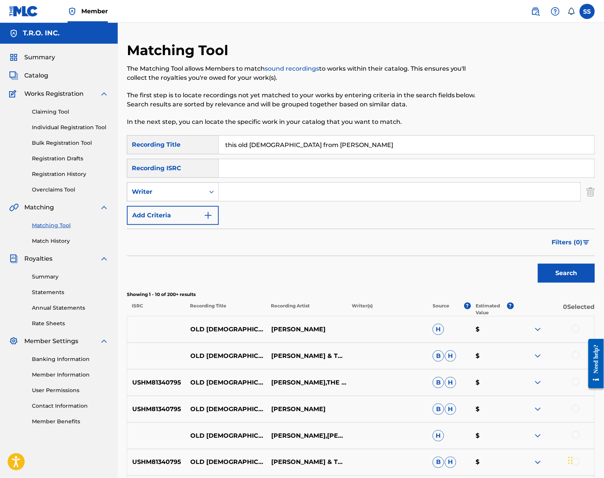
click at [179, 199] on div "Writer" at bounding box center [173, 191] width 92 height 19
click at [179, 210] on div "Recording Artist" at bounding box center [172, 210] width 91 height 19
click at [242, 191] on input "Search Form" at bounding box center [399, 192] width 361 height 18
type input "[PERSON_NAME]"
click at [538, 263] on button "Search" at bounding box center [566, 272] width 57 height 19
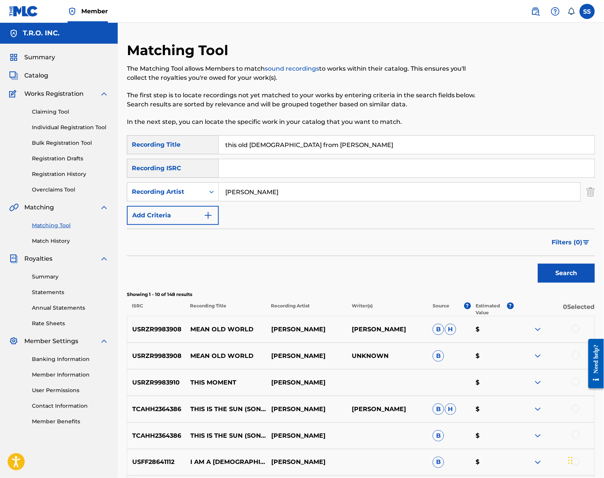
drag, startPoint x: 325, startPoint y: 147, endPoint x: 165, endPoint y: 147, distance: 160.2
click at [165, 147] on div "SearchWithCriteria7d362865-cbf2-446d-83d3-0b2c5fc1d551 Recording Title this old…" at bounding box center [361, 144] width 468 height 19
click at [538, 263] on button "Search" at bounding box center [566, 272] width 57 height 19
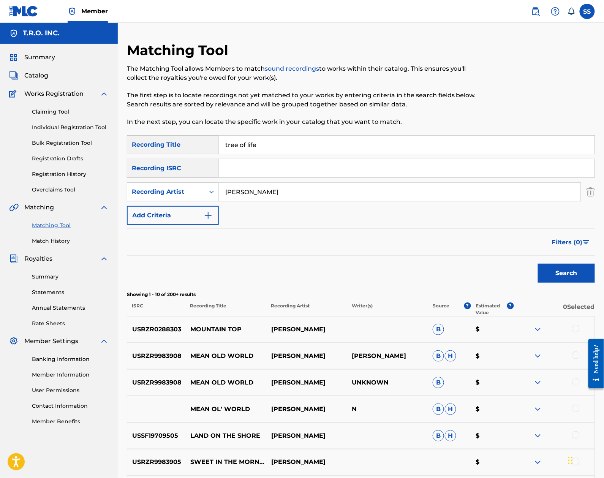
click at [538, 263] on button "Search" at bounding box center [566, 272] width 57 height 19
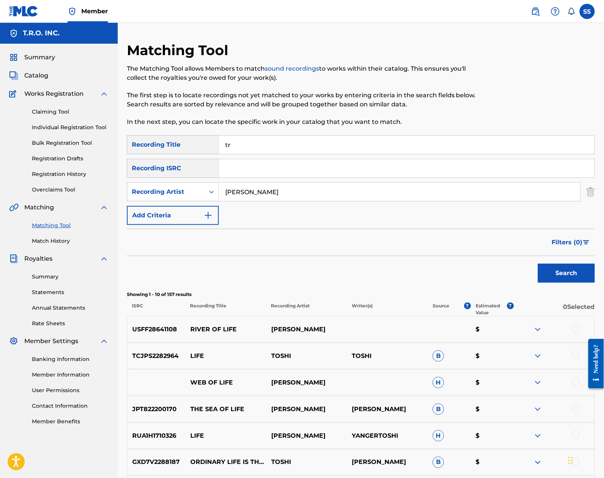
type input "t"
click at [538, 263] on button "Search" at bounding box center [566, 272] width 57 height 19
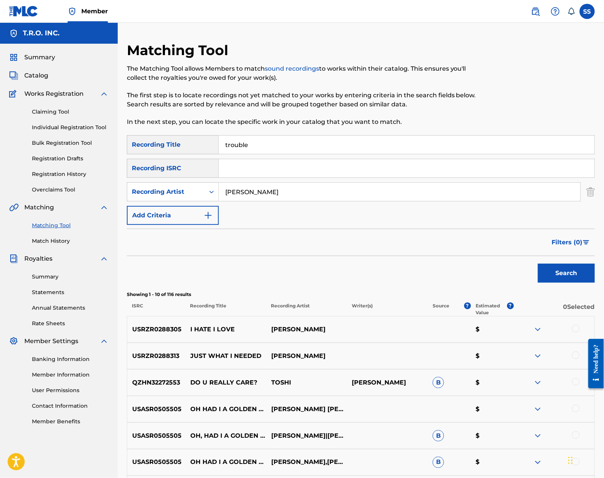
click at [538, 263] on button "Search" at bounding box center [566, 272] width 57 height 19
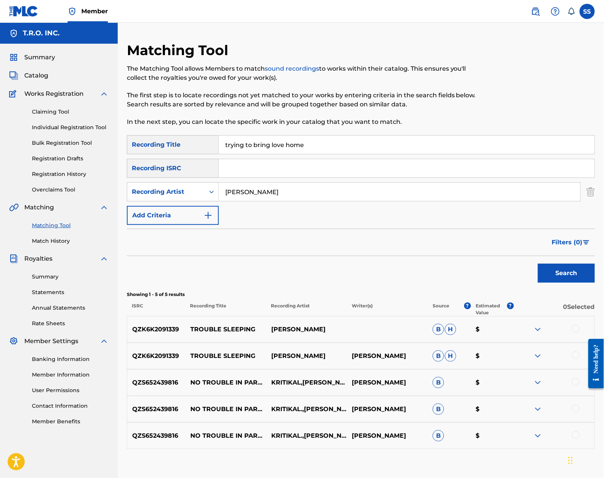
type input "trying to bring love home"
click at [538, 263] on button "Search" at bounding box center [566, 272] width 57 height 19
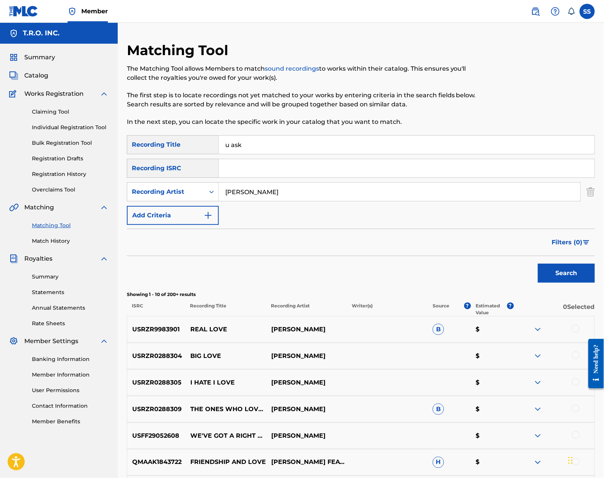
click at [538, 263] on button "Search" at bounding box center [566, 272] width 57 height 19
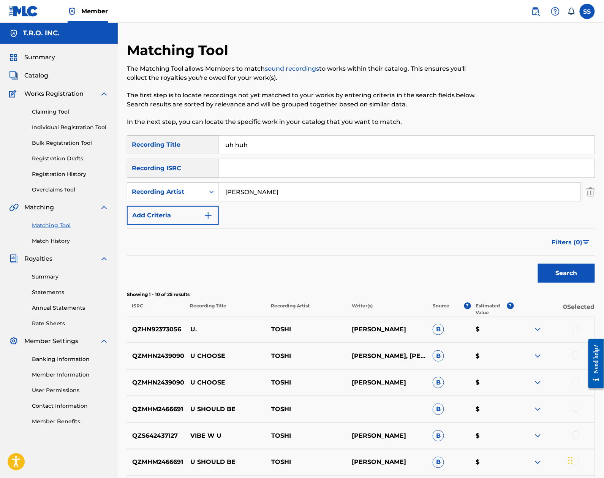
click at [538, 263] on button "Search" at bounding box center [566, 272] width 57 height 19
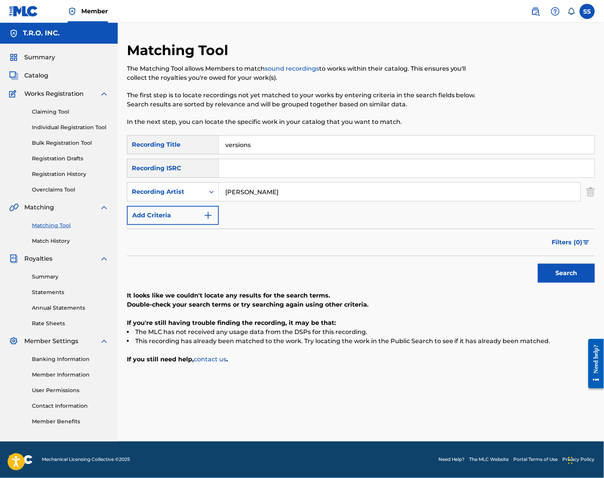
click at [538, 263] on button "Search" at bounding box center [566, 272] width 57 height 19
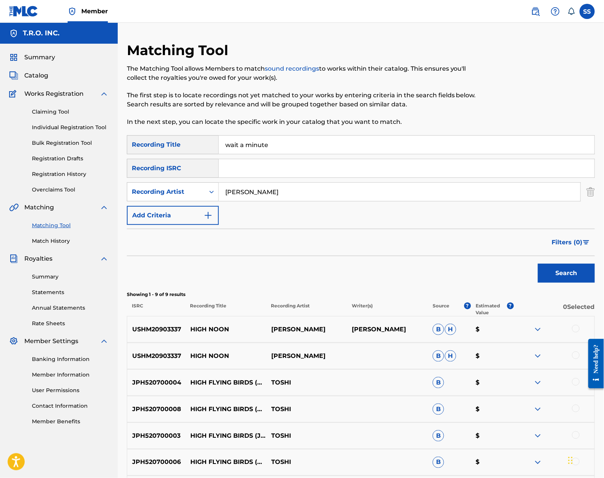
click at [538, 263] on button "Search" at bounding box center [566, 272] width 57 height 19
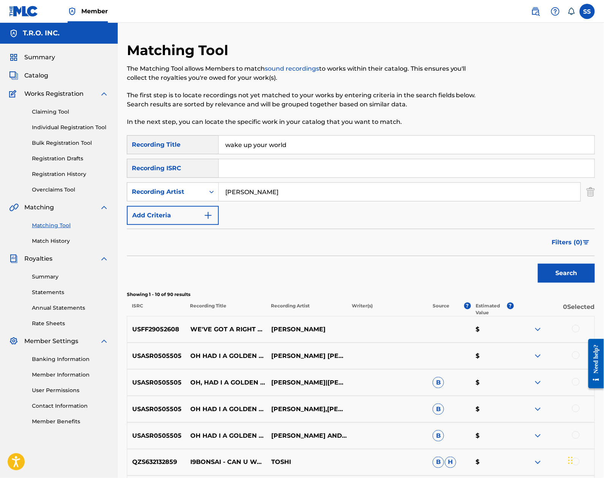
click at [538, 263] on button "Search" at bounding box center [566, 272] width 57 height 19
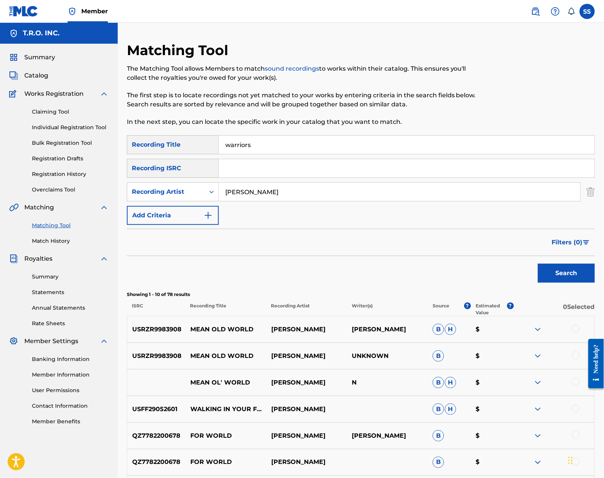
click at [538, 263] on button "Search" at bounding box center [566, 272] width 57 height 19
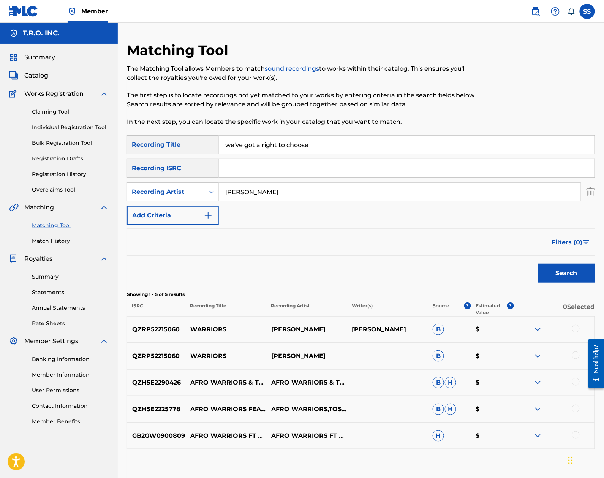
type input "we've got a right to choose"
click at [538, 263] on button "Search" at bounding box center [566, 272] width 57 height 19
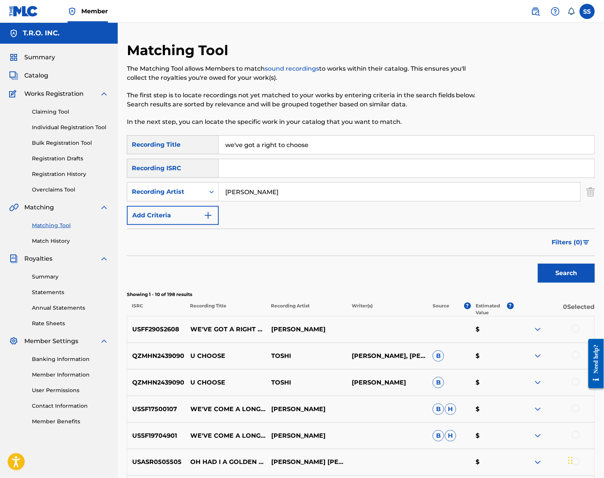
click at [577, 330] on div at bounding box center [576, 329] width 8 height 8
click at [537, 416] on button "Match 1 Group" at bounding box center [534, 415] width 84 height 19
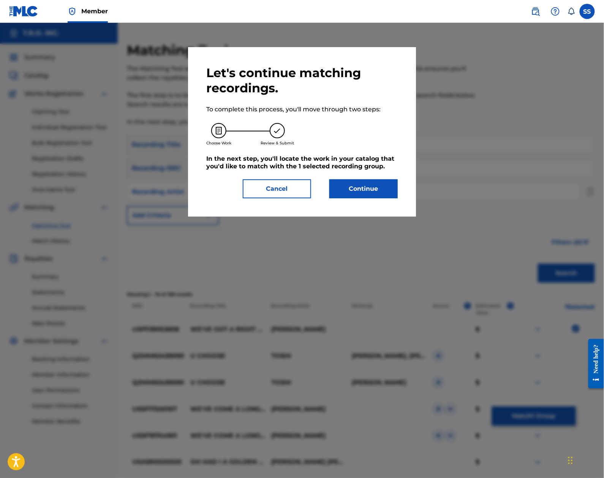
click at [385, 186] on button "Continue" at bounding box center [363, 188] width 68 height 19
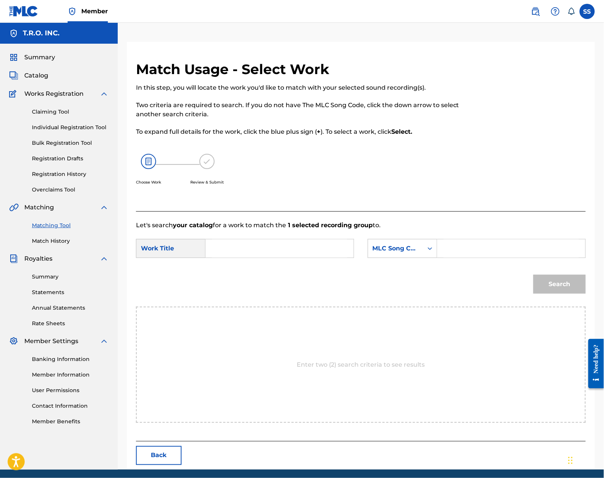
click at [244, 260] on div "SearchWithCriteria35fdddf5-0927-4274-bd5a-c561f356bc5a Work Title SearchWithCri…" at bounding box center [360, 251] width 449 height 24
click at [244, 250] on input "Search Form" at bounding box center [279, 248] width 135 height 18
click at [225, 286] on div "we've got a right to choose" at bounding box center [222, 284] width 21 height 50
type input "we've got a right to choose"
click at [413, 244] on div "MLC Song Code" at bounding box center [395, 248] width 46 height 9
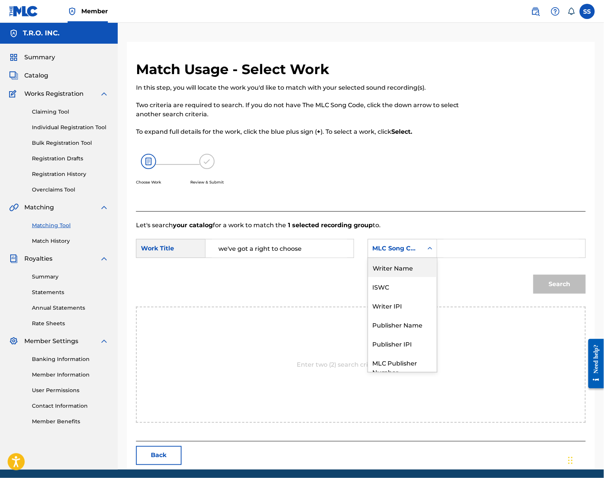
click at [397, 259] on div "Writer Name" at bounding box center [402, 267] width 69 height 19
click at [468, 255] on input "Search Form" at bounding box center [510, 248] width 135 height 18
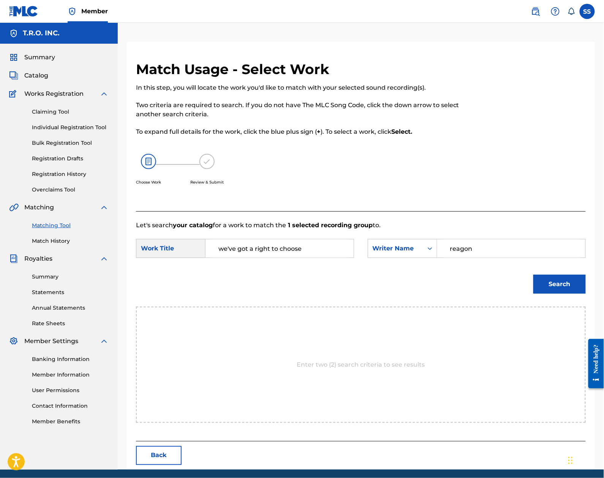
type input "reagon"
click at [533, 274] on button "Search" at bounding box center [559, 283] width 52 height 19
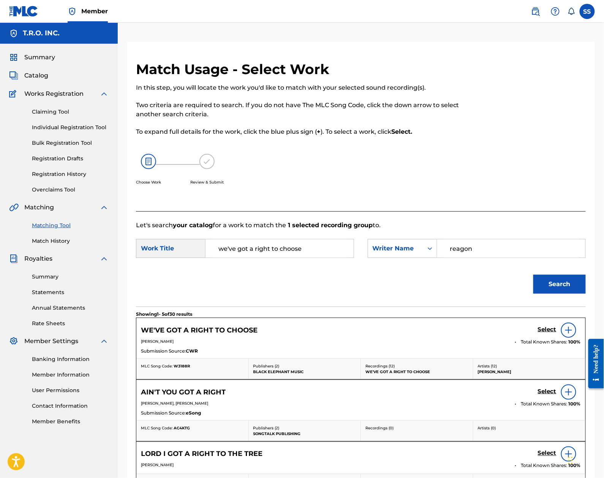
click at [549, 330] on h5 "Select" at bounding box center [547, 329] width 19 height 7
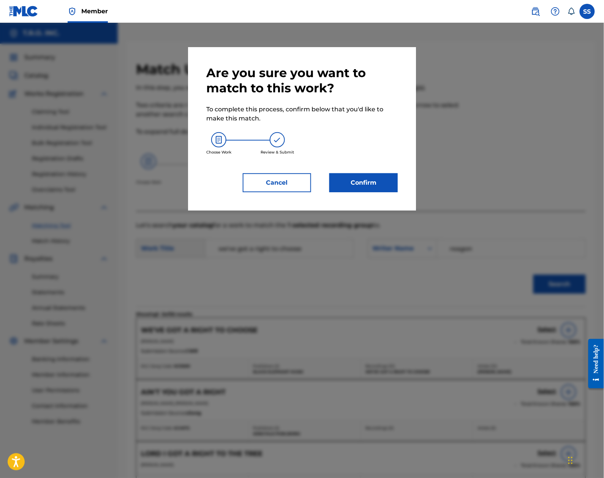
drag, startPoint x: 367, startPoint y: 189, endPoint x: 364, endPoint y: 195, distance: 6.8
click at [364, 195] on div "Are you sure you want to match to this work? To complete this process, confirm …" at bounding box center [302, 128] width 228 height 163
click at [363, 186] on button "Confirm" at bounding box center [363, 182] width 68 height 19
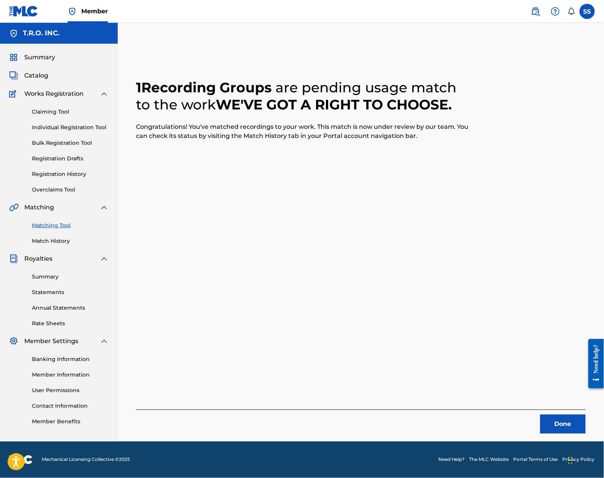
click at [563, 419] on button "Done" at bounding box center [563, 423] width 46 height 19
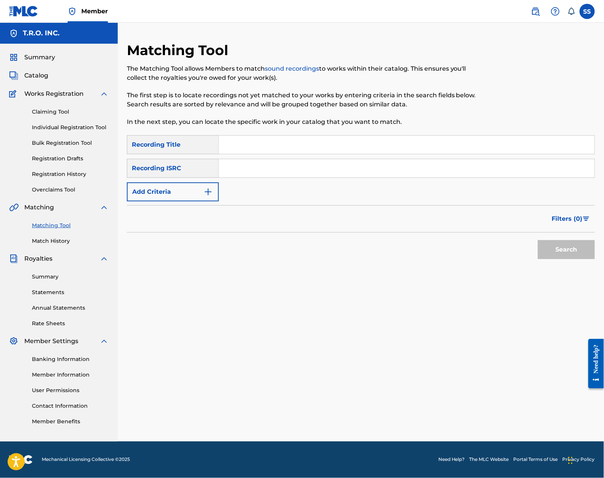
click at [320, 146] on input "Search Form" at bounding box center [406, 145] width 375 height 18
type input "when i fall"
click at [181, 183] on button "Add Criteria" at bounding box center [173, 191] width 92 height 19
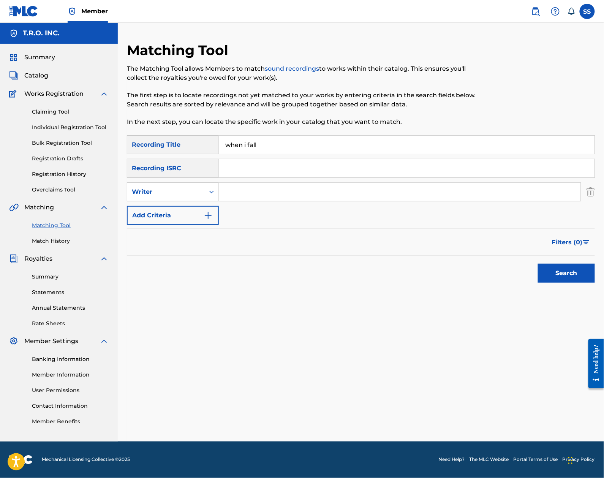
click at [179, 193] on div "Writer" at bounding box center [166, 191] width 68 height 9
click at [187, 211] on div "Recording Artist" at bounding box center [172, 210] width 91 height 19
click at [254, 195] on input "Search Form" at bounding box center [399, 192] width 361 height 18
type input "[PERSON_NAME]"
click at [538, 263] on button "Search" at bounding box center [566, 272] width 57 height 19
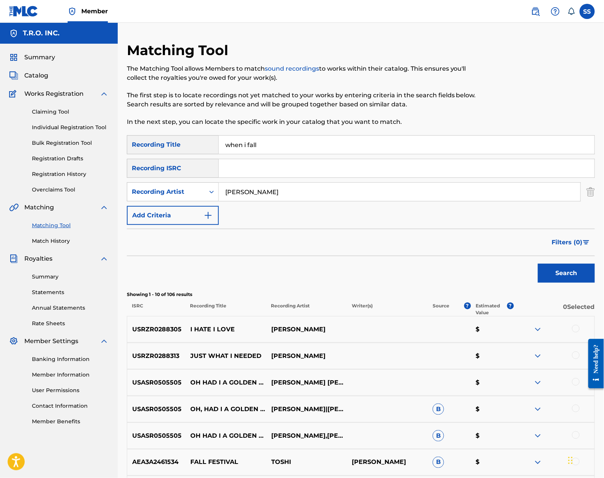
drag, startPoint x: 283, startPoint y: 145, endPoint x: 131, endPoint y: 140, distance: 152.7
click at [131, 140] on div "SearchWithCriteria7d362865-cbf2-446d-83d3-0b2c5fc1d551 Recording Title when i f…" at bounding box center [361, 144] width 468 height 19
click at [538, 263] on button "Search" at bounding box center [566, 272] width 57 height 19
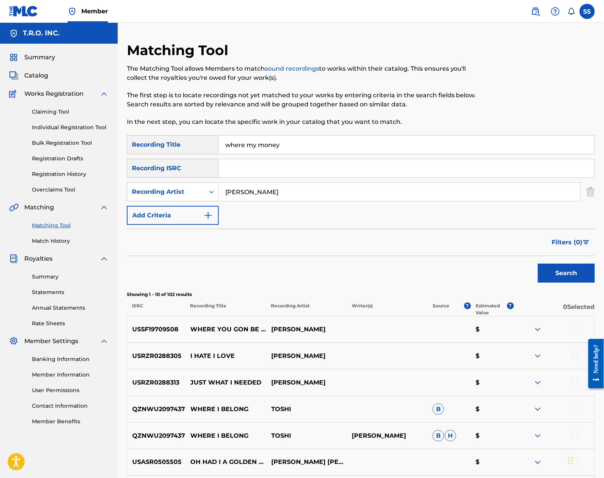
click at [538, 263] on button "Search" at bounding box center [566, 272] width 57 height 19
type input "where you gon"
click at [538, 263] on button "Search" at bounding box center [566, 272] width 57 height 19
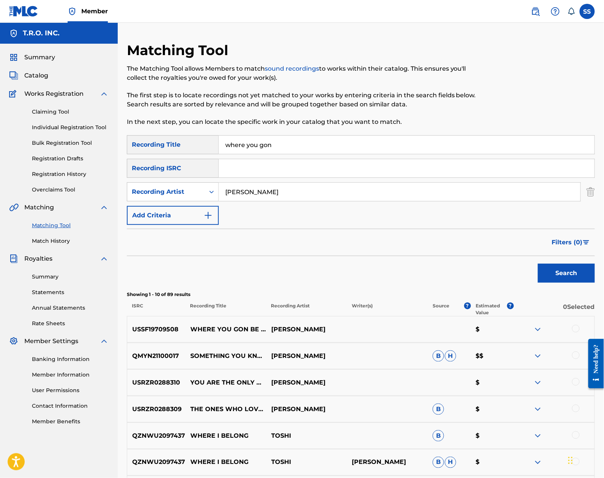
click at [574, 328] on div at bounding box center [576, 329] width 8 height 8
click at [523, 413] on button "Match 1 Group" at bounding box center [534, 415] width 84 height 19
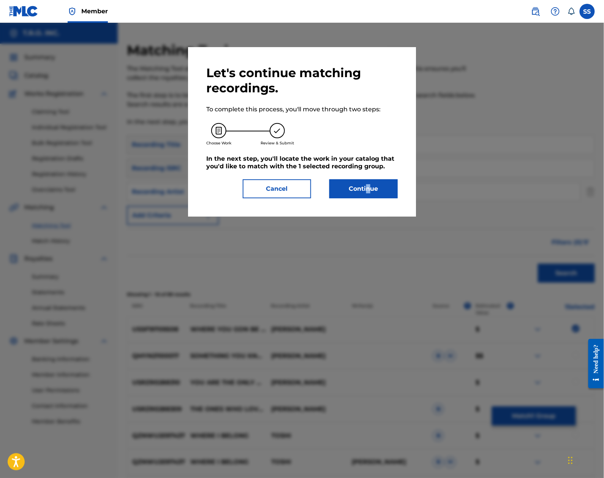
click at [367, 174] on div "Let's continue matching recordings. To complete this process, you'll move throu…" at bounding box center [301, 131] width 191 height 133
click at [362, 174] on div at bounding box center [362, 174] width 0 height 0
click at [369, 186] on button "Continue" at bounding box center [363, 188] width 68 height 19
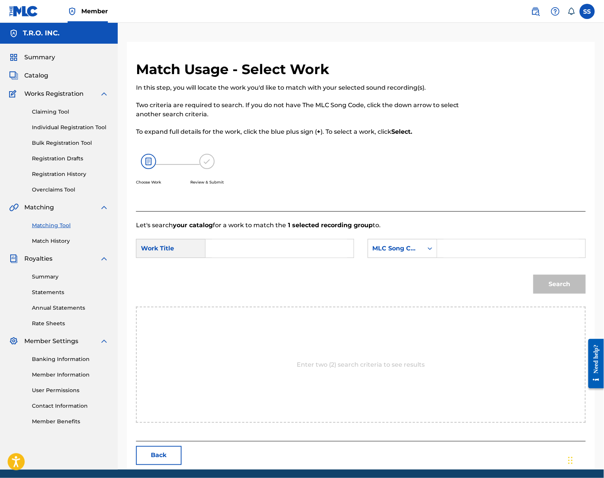
click at [263, 257] on input "Search Form" at bounding box center [279, 248] width 135 height 18
type input "where you gon"
click at [389, 251] on div "MLC Song Code" at bounding box center [395, 248] width 46 height 9
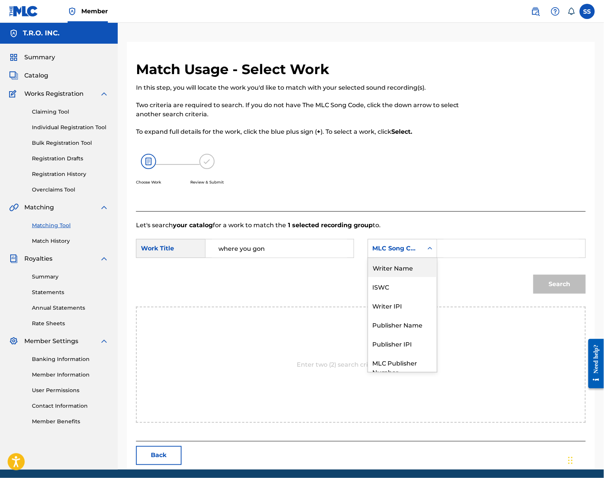
click at [405, 270] on div "Writer Name" at bounding box center [402, 267] width 69 height 19
click at [448, 246] on input "Search Form" at bounding box center [510, 248] width 135 height 18
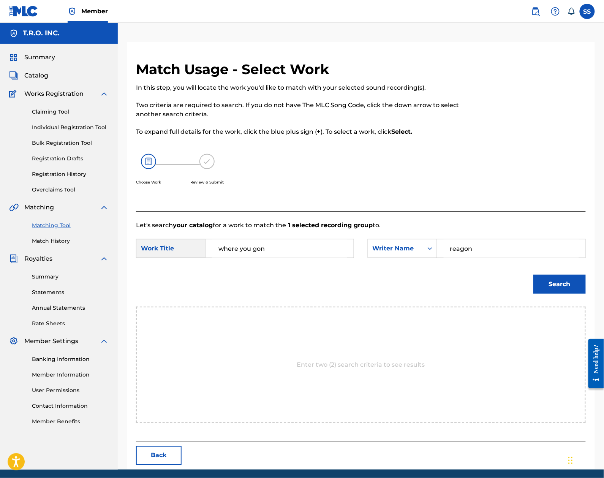
type input "reagon"
click at [533, 274] on button "Search" at bounding box center [559, 283] width 52 height 19
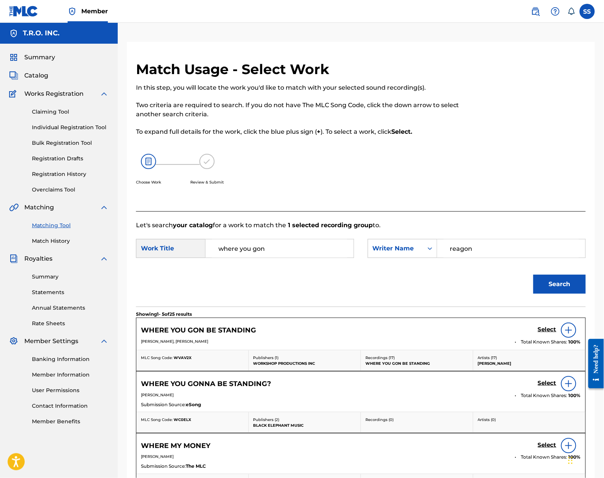
click at [550, 385] on h5 "Select" at bounding box center [547, 382] width 19 height 7
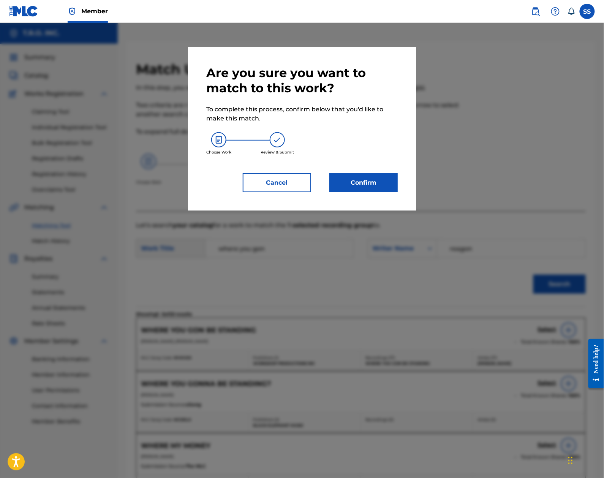
click at [380, 183] on button "Confirm" at bounding box center [363, 182] width 68 height 19
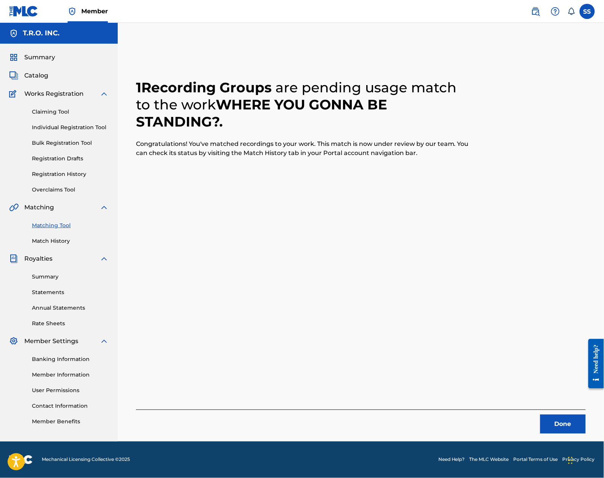
click at [554, 417] on button "Done" at bounding box center [563, 423] width 46 height 19
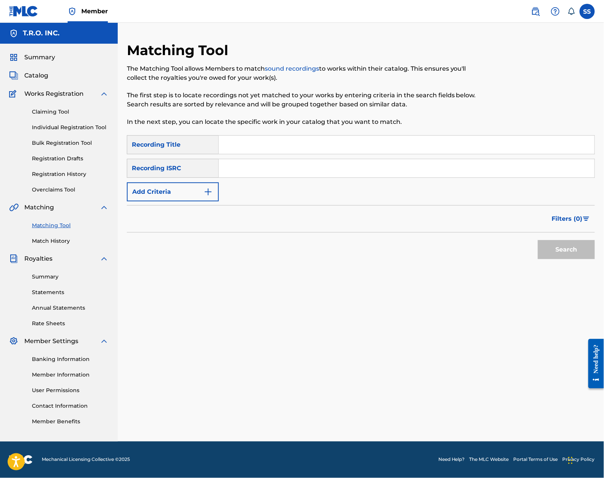
click at [354, 140] on input "Search Form" at bounding box center [406, 145] width 375 height 18
type input "words words words"
click at [201, 186] on button "Add Criteria" at bounding box center [173, 191] width 92 height 19
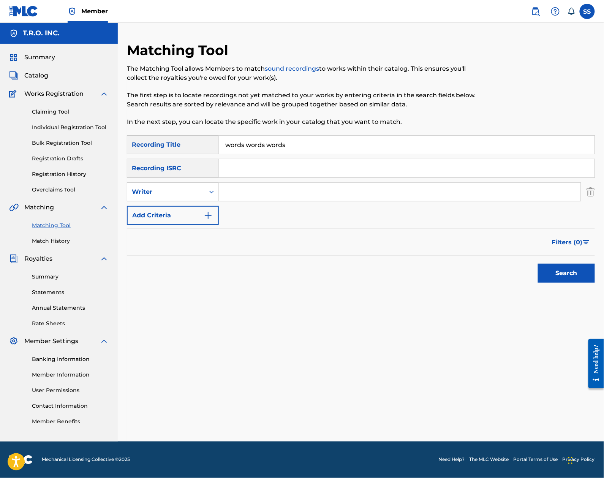
click at [198, 192] on div "Writer" at bounding box center [166, 191] width 68 height 9
click at [196, 203] on div "Recording Artist" at bounding box center [172, 210] width 91 height 19
drag, startPoint x: 197, startPoint y: 202, endPoint x: 258, endPoint y: 194, distance: 62.0
click at [257, 194] on input "Search Form" at bounding box center [399, 192] width 361 height 18
type input "[PERSON_NAME]"
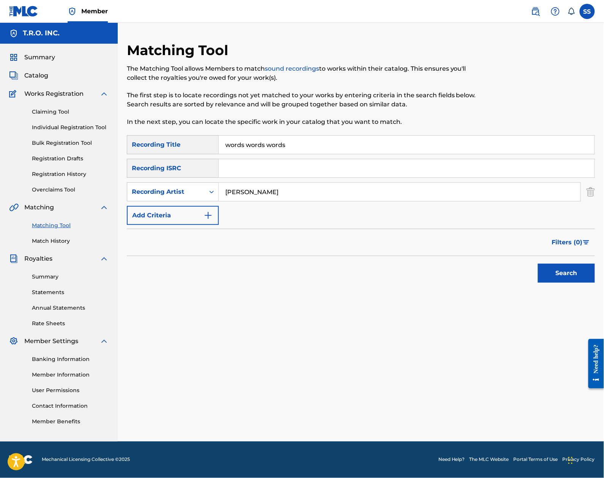
click at [538, 263] on button "Search" at bounding box center [566, 272] width 57 height 19
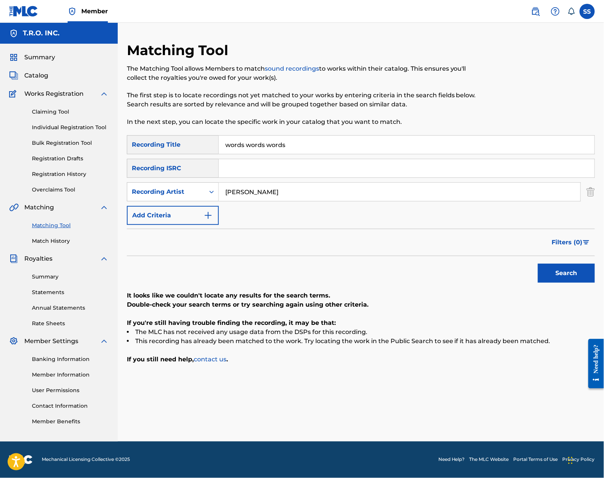
click at [301, 141] on input "words words words" at bounding box center [406, 145] width 375 height 18
drag, startPoint x: 301, startPoint y: 141, endPoint x: 126, endPoint y: 134, distance: 175.1
click at [126, 134] on div "Matching Tool The Matching Tool allows Members to match sound recordings to wor…" at bounding box center [361, 241] width 486 height 399
click at [538, 263] on button "Search" at bounding box center [566, 272] width 57 height 19
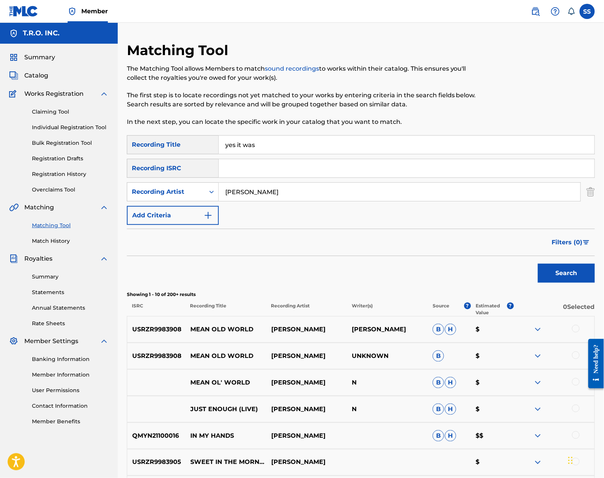
type input "yes it was"
click at [538, 263] on button "Search" at bounding box center [566, 272] width 57 height 19
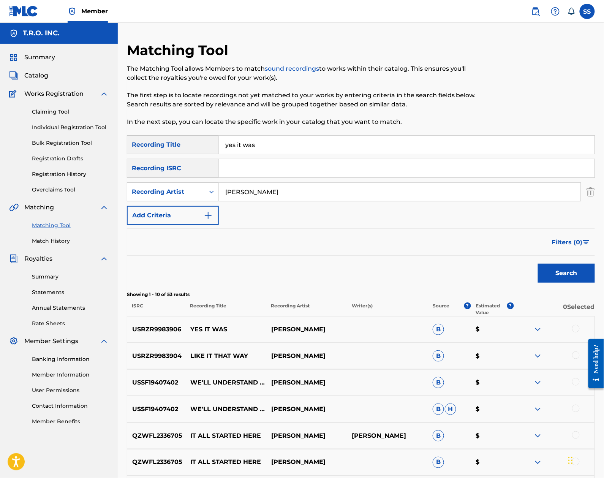
click at [574, 326] on div at bounding box center [576, 329] width 8 height 8
click at [541, 407] on button "Match 1 Group" at bounding box center [534, 415] width 84 height 19
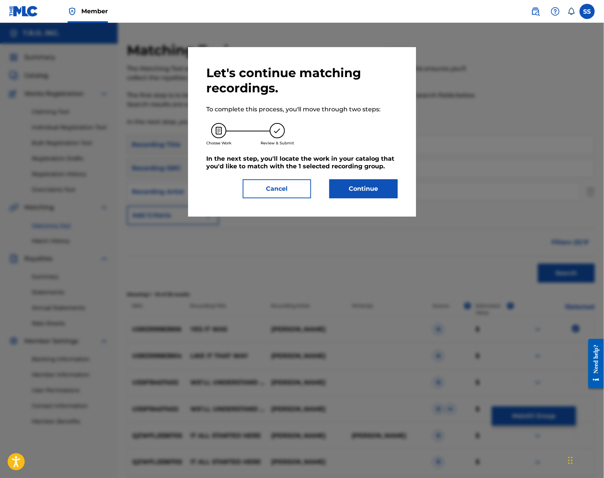
click at [351, 193] on button "Continue" at bounding box center [363, 188] width 68 height 19
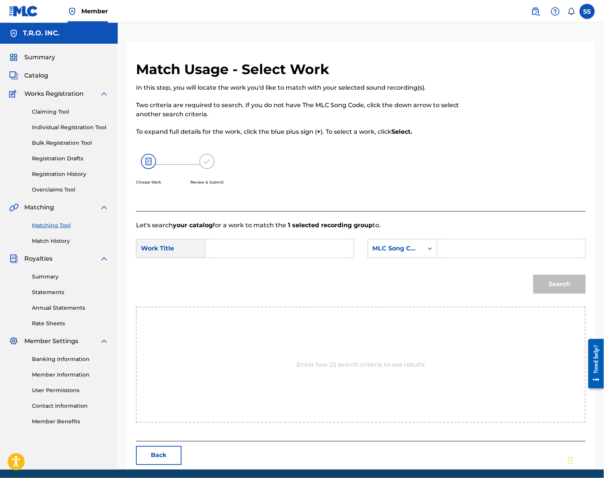
click at [259, 251] on input "Search Form" at bounding box center [279, 248] width 135 height 18
type input "yes it was"
click at [429, 247] on icon "Search Form" at bounding box center [430, 248] width 8 height 8
click at [402, 269] on div "Writer Name" at bounding box center [402, 267] width 69 height 19
click at [451, 251] on input "Search Form" at bounding box center [510, 248] width 135 height 18
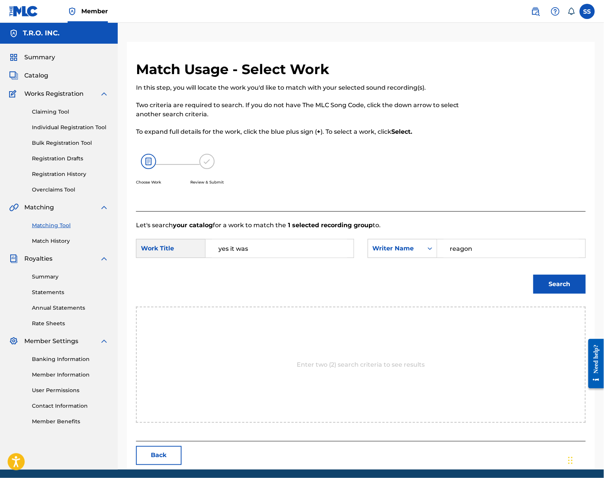
type input "reagon"
click at [533, 274] on button "Search" at bounding box center [559, 283] width 52 height 19
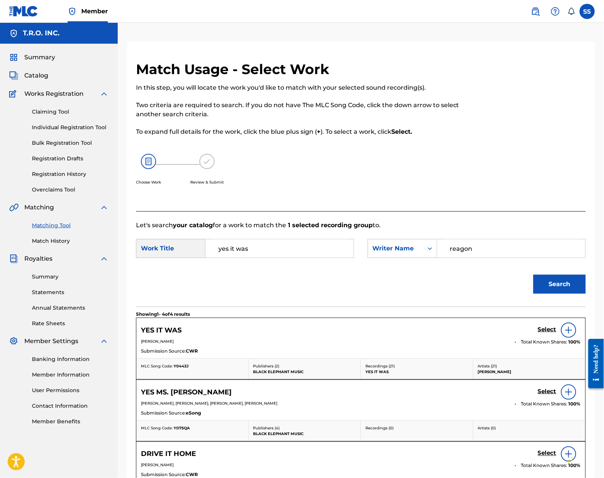
click at [542, 323] on div "Select" at bounding box center [559, 329] width 43 height 15
click at [544, 328] on h5 "Select" at bounding box center [547, 329] width 19 height 7
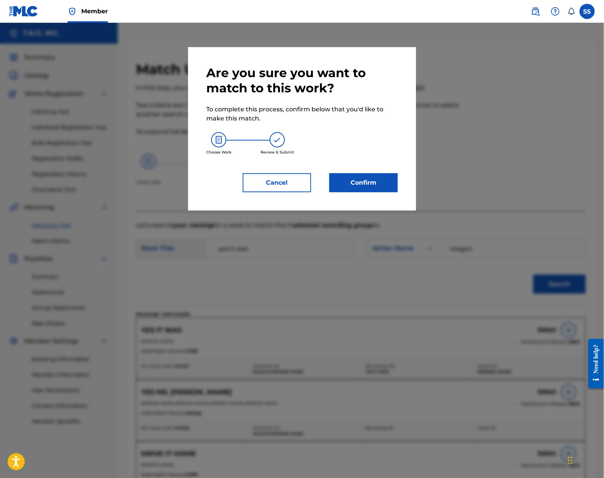
click at [360, 178] on button "Confirm" at bounding box center [363, 182] width 68 height 19
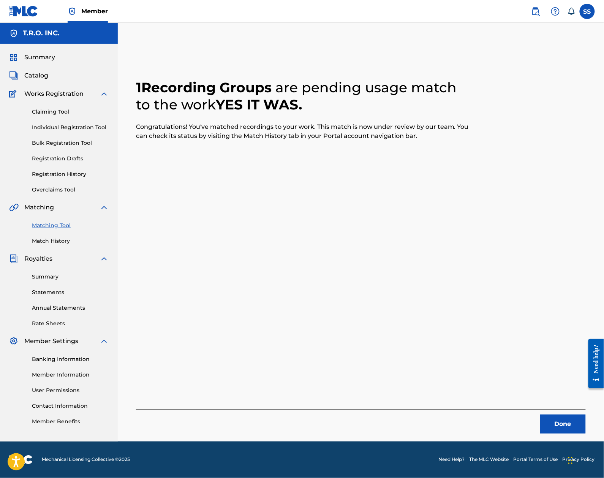
click at [559, 424] on button "Done" at bounding box center [563, 423] width 46 height 19
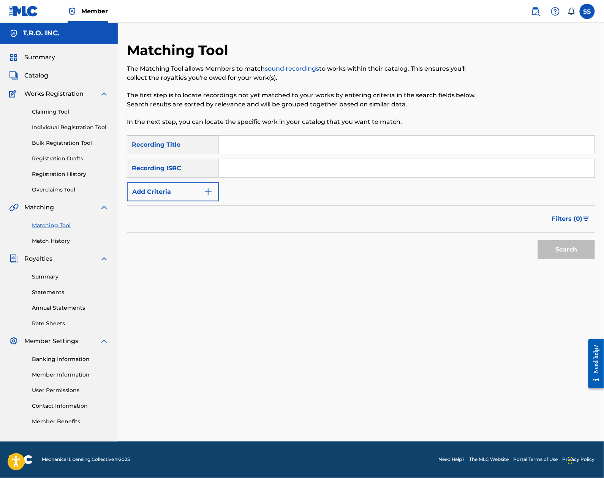
click at [330, 149] on input "Search Form" at bounding box center [406, 145] width 375 height 18
type input "you"
click at [142, 198] on button "Add Criteria" at bounding box center [173, 191] width 92 height 19
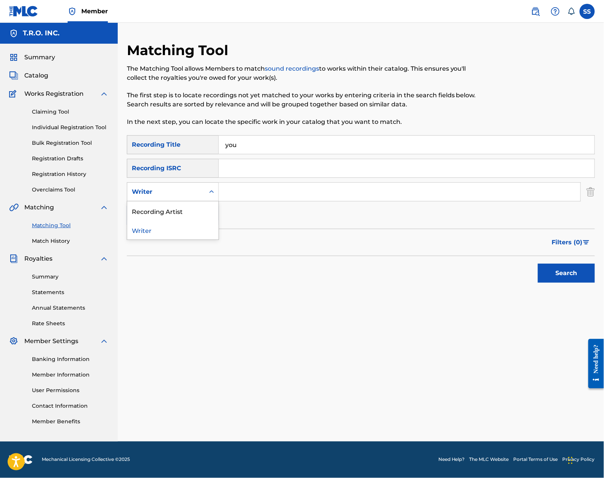
click at [153, 189] on div "Writer" at bounding box center [166, 191] width 68 height 9
click at [168, 204] on div "Recording Artist" at bounding box center [172, 210] width 91 height 19
click at [245, 200] on input "Search Form" at bounding box center [399, 192] width 361 height 18
type input "[PERSON_NAME]"
click at [538, 263] on button "Search" at bounding box center [566, 272] width 57 height 19
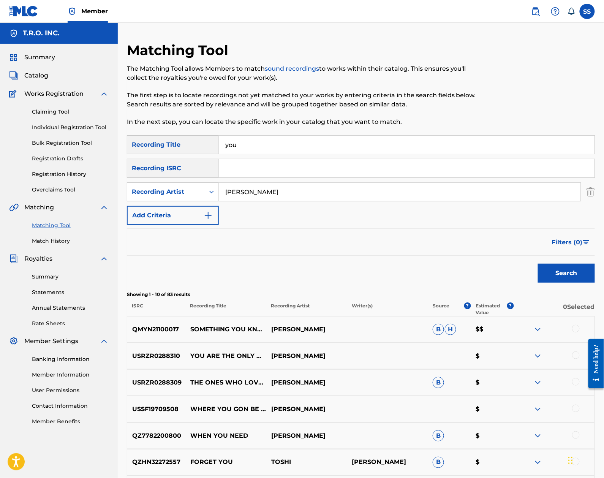
drag, startPoint x: 265, startPoint y: 141, endPoint x: 131, endPoint y: 147, distance: 133.7
click at [131, 147] on div "SearchWithCriteria7d362865-cbf2-446d-83d3-0b2c5fc1d551 Recording Title you" at bounding box center [361, 144] width 468 height 19
type input "you are the only one"
click at [538, 263] on button "Search" at bounding box center [566, 272] width 57 height 19
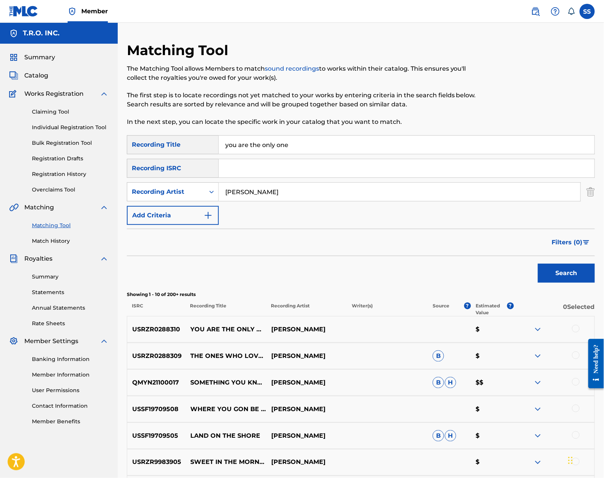
click at [574, 329] on div at bounding box center [576, 329] width 8 height 8
click at [553, 411] on button "Match 1 Group" at bounding box center [534, 415] width 84 height 19
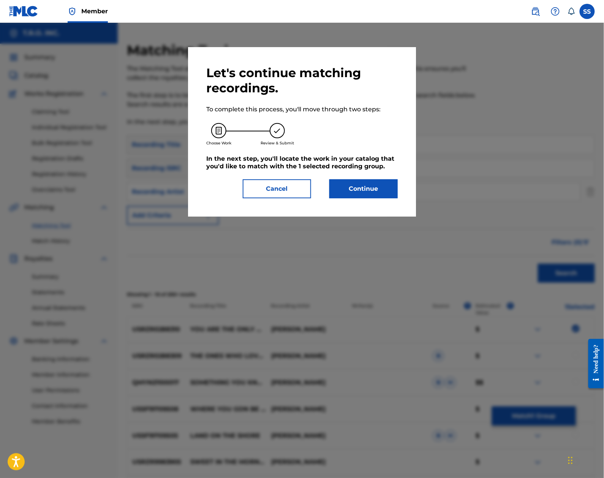
click at [351, 181] on button "Continue" at bounding box center [363, 188] width 68 height 19
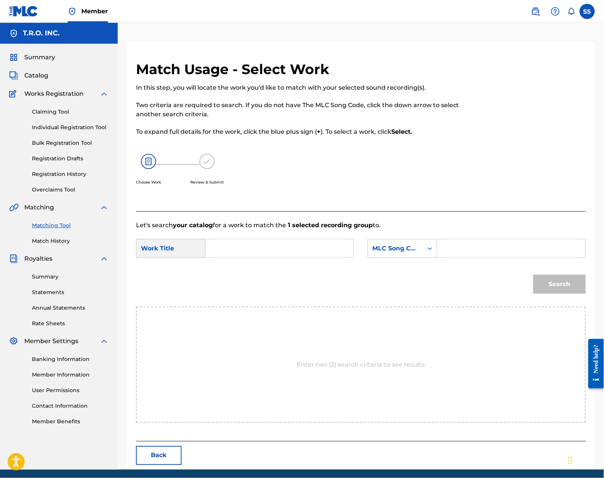
click at [287, 242] on input "Search Form" at bounding box center [279, 248] width 135 height 18
type input "you are the only one"
click at [415, 251] on div "MLC Song Code" at bounding box center [395, 248] width 46 height 9
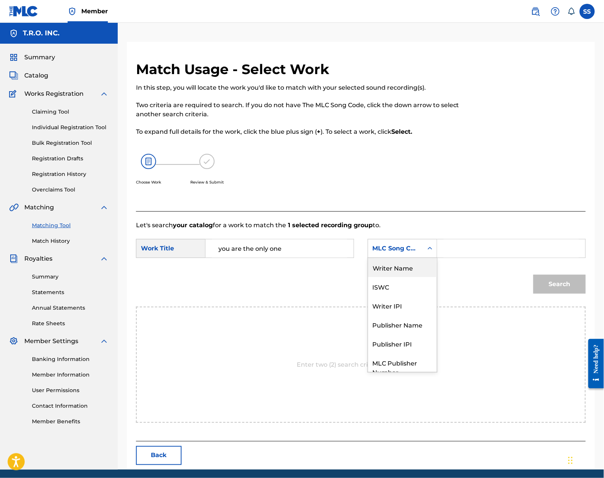
click at [393, 263] on div "Writer Name" at bounding box center [402, 267] width 69 height 19
click at [443, 255] on input "Search Form" at bounding box center [510, 248] width 135 height 18
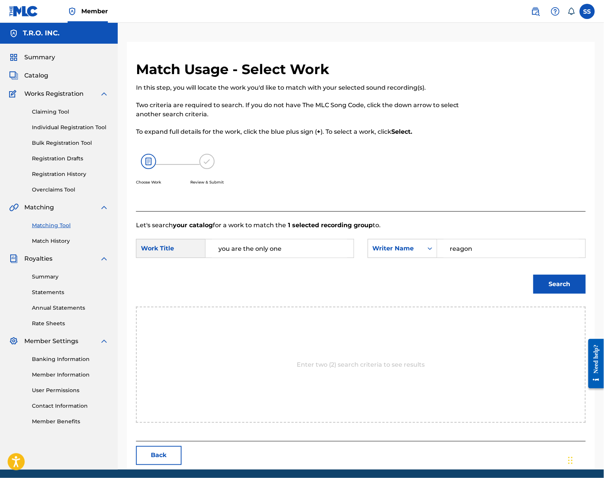
type input "reagon"
click at [533, 274] on button "Search" at bounding box center [559, 283] width 52 height 19
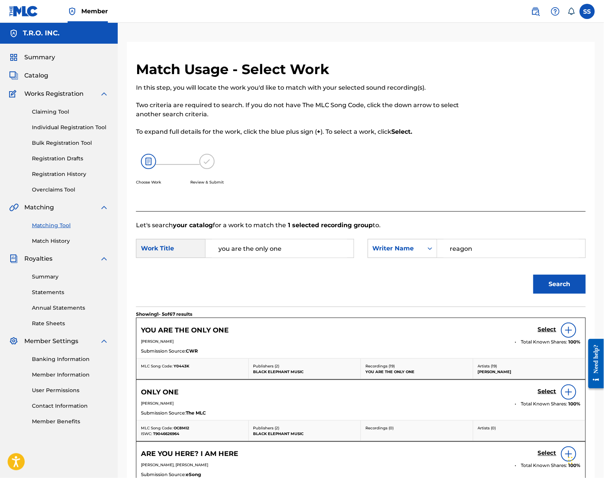
click at [550, 328] on h5 "Select" at bounding box center [547, 329] width 19 height 7
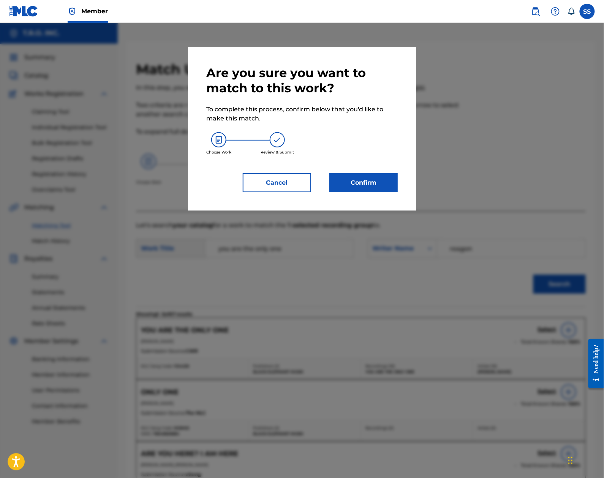
click at [381, 184] on button "Confirm" at bounding box center [363, 182] width 68 height 19
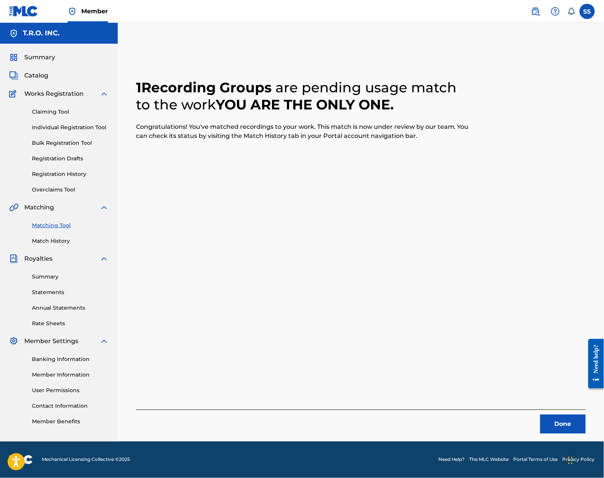
click at [552, 419] on button "Done" at bounding box center [563, 423] width 46 height 19
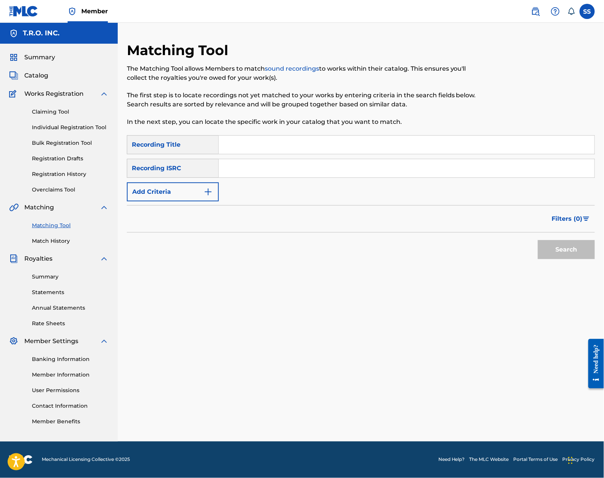
click at [225, 274] on div "Matching Tool The Matching Tool allows Members to match sound recordings to wor…" at bounding box center [361, 241] width 468 height 399
click at [244, 143] on input "Search Form" at bounding box center [406, 145] width 375 height 18
type input "you know me"
click at [186, 196] on button "Add Criteria" at bounding box center [173, 191] width 92 height 19
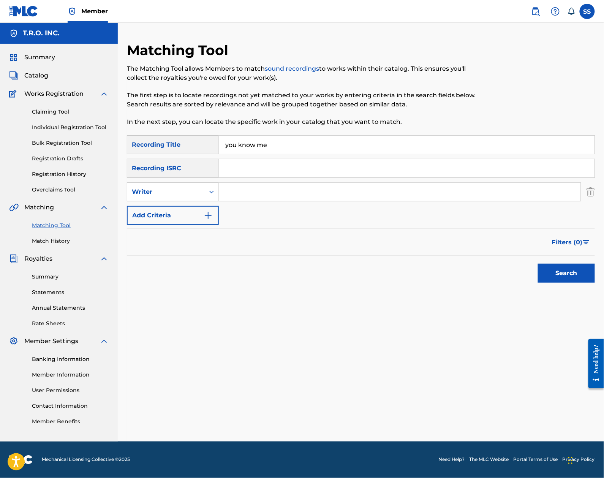
click at [184, 202] on div "SearchWithCriteria7d362865-cbf2-446d-83d3-0b2c5fc1d551 Recording Title you know…" at bounding box center [361, 180] width 468 height 90
click at [183, 191] on div "Writer" at bounding box center [166, 191] width 68 height 9
click at [181, 205] on div "Recording Artist" at bounding box center [172, 210] width 91 height 19
click at [257, 193] on input "Search Form" at bounding box center [399, 192] width 361 height 18
click at [538, 263] on button "Search" at bounding box center [566, 272] width 57 height 19
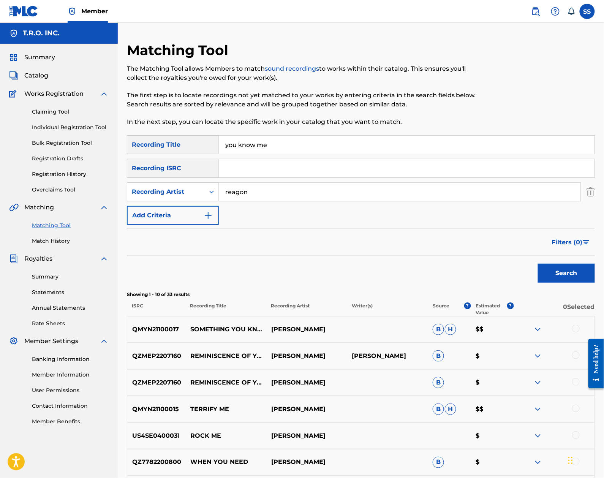
drag, startPoint x: 276, startPoint y: 187, endPoint x: 58, endPoint y: 198, distance: 218.2
click at [58, 198] on main "T.R.O. INC. Summary Catalog Works Registration Claiming Tool Individual Registr…" at bounding box center [302, 331] width 604 height 616
type input "[PERSON_NAME]"
click at [538, 263] on button "Search" at bounding box center [566, 272] width 57 height 19
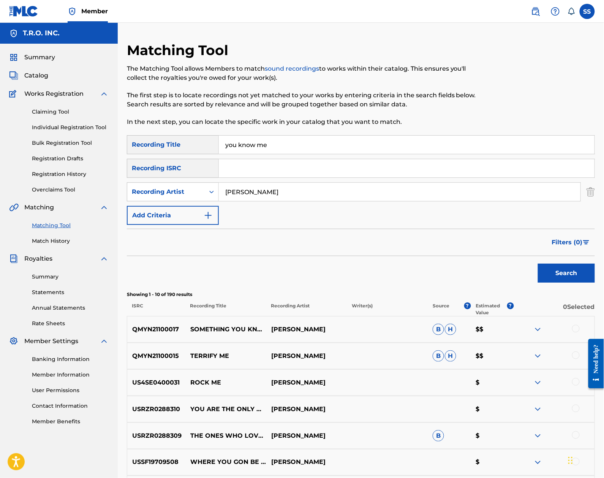
click at [281, 144] on input "you know me" at bounding box center [406, 145] width 375 height 18
drag, startPoint x: 281, startPoint y: 143, endPoint x: 114, endPoint y: 138, distance: 167.1
click at [114, 138] on main "T.R.O. INC. Summary Catalog Works Registration Claiming Tool Individual Registr…" at bounding box center [302, 331] width 604 height 616
click at [538, 263] on button "Search" at bounding box center [566, 272] width 57 height 19
type input "n"
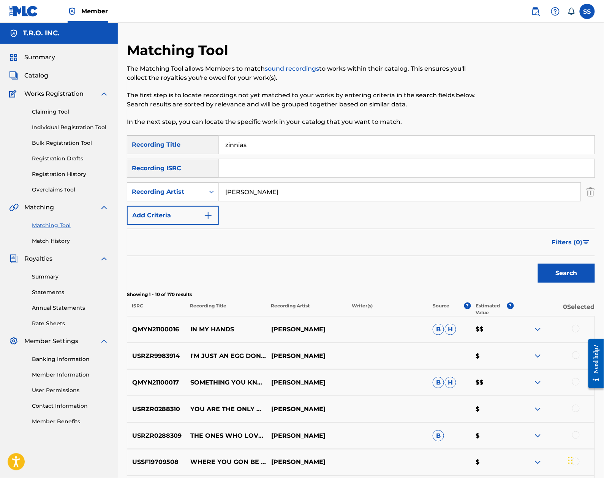
click at [538, 263] on button "Search" at bounding box center [566, 272] width 57 height 19
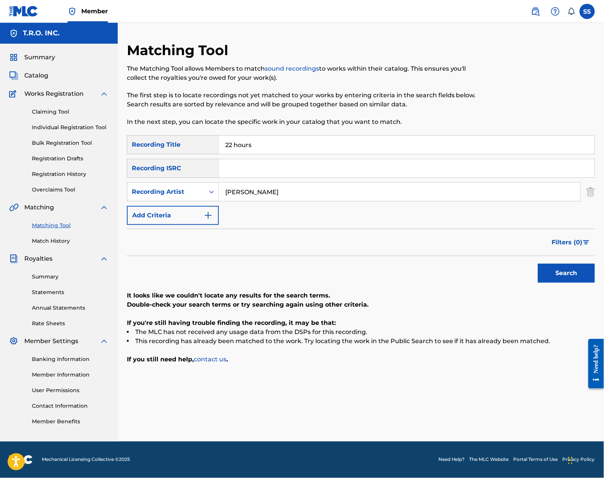
click at [538, 263] on button "Search" at bounding box center [566, 272] width 57 height 19
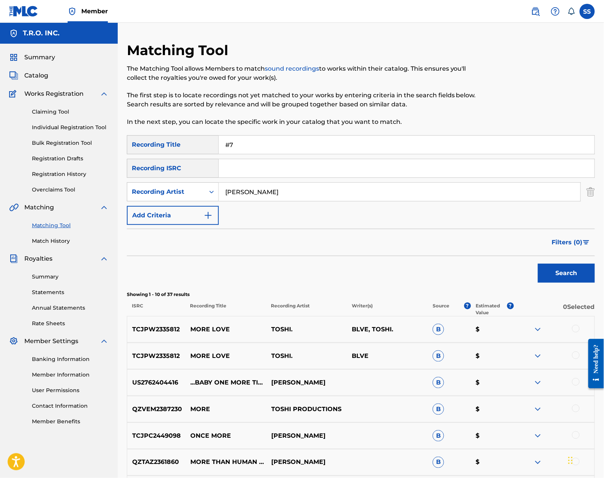
type input "#7"
click at [538, 263] on button "Search" at bounding box center [566, 272] width 57 height 19
